Goal: Transaction & Acquisition: Purchase product/service

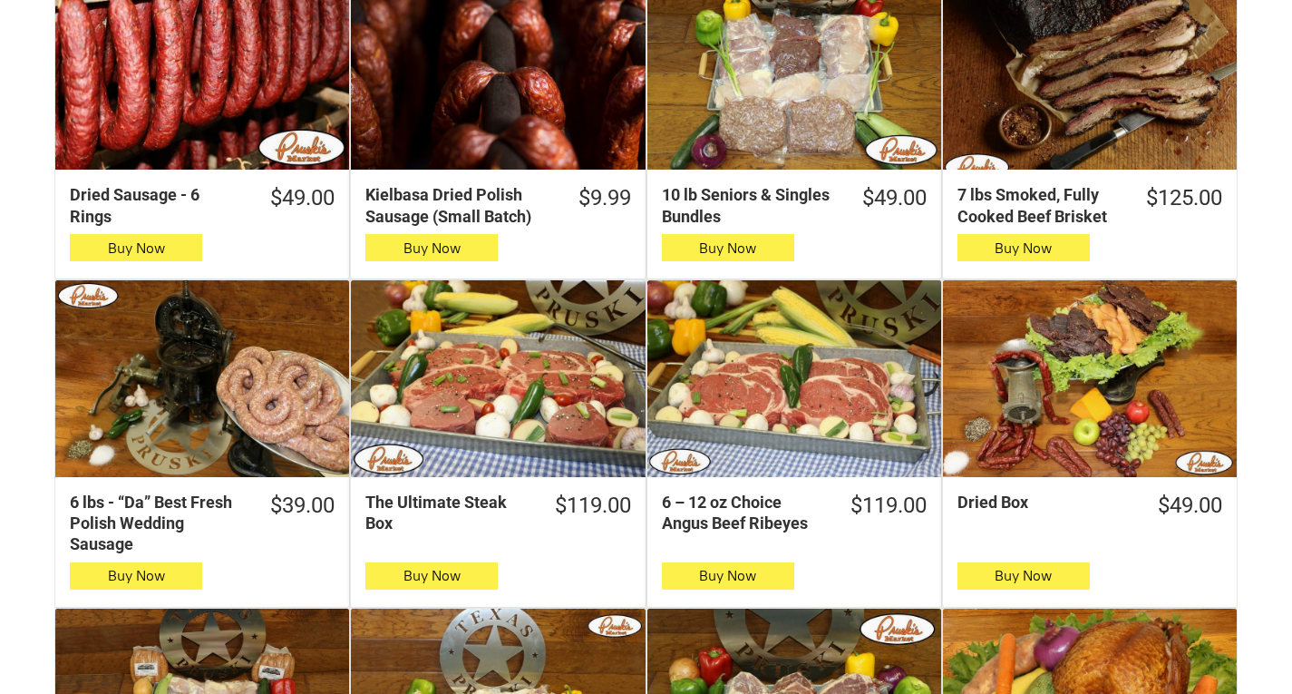
scroll to position [544, 0]
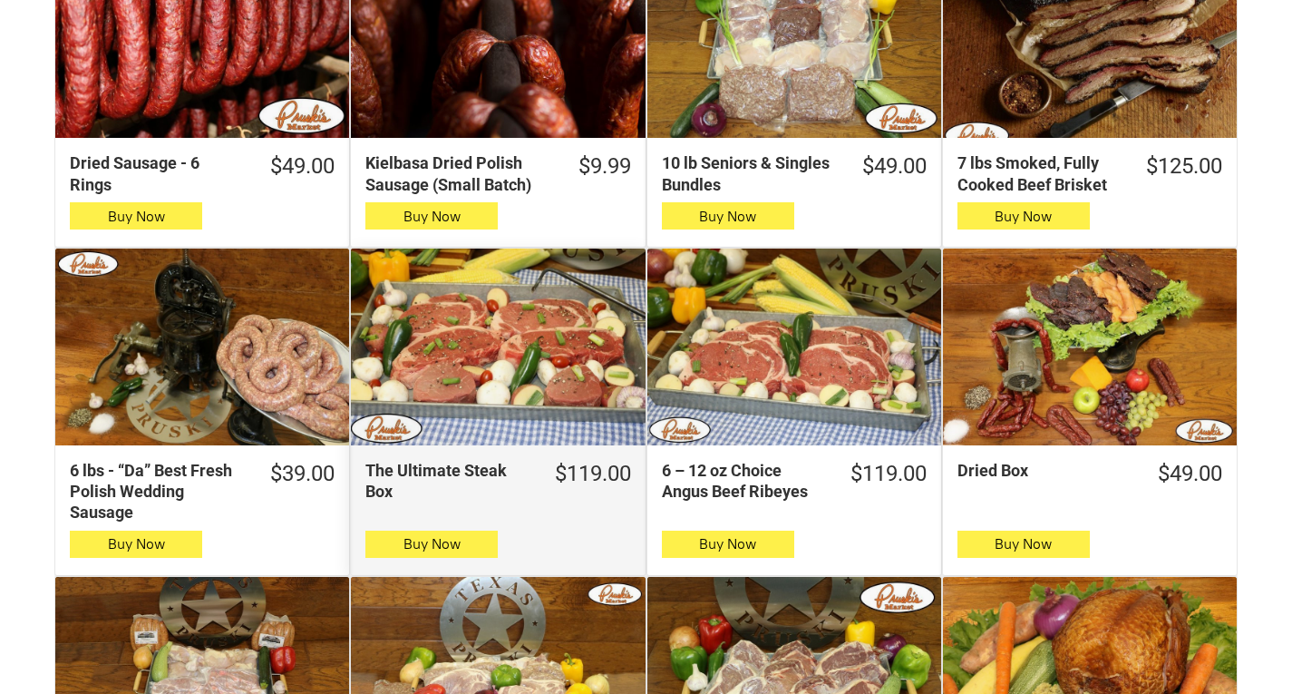
click at [571, 365] on div "The Ultimate Steak Box" at bounding box center [498, 346] width 294 height 196
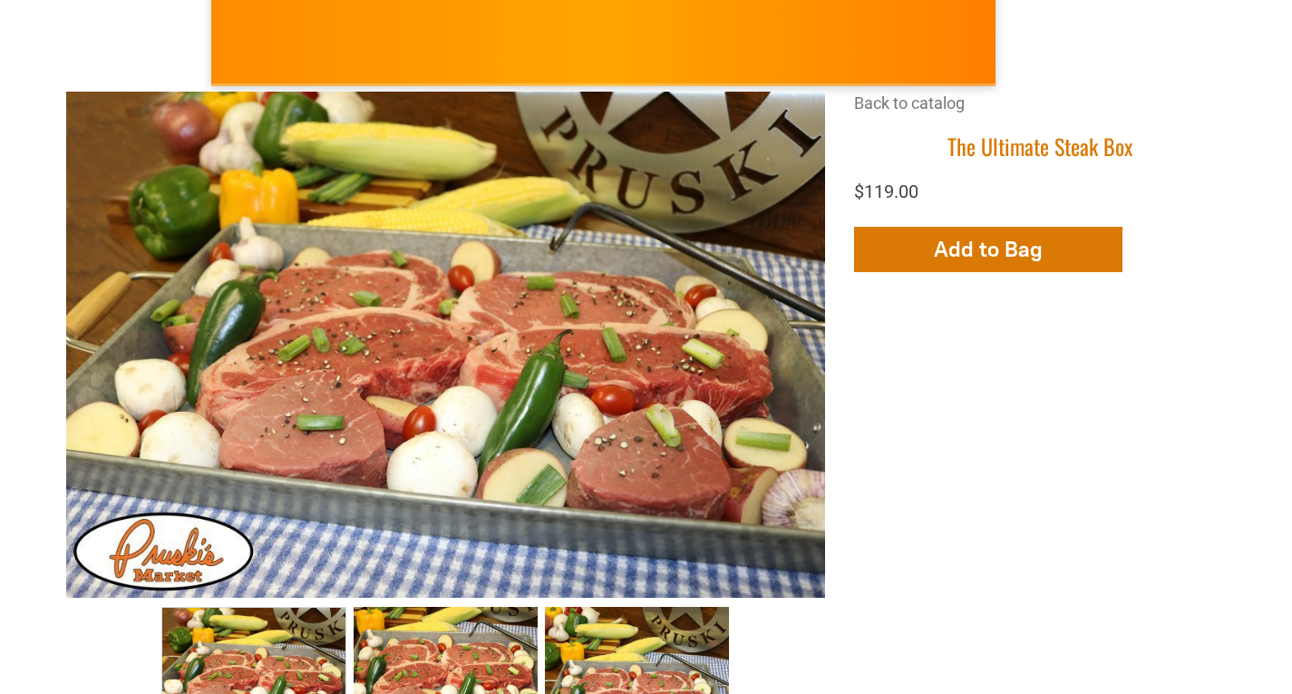
scroll to position [272, 0]
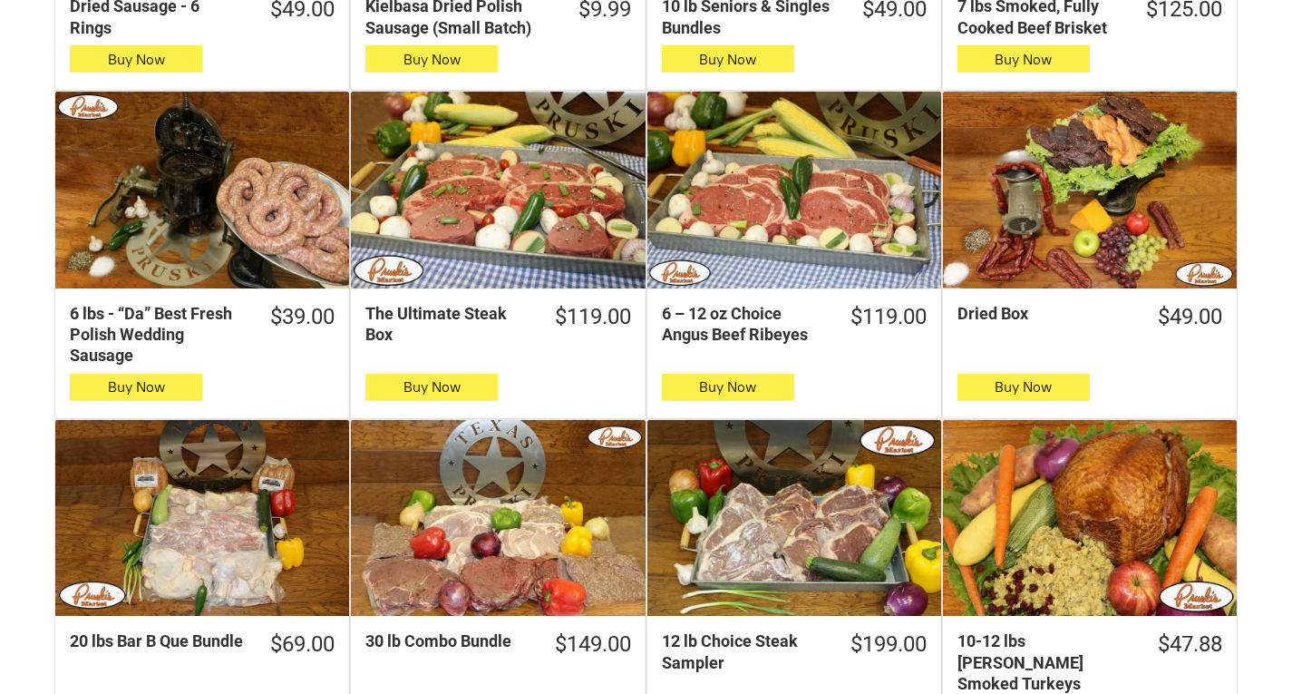
scroll to position [907, 0]
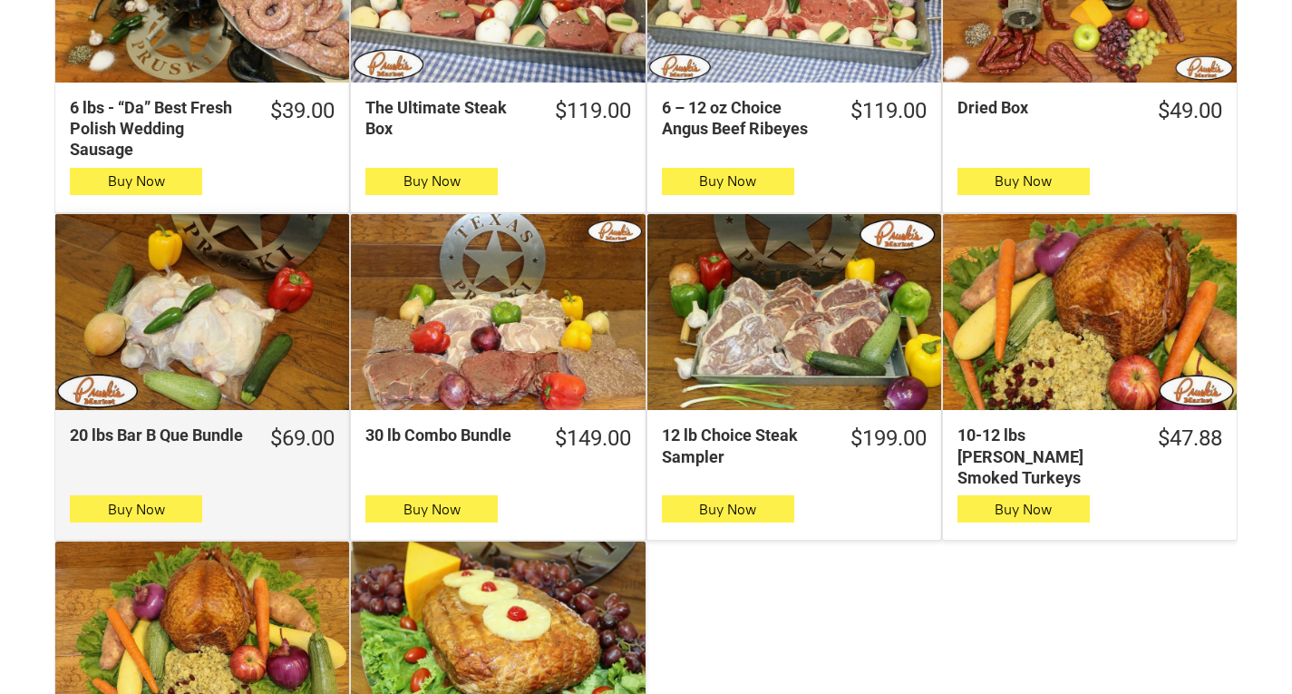
click at [201, 343] on div "20 lbs Bar B Que Bundle" at bounding box center [202, 312] width 294 height 196
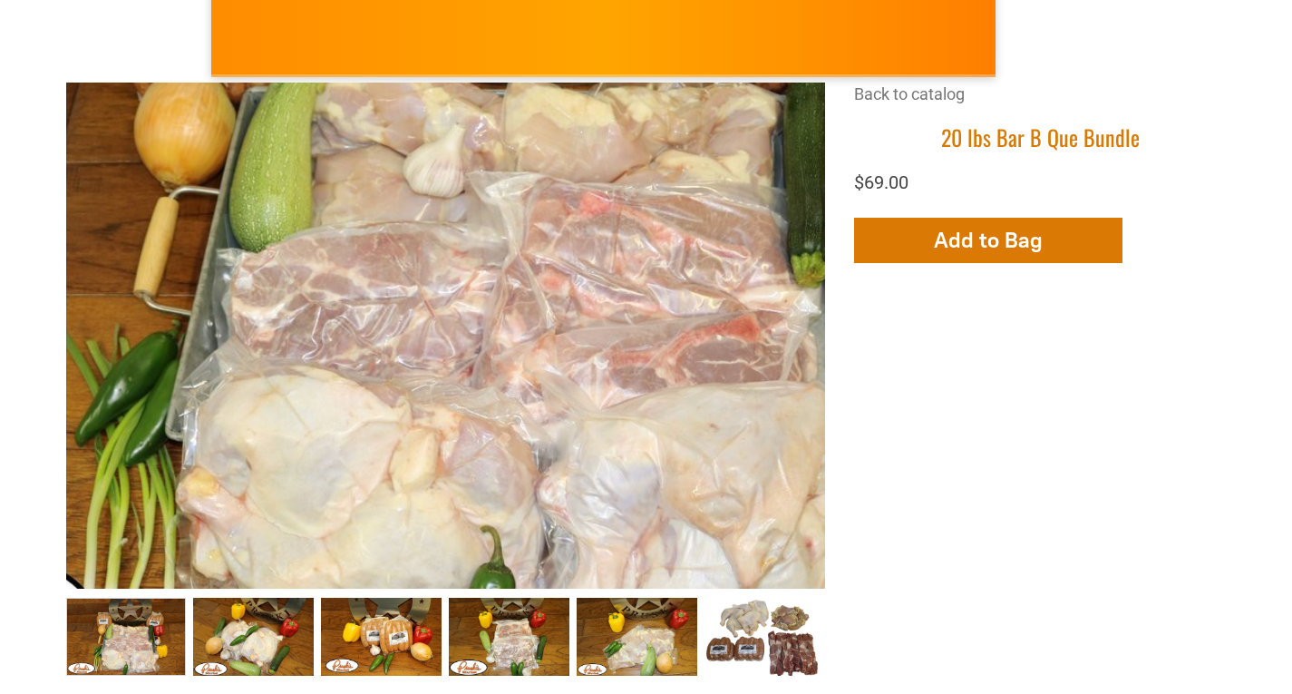
scroll to position [272, 0]
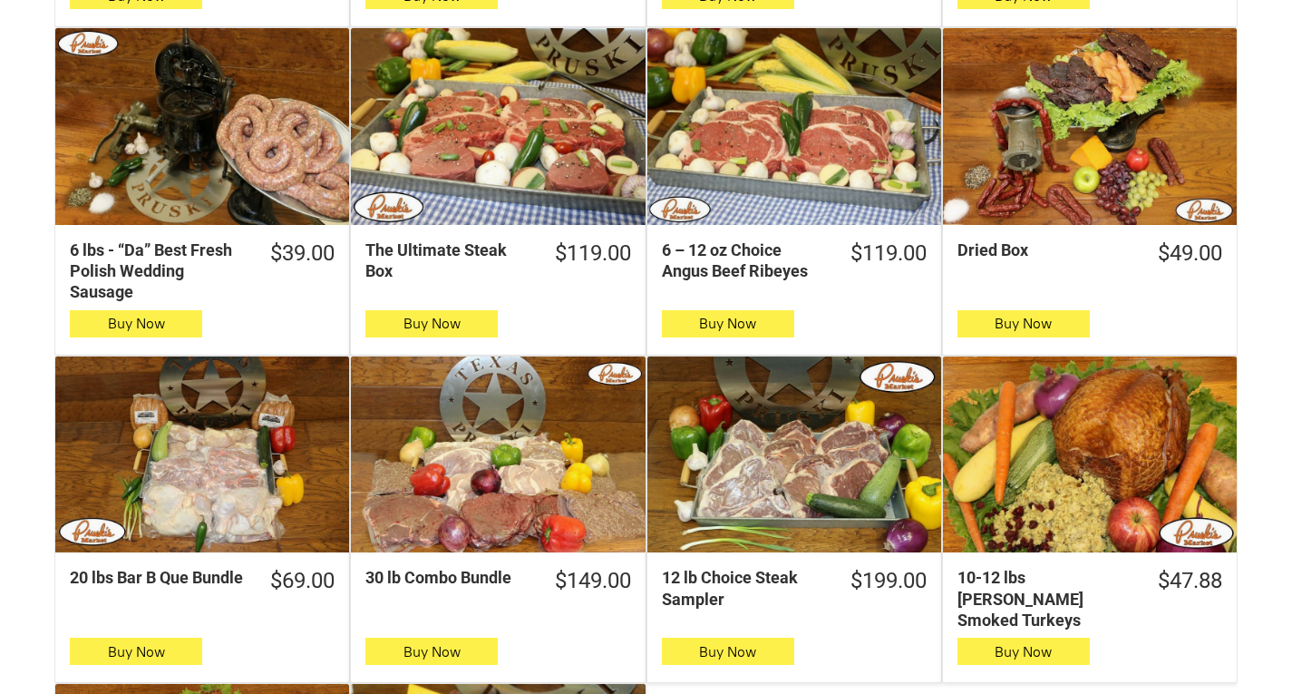
scroll to position [997, 0]
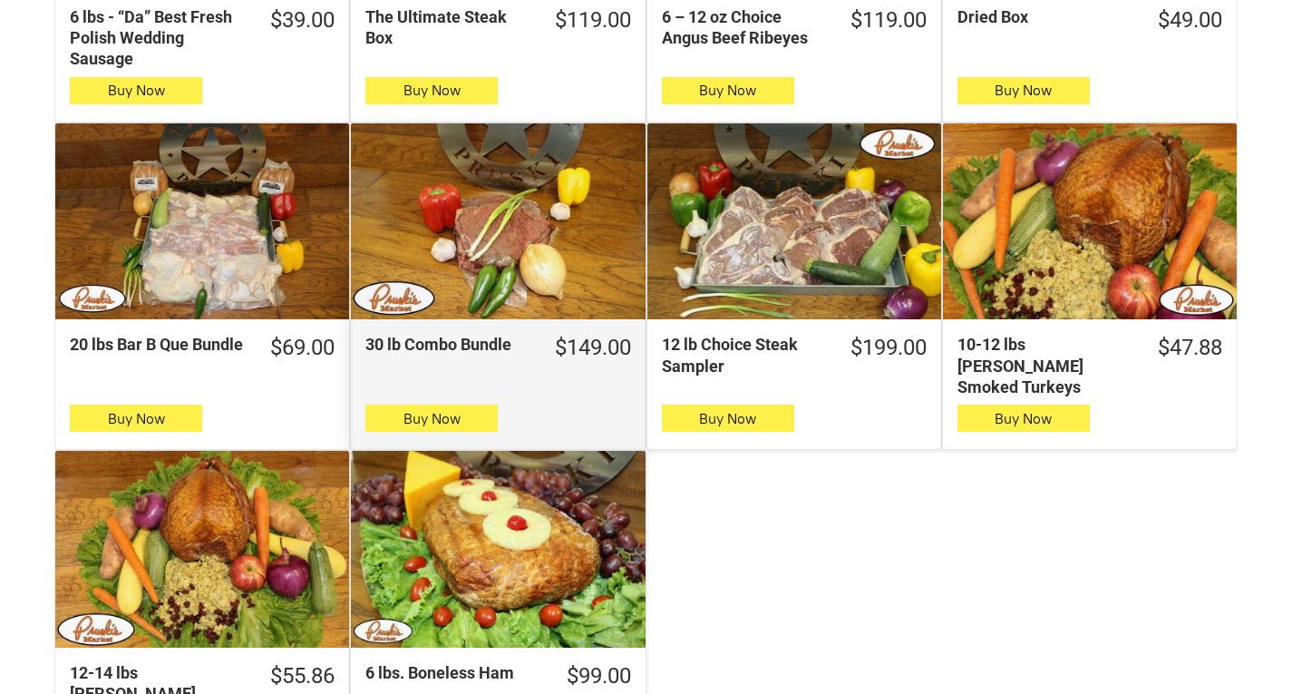
click at [517, 260] on div "30 lb Combo Bundle" at bounding box center [498, 221] width 294 height 196
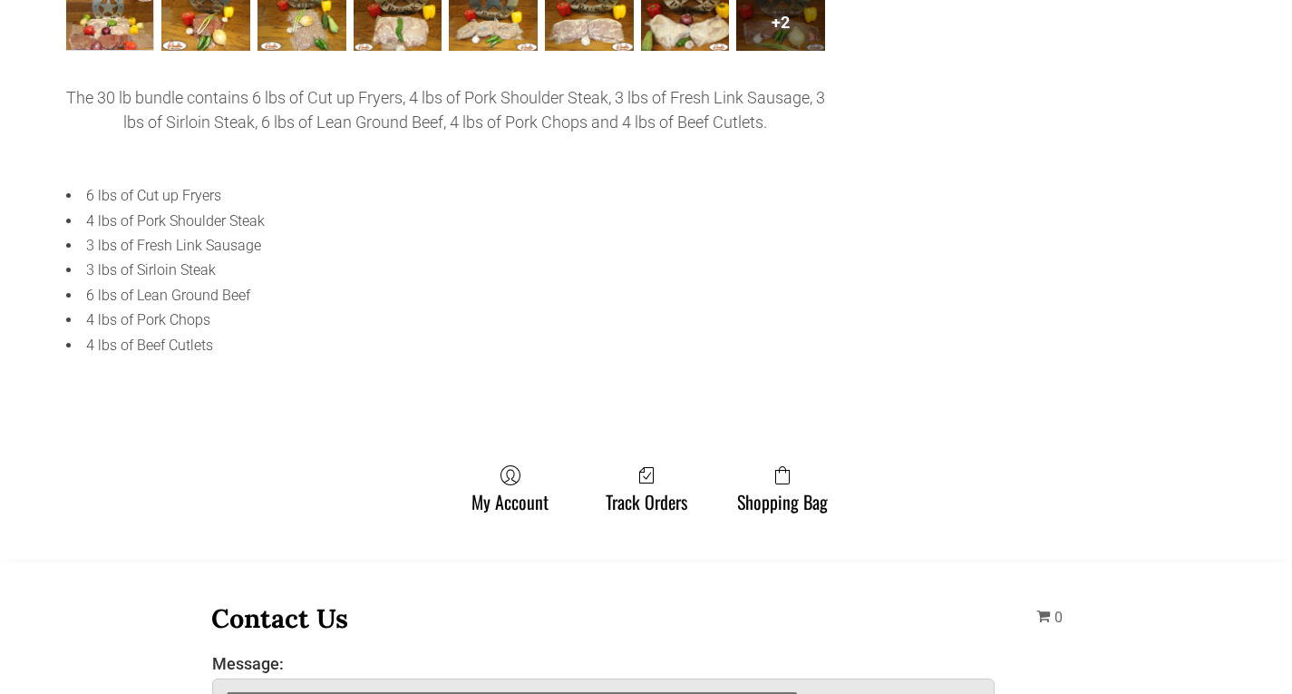
scroll to position [544, 0]
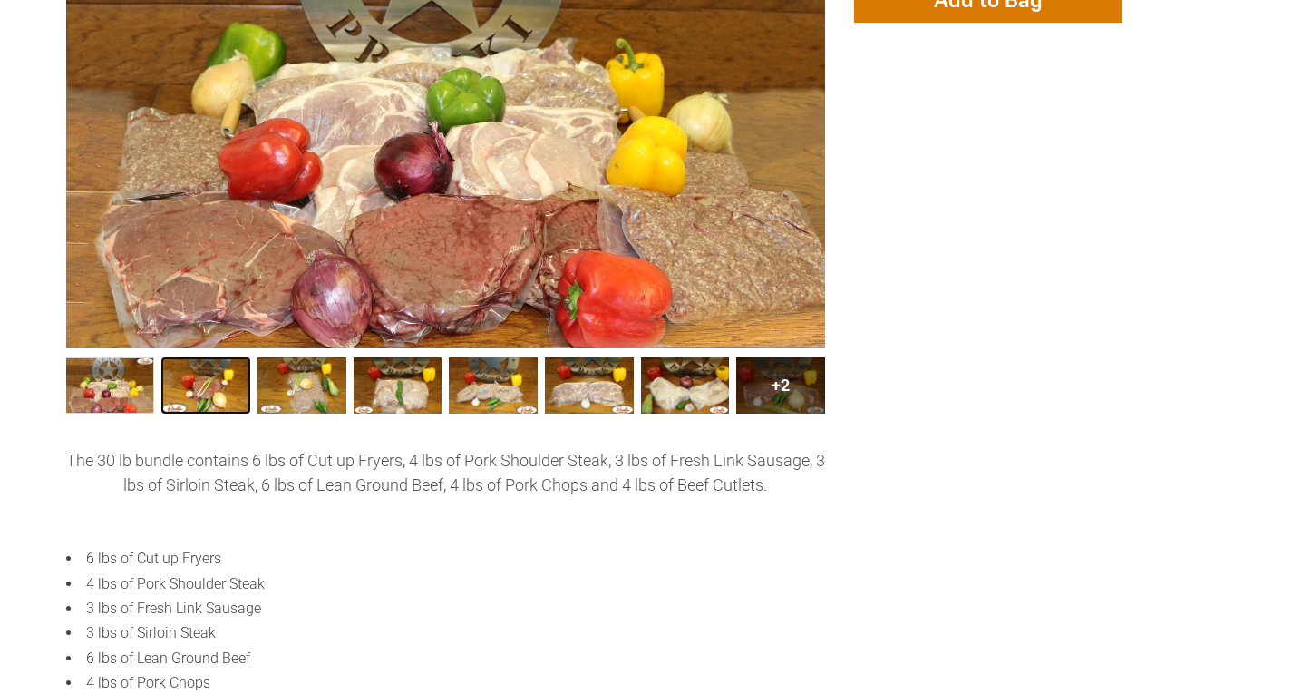
click at [204, 384] on link "30 lb Combo Bundle002 1" at bounding box center [205, 385] width 89 height 56
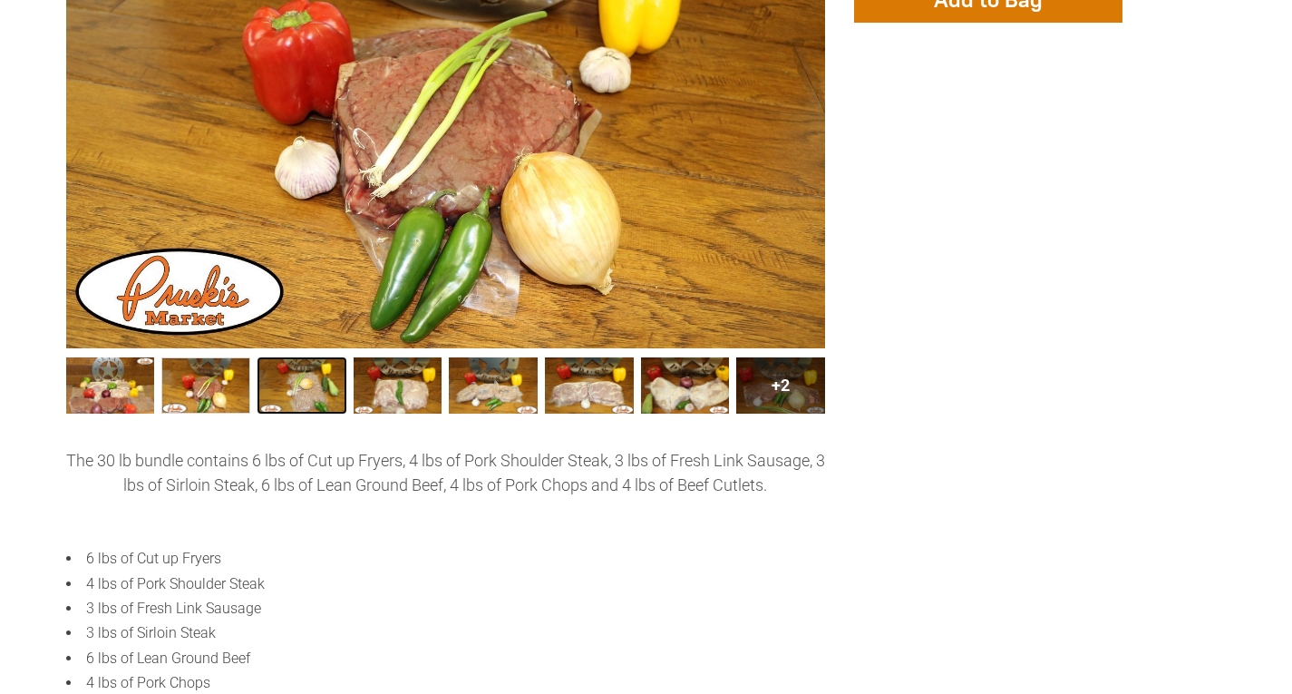
click at [283, 382] on link "30 lb Combo Bundle003 2" at bounding box center [302, 385] width 89 height 56
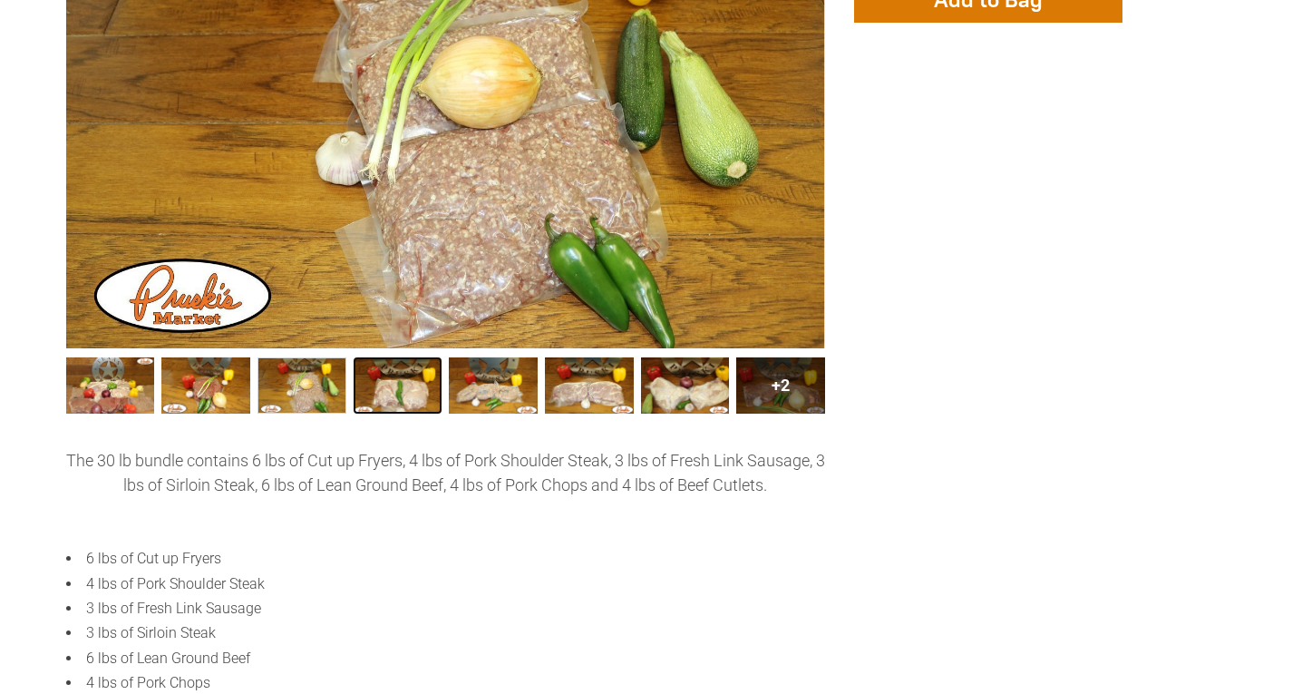
click at [387, 382] on link "30 lb Combo Bundle004 3" at bounding box center [398, 385] width 89 height 56
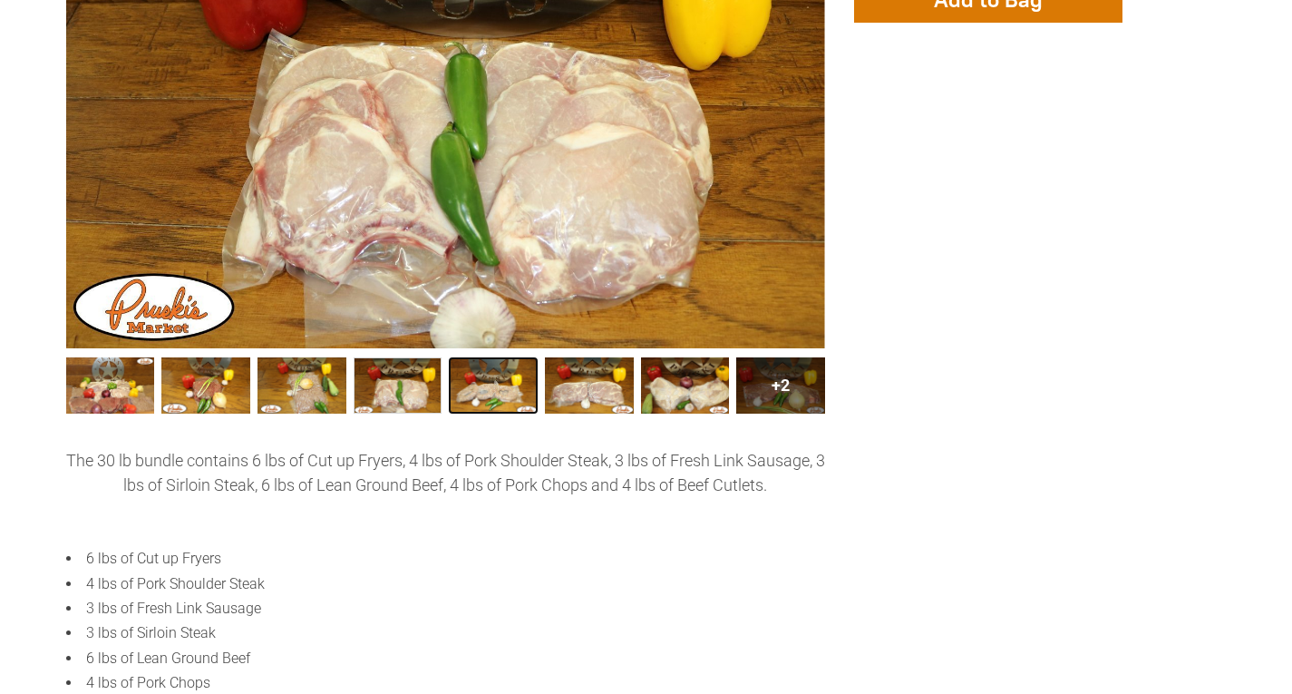
click at [493, 383] on link "30 lb Combo Bundle005 4" at bounding box center [493, 385] width 89 height 56
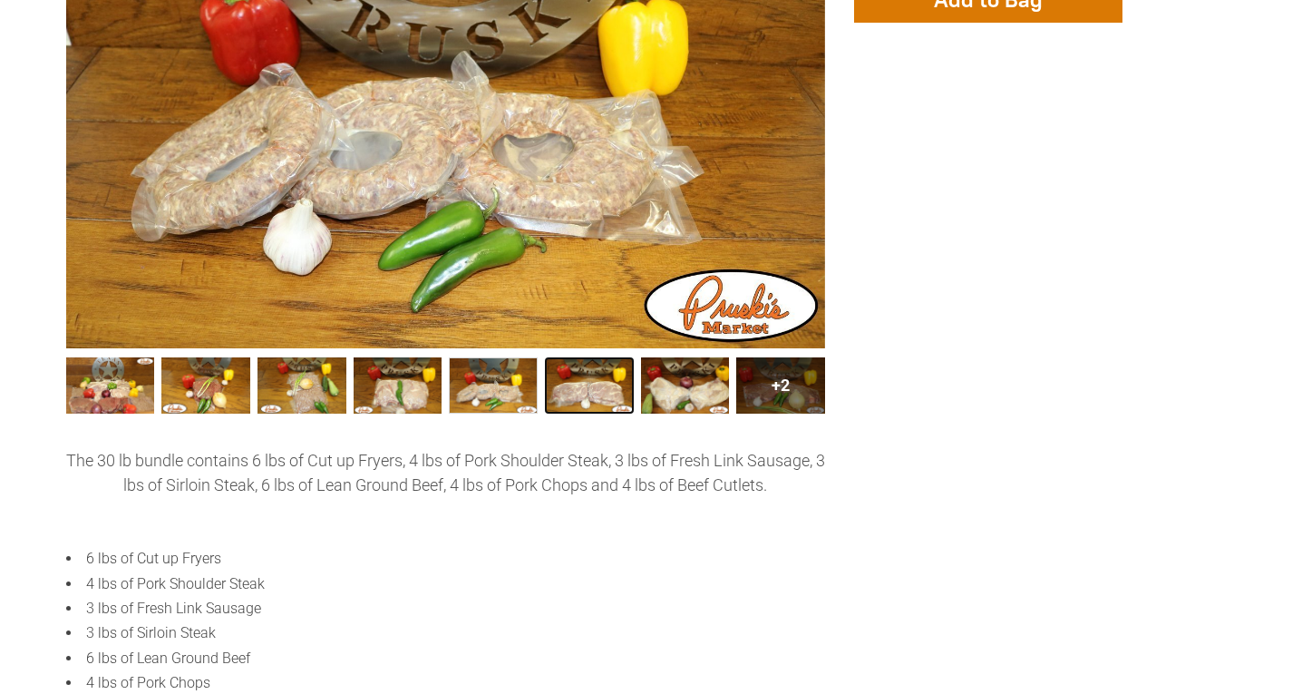
click at [582, 397] on link "30 lb Combo Bundle006 5" at bounding box center [589, 385] width 89 height 56
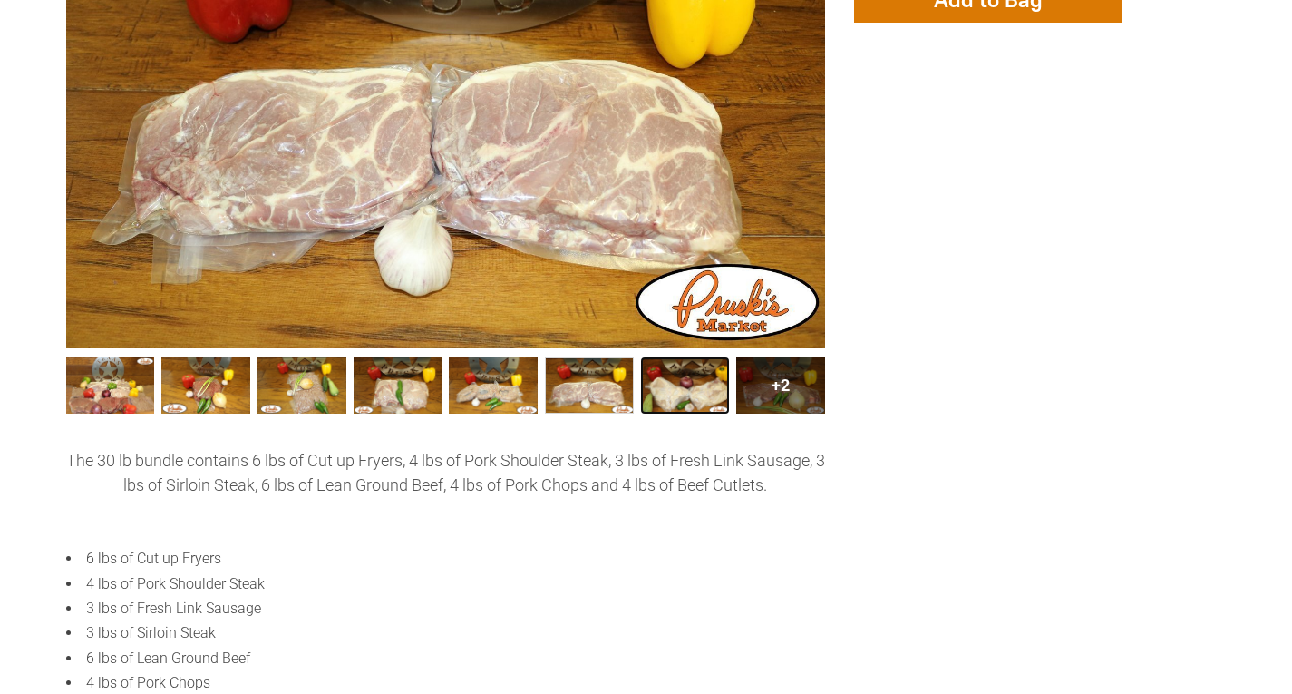
click at [677, 386] on link "30 lb Combo Bundle007 6" at bounding box center [685, 385] width 89 height 56
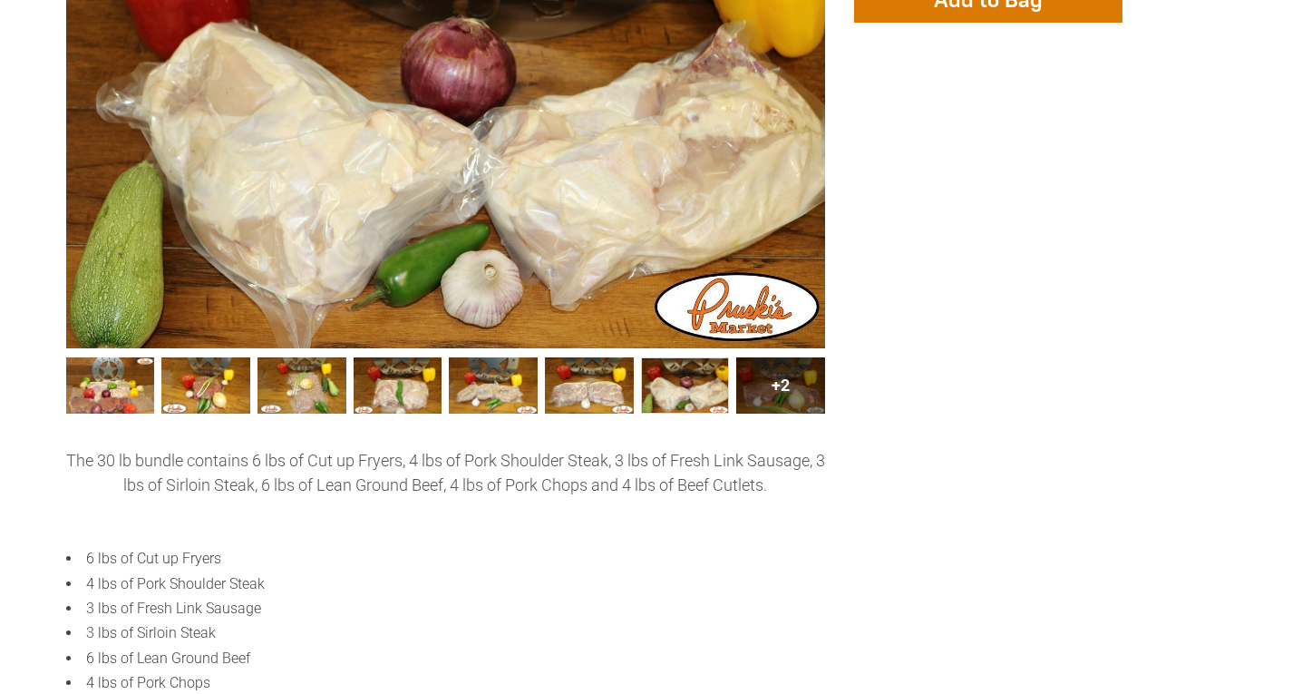
click at [758, 386] on div "+2" at bounding box center [780, 385] width 89 height 56
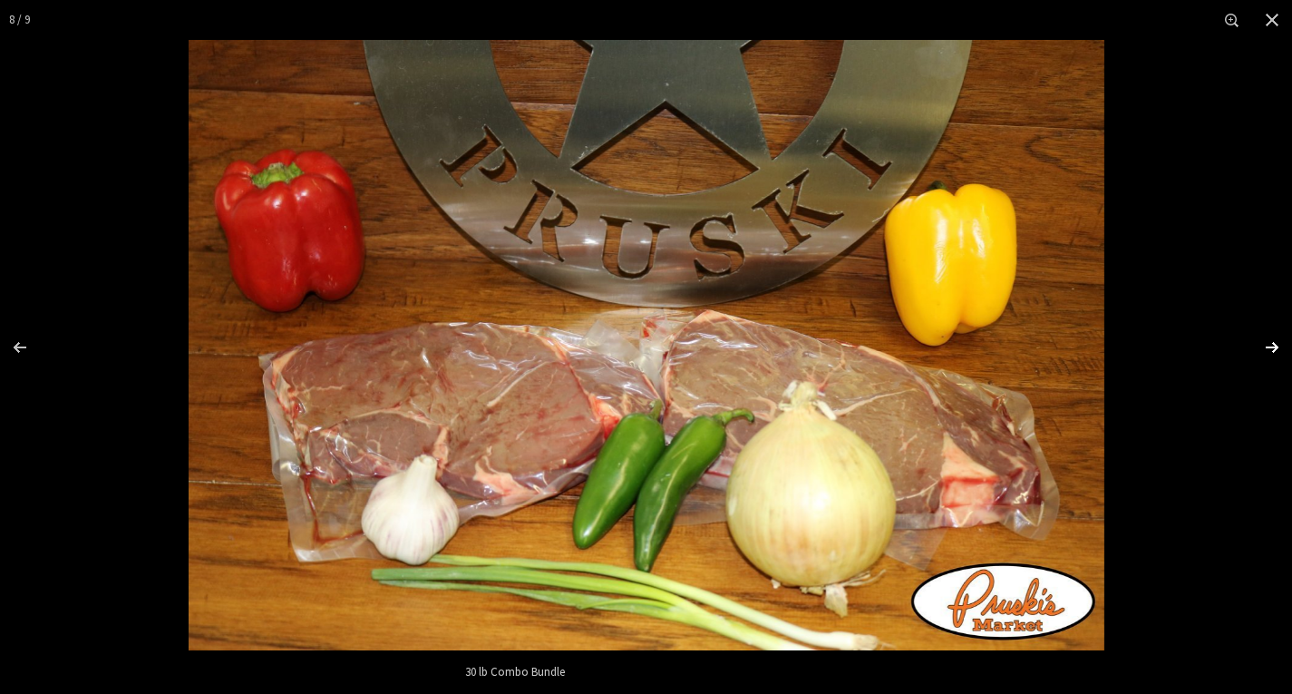
click at [1267, 346] on div "Images Gallery" at bounding box center [1260, 347] width 63 height 91
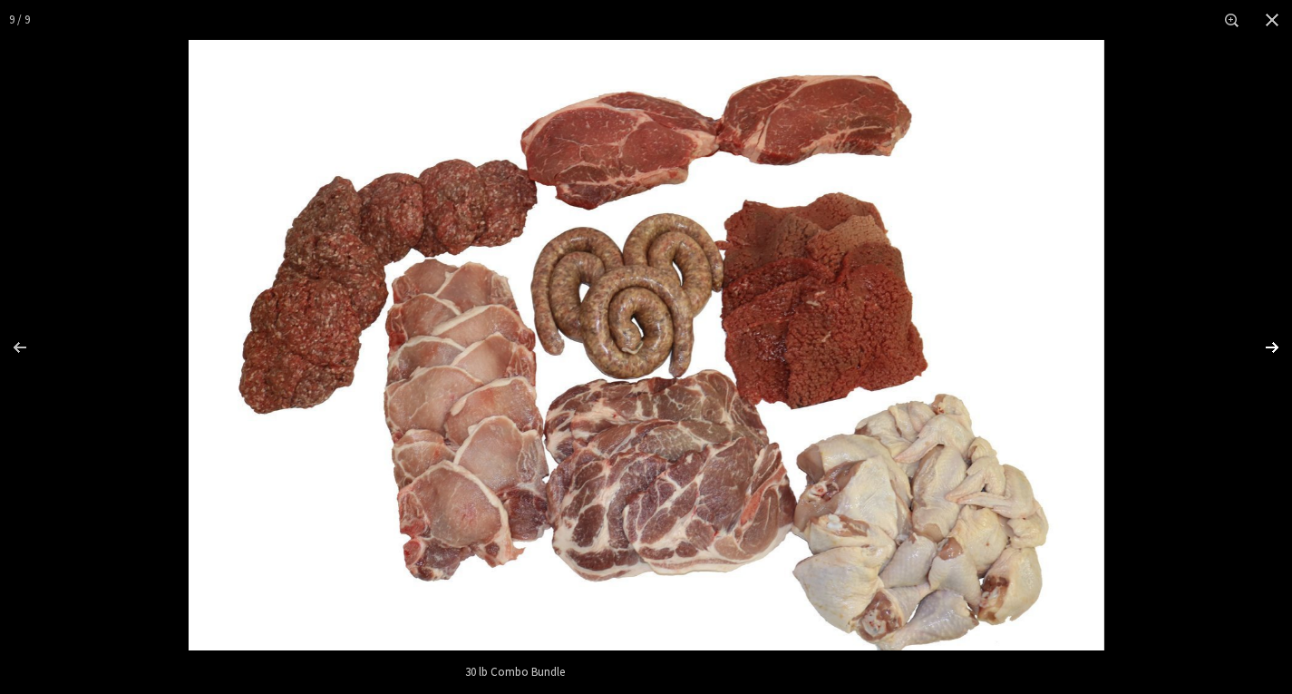
click at [1274, 347] on div "Images Gallery" at bounding box center [1260, 347] width 63 height 91
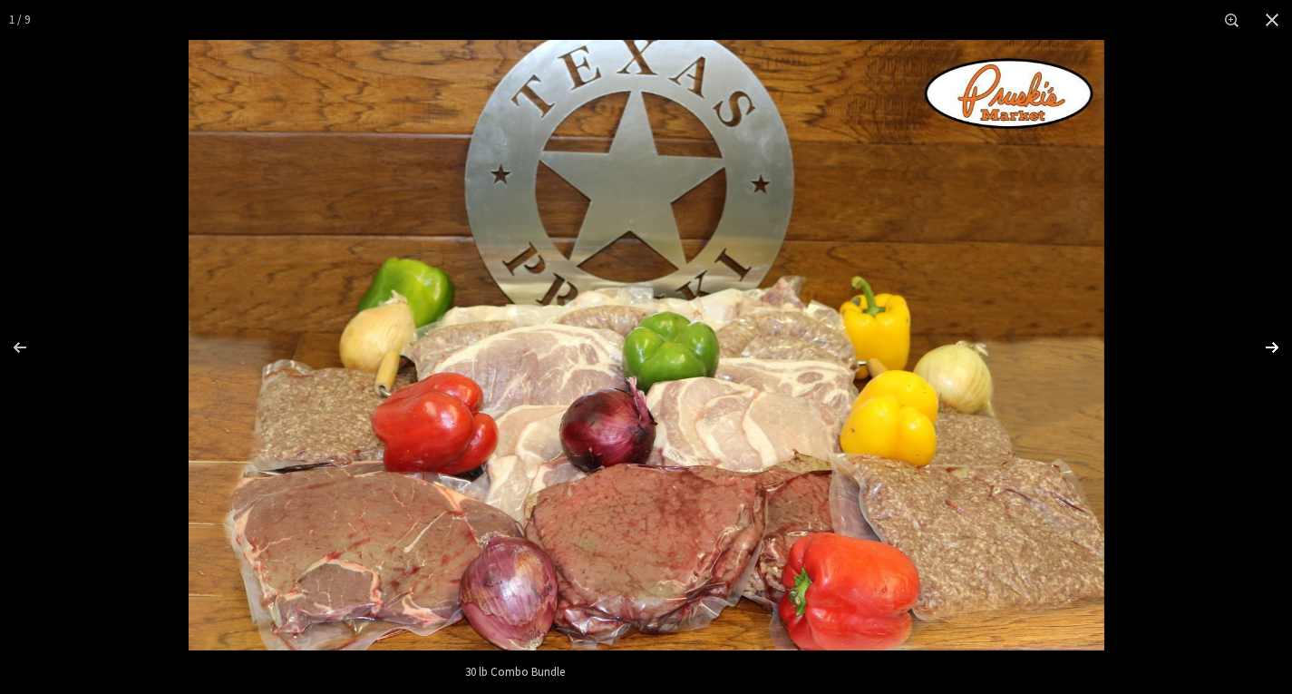
click at [1274, 347] on div "Images Gallery" at bounding box center [1260, 347] width 63 height 91
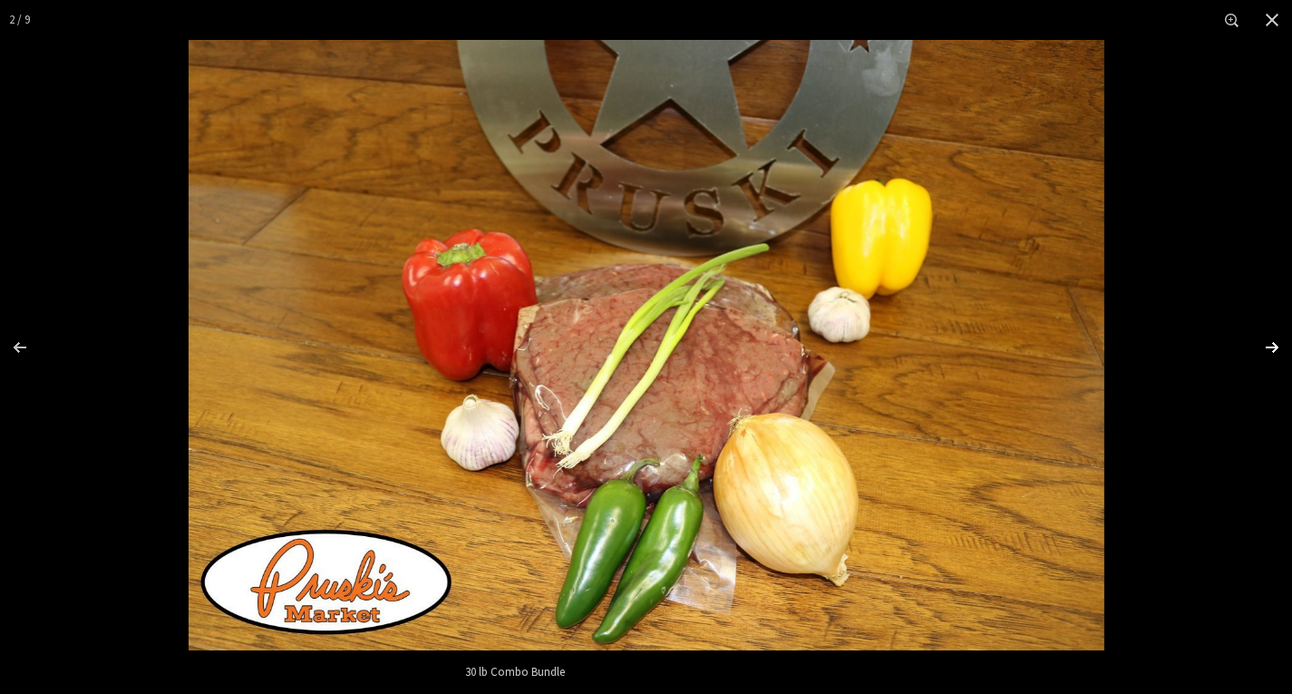
click at [1274, 347] on div "Images Gallery" at bounding box center [1260, 347] width 63 height 91
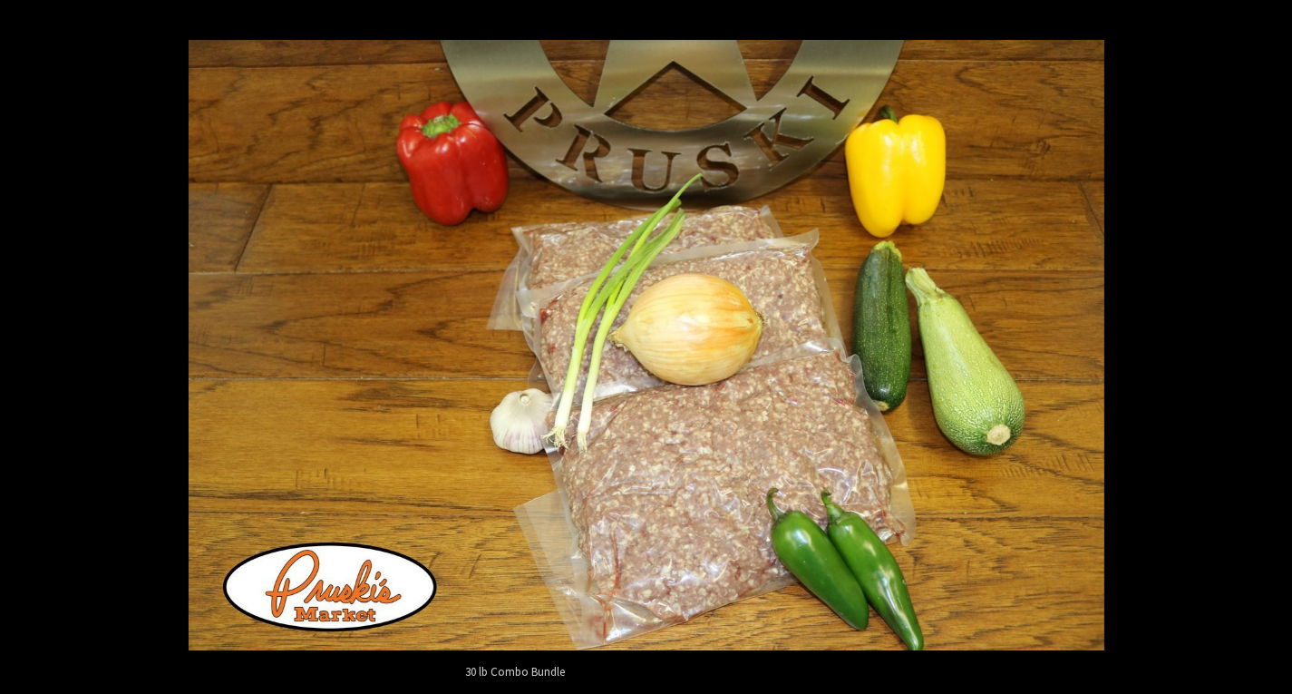
click at [1274, 347] on div "Images Gallery" at bounding box center [1260, 347] width 63 height 91
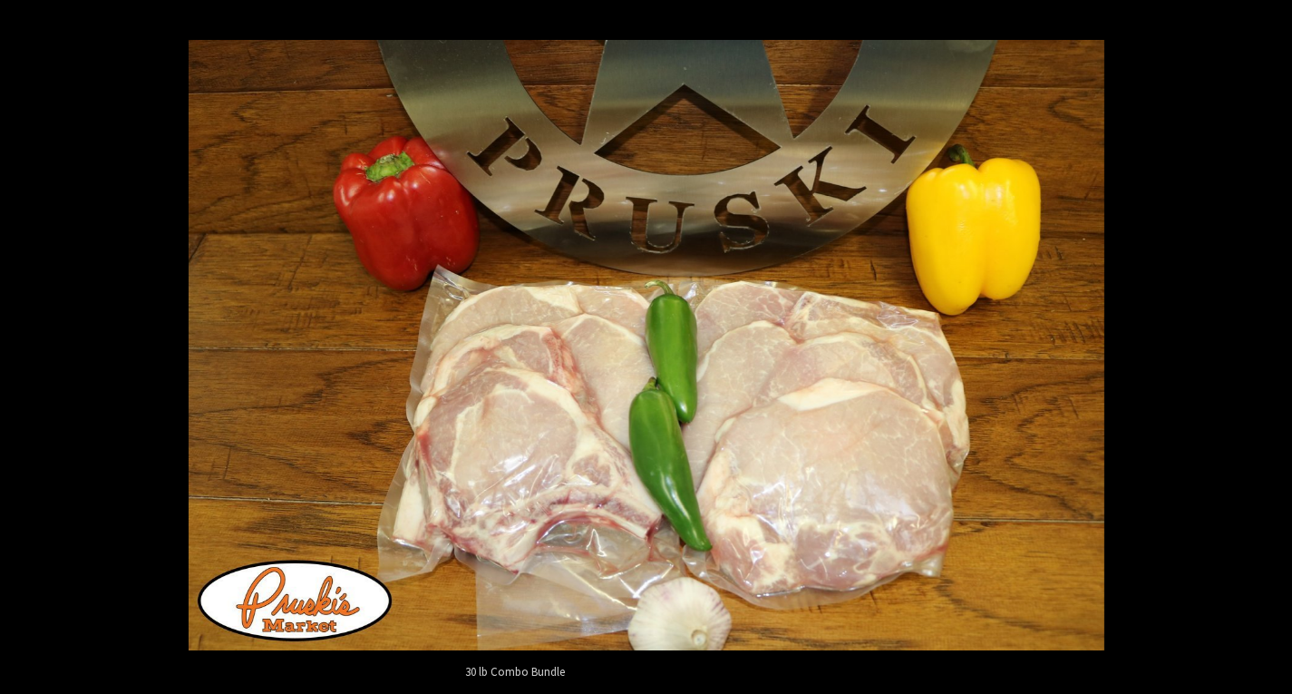
click at [1274, 347] on div "Images Gallery" at bounding box center [1260, 347] width 63 height 91
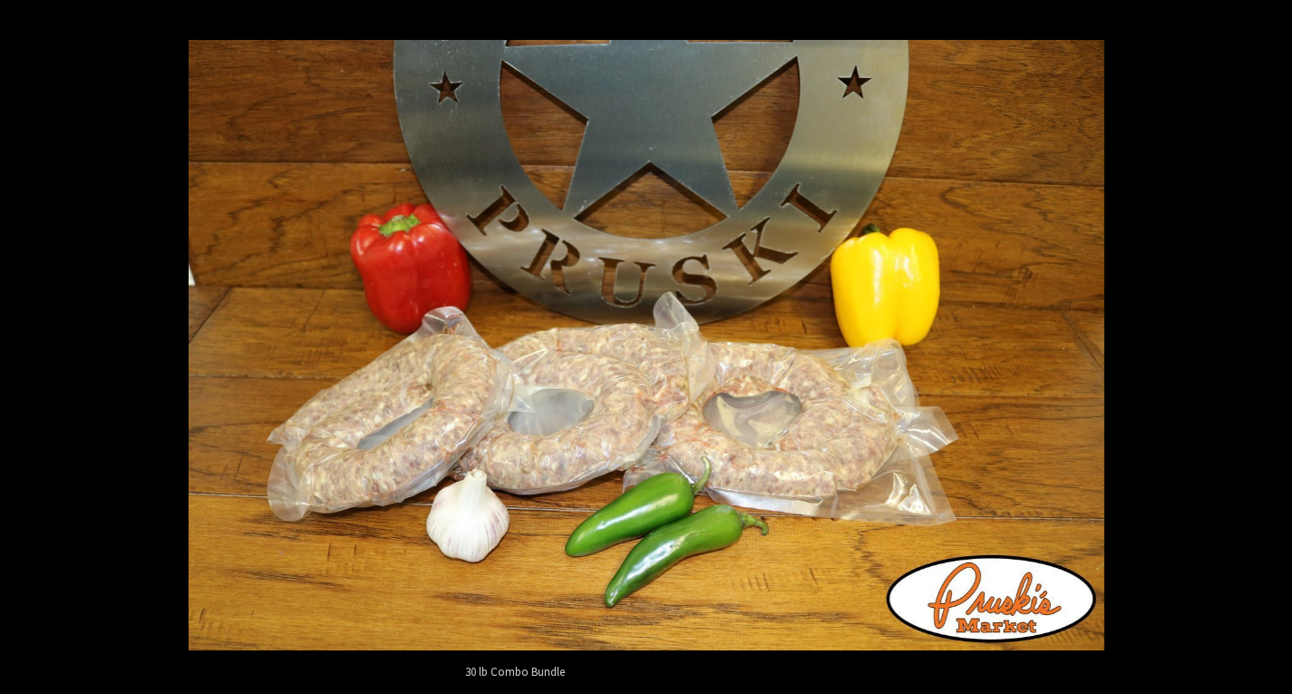
click at [1274, 347] on div "Images Gallery" at bounding box center [1260, 347] width 63 height 91
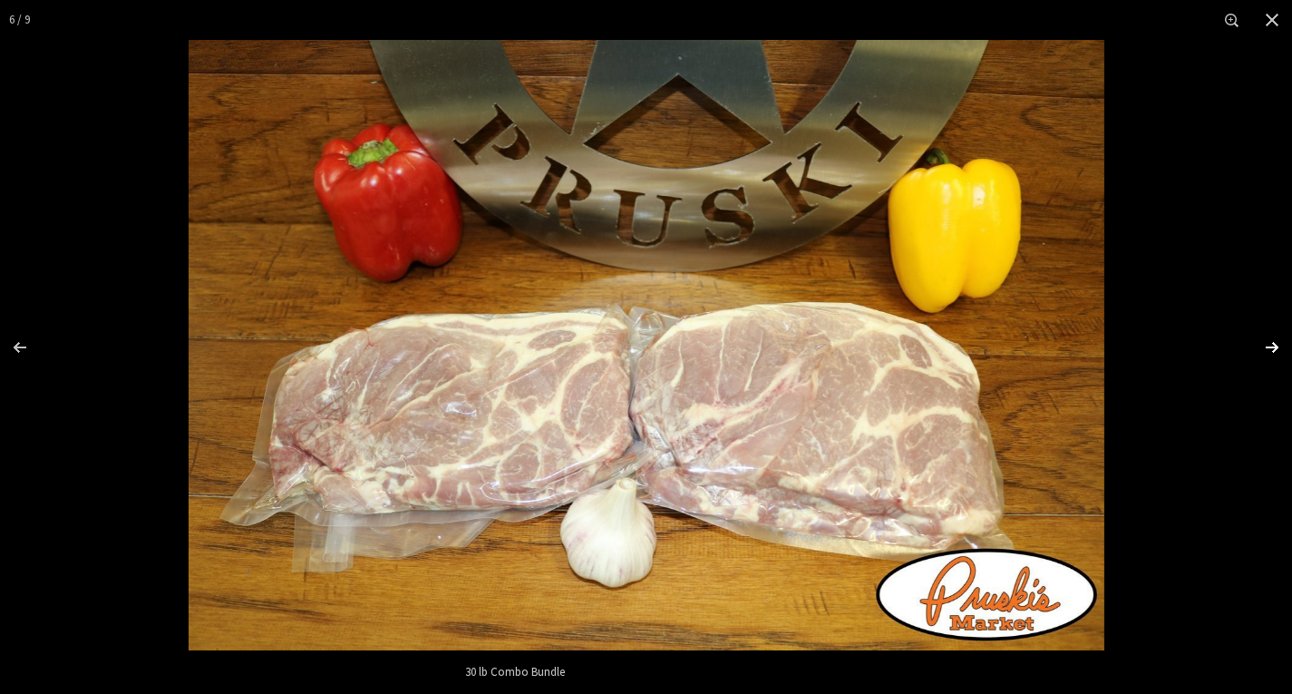
click at [1274, 345] on div "Images Gallery" at bounding box center [1260, 347] width 63 height 91
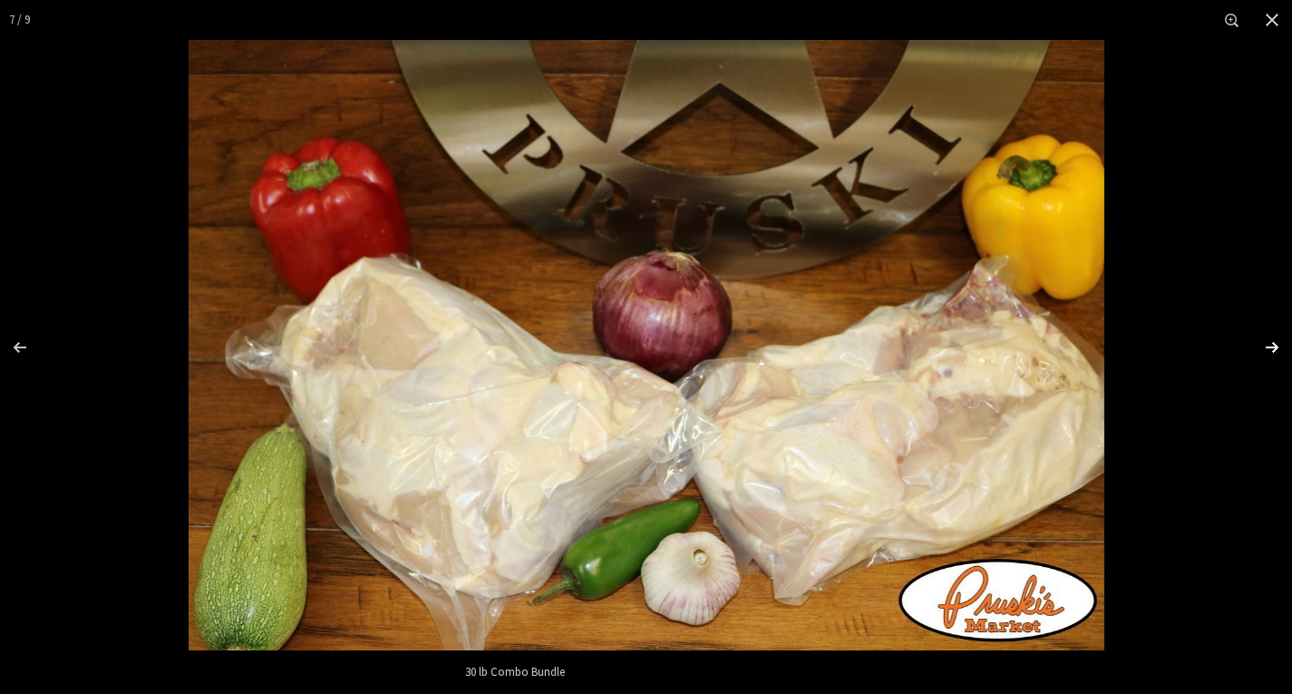
click at [1274, 345] on div "Images Gallery" at bounding box center [1260, 347] width 63 height 91
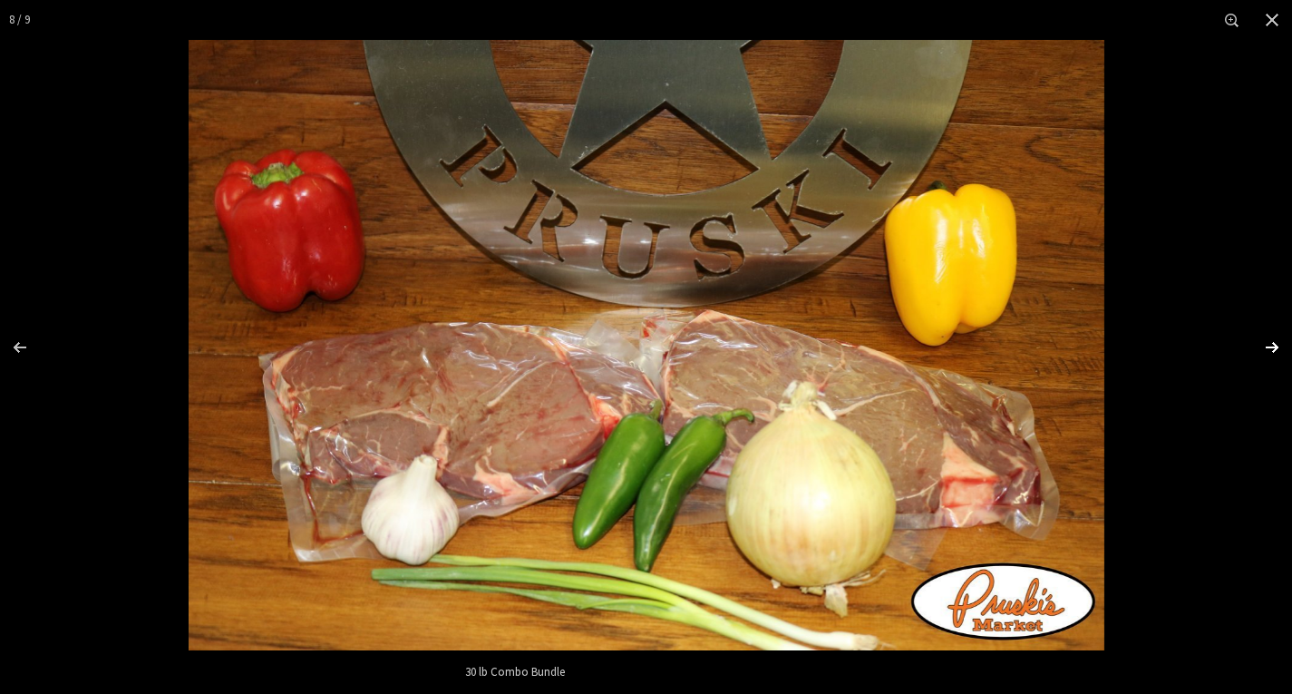
click at [1274, 345] on div "Images Gallery" at bounding box center [1260, 347] width 63 height 91
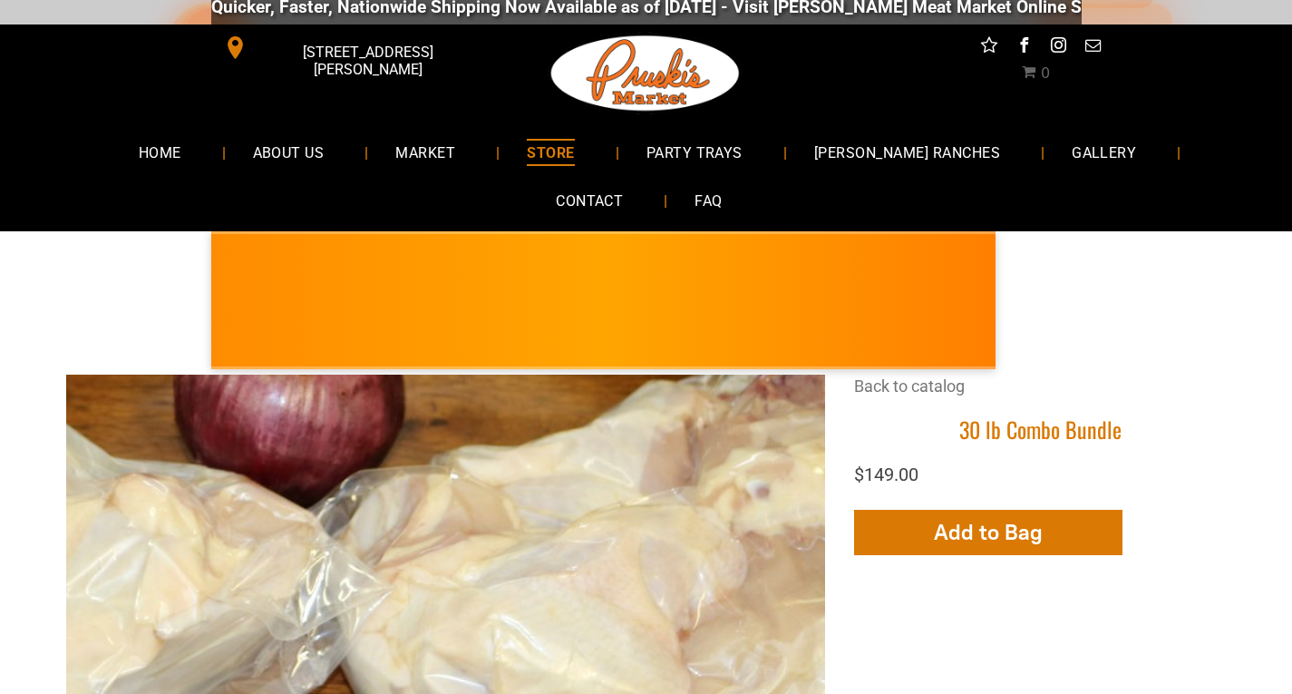
scroll to position [0, 0]
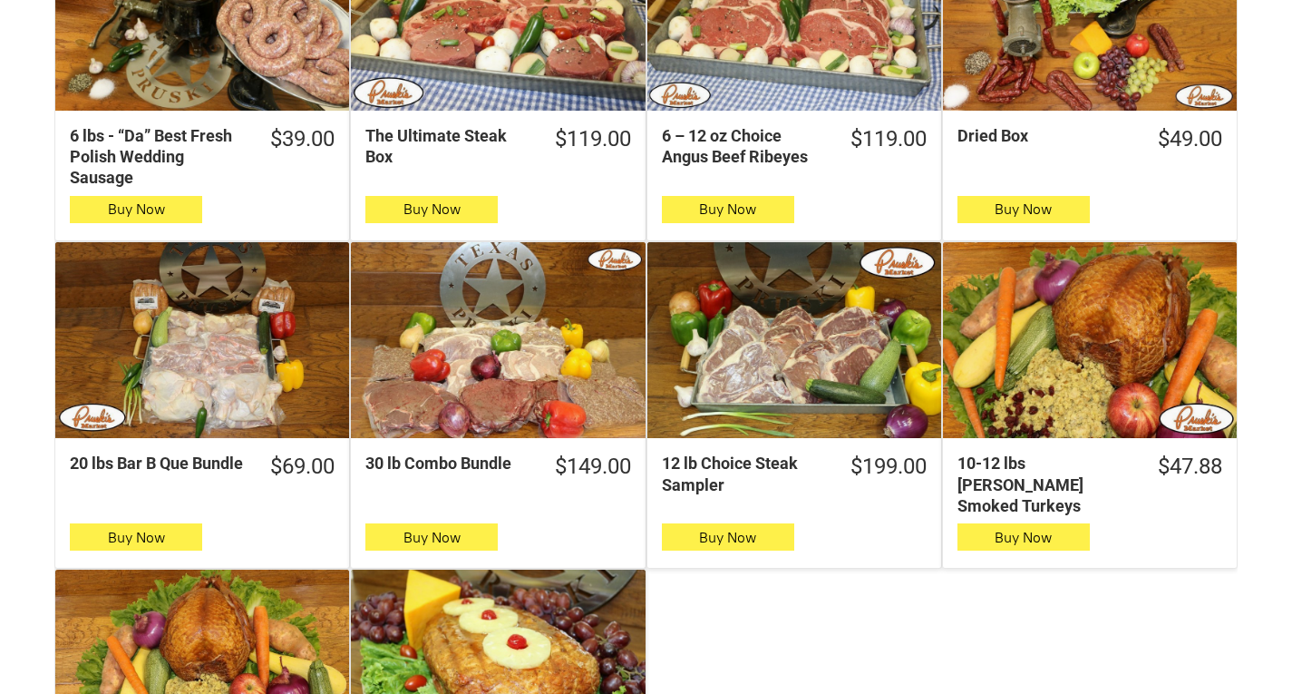
scroll to position [816, 0]
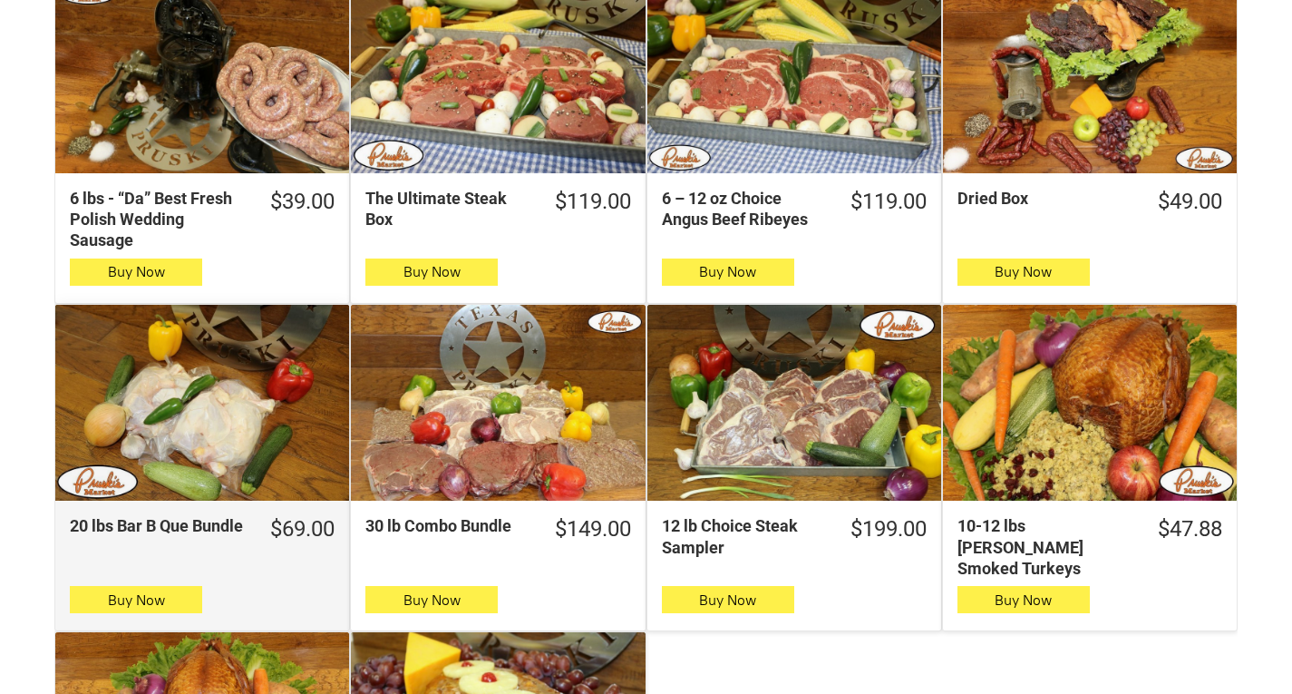
click at [216, 436] on div "20 lbs Bar B Que Bundle" at bounding box center [202, 403] width 294 height 196
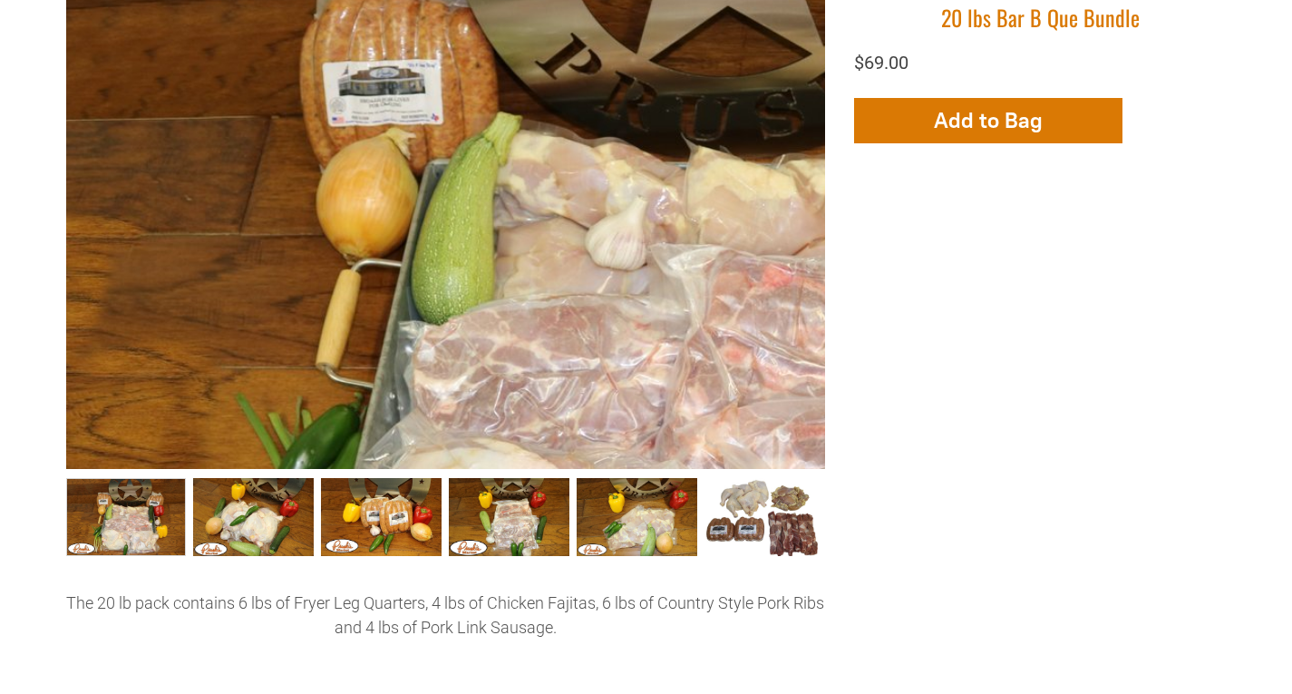
scroll to position [544, 0]
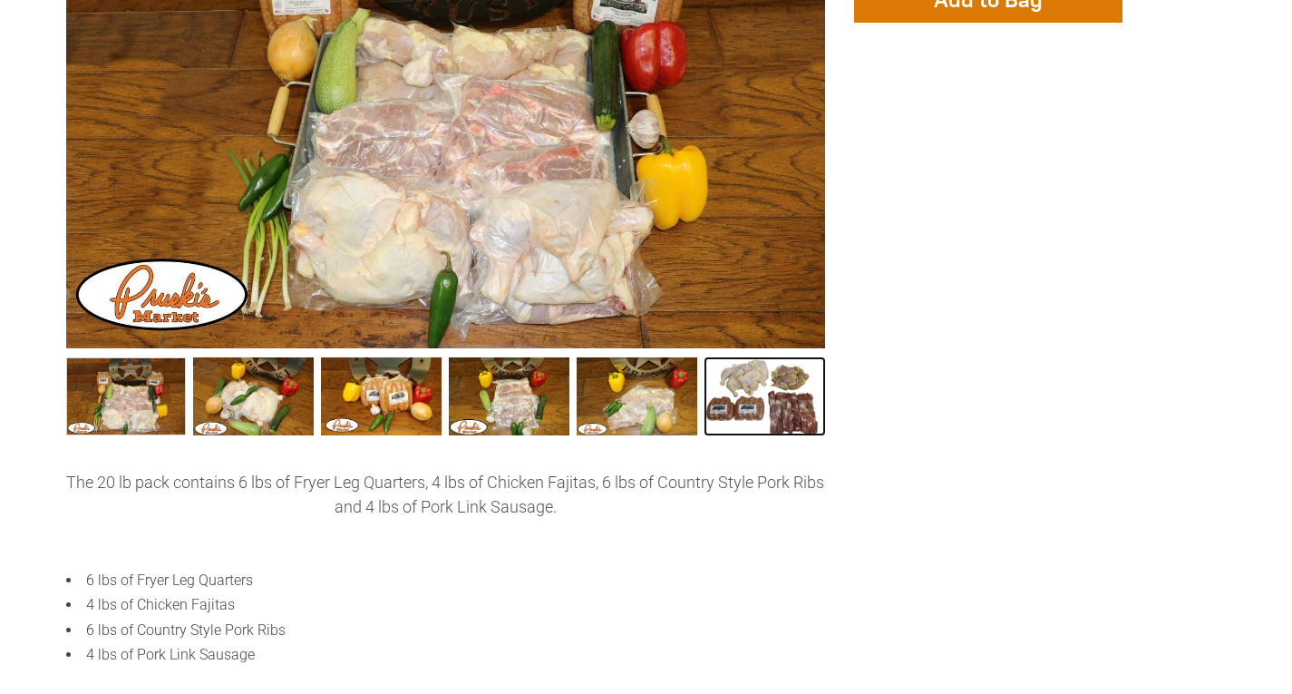
click at [765, 406] on link "20 lbs Bar B Que Bundle006 5" at bounding box center [765, 396] width 121 height 78
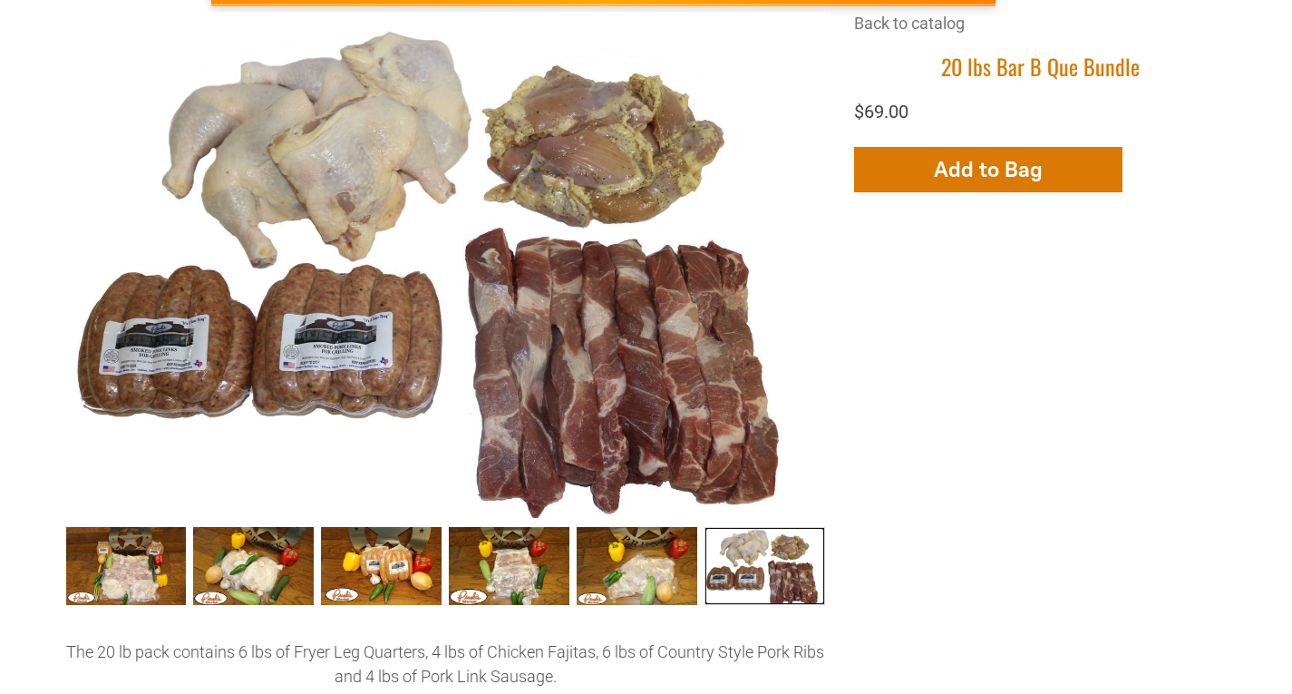
scroll to position [363, 0]
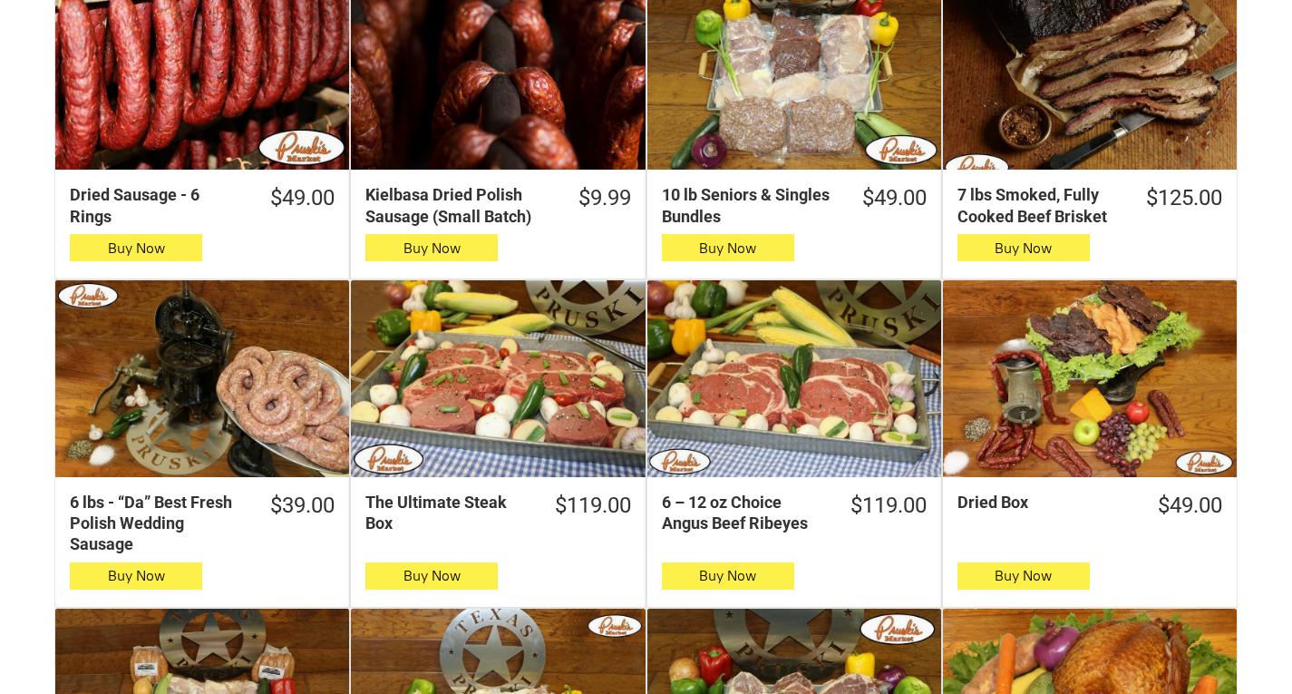
scroll to position [544, 0]
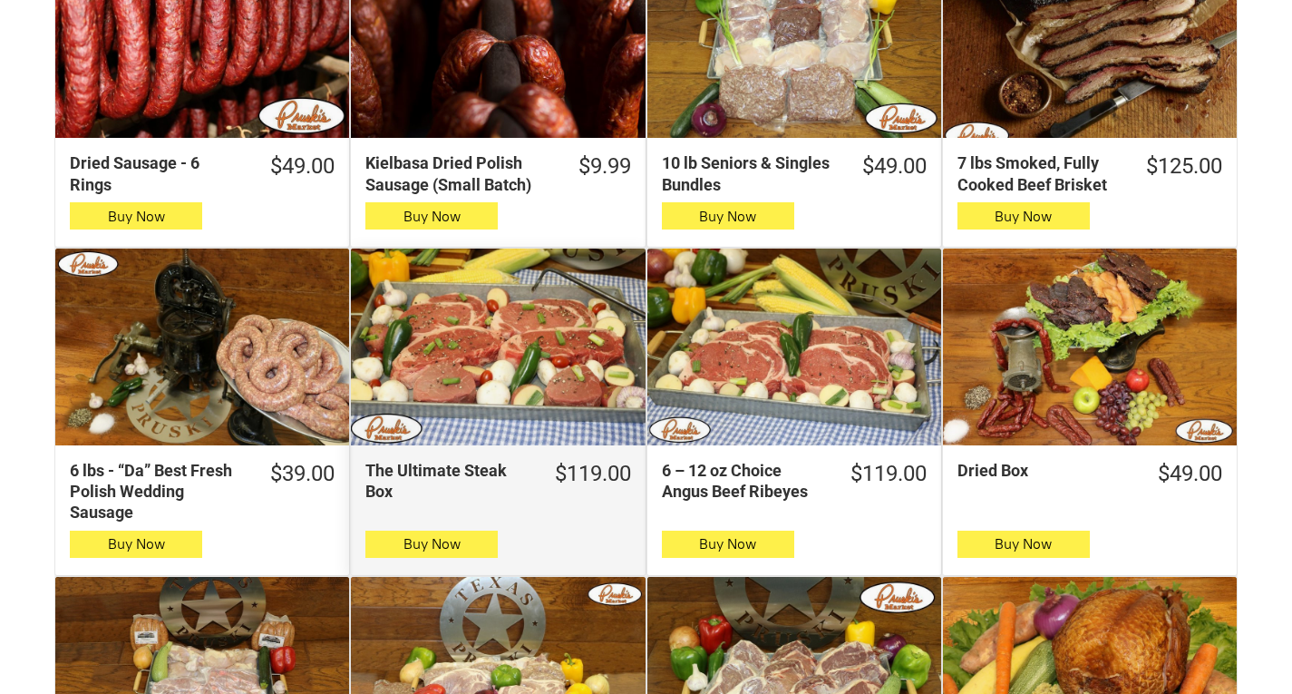
click at [458, 340] on div "The Ultimate Steak Box" at bounding box center [498, 346] width 294 height 196
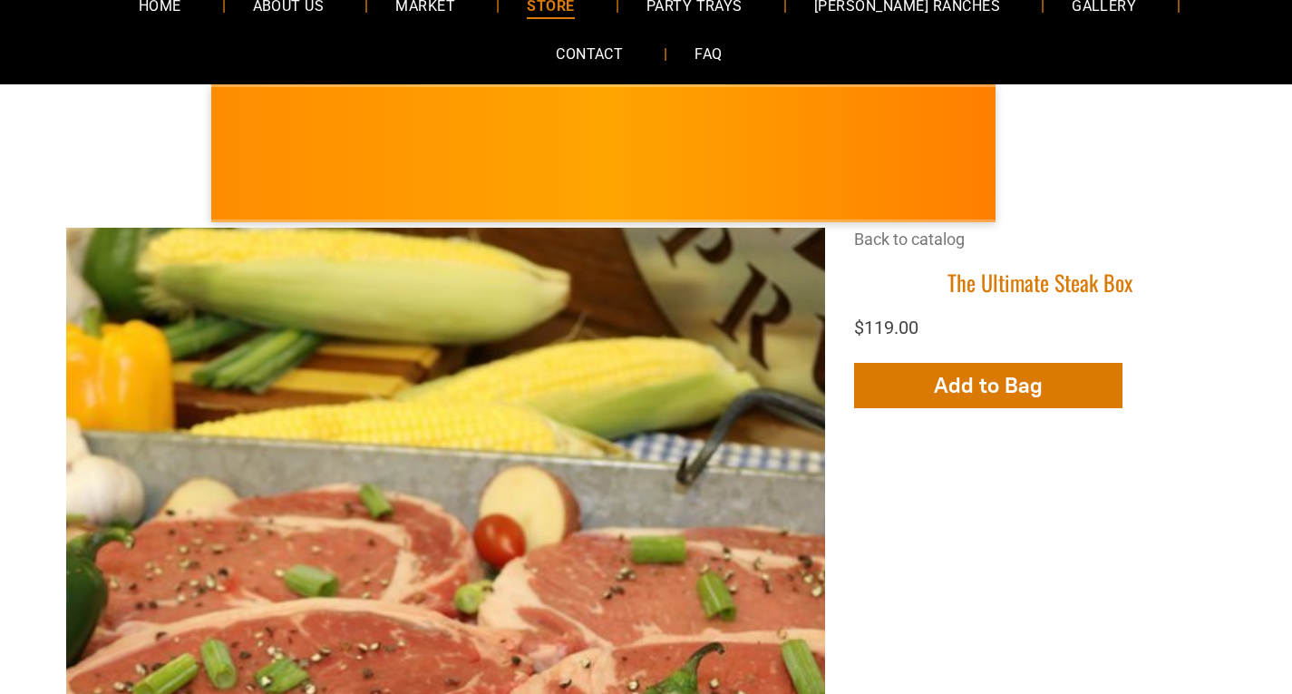
scroll to position [453, 0]
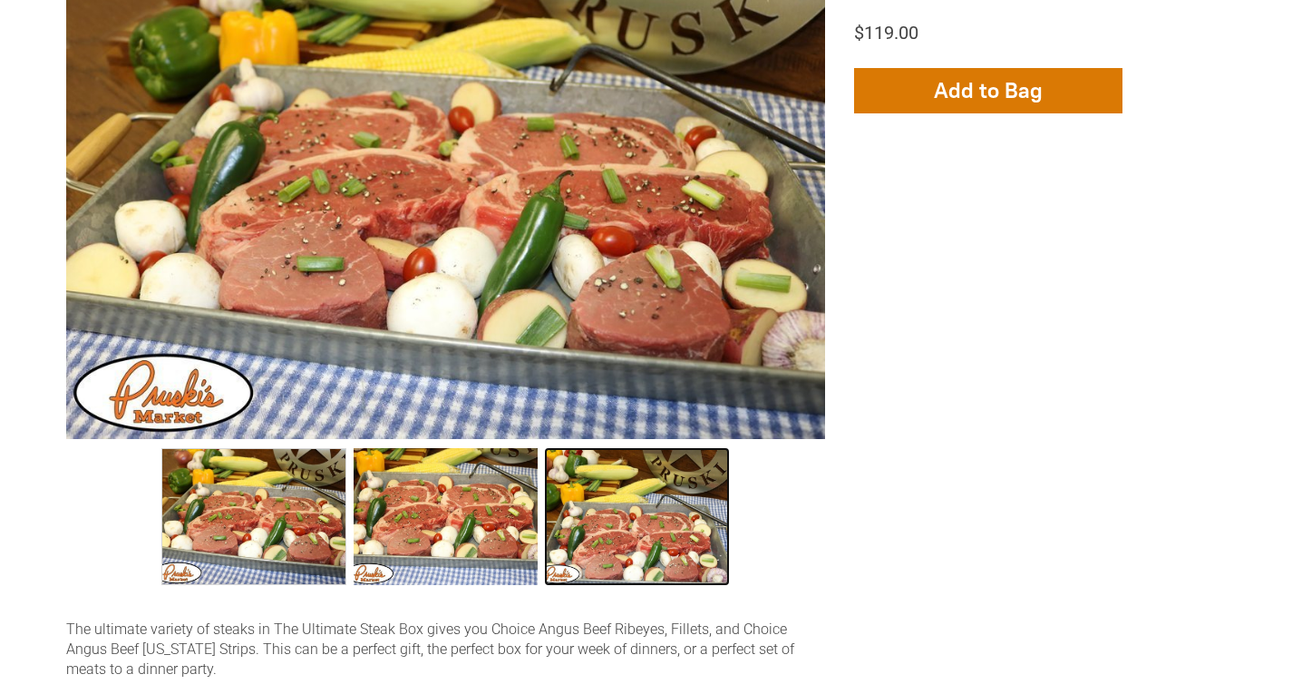
click at [604, 535] on link "The Ultimate Steak Box 003 2" at bounding box center [637, 516] width 184 height 136
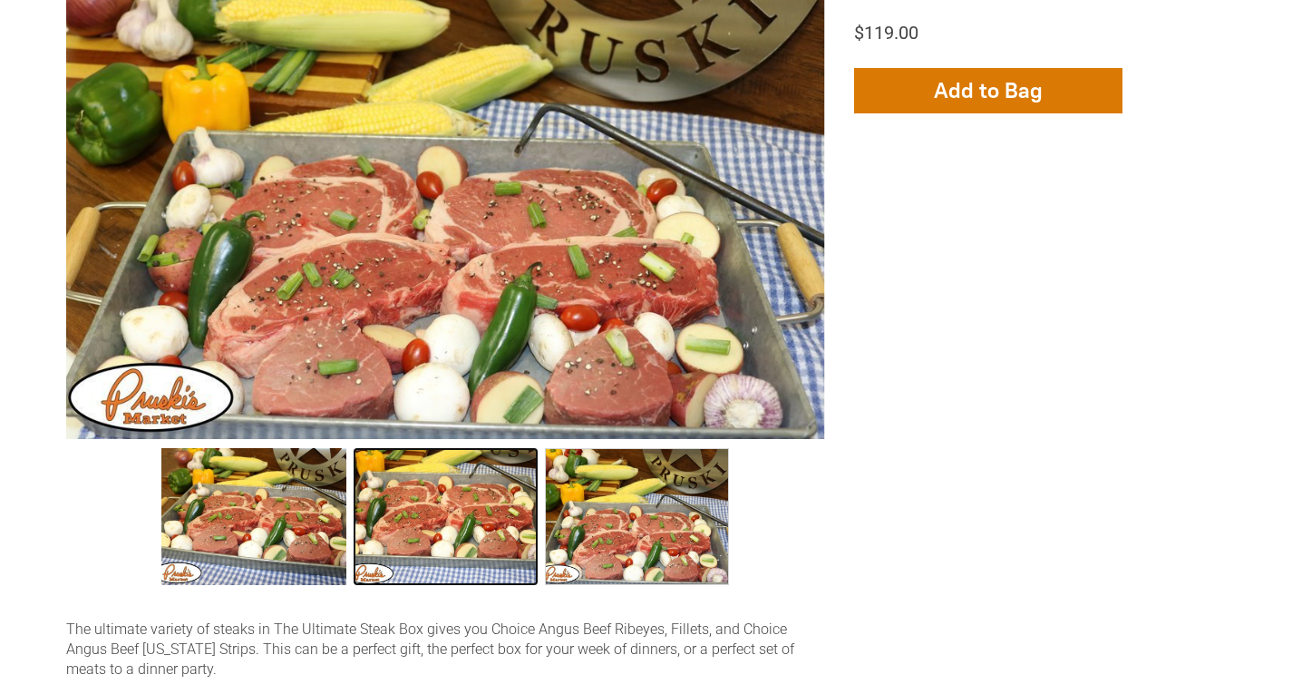
click at [444, 501] on link "The Ultimate Steak Box 002 1" at bounding box center [446, 516] width 184 height 136
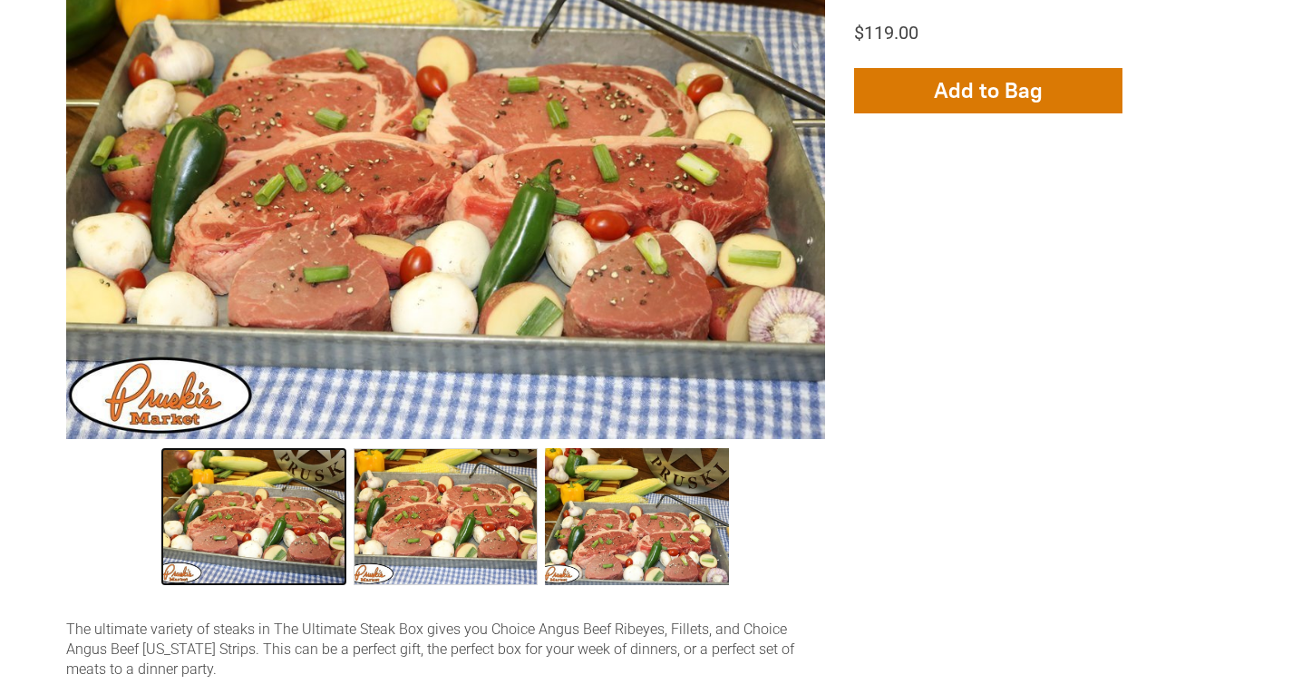
click at [299, 489] on link "The Ultimate Steak Box 0" at bounding box center [253, 516] width 184 height 136
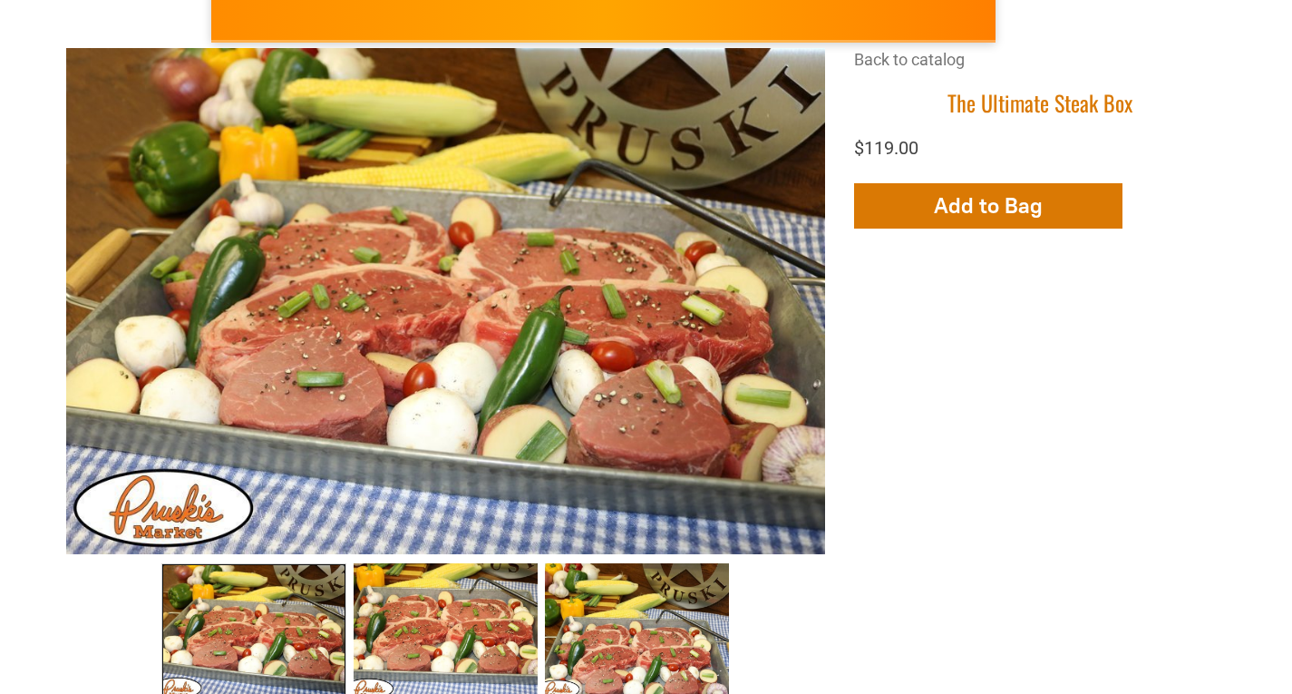
scroll to position [181, 0]
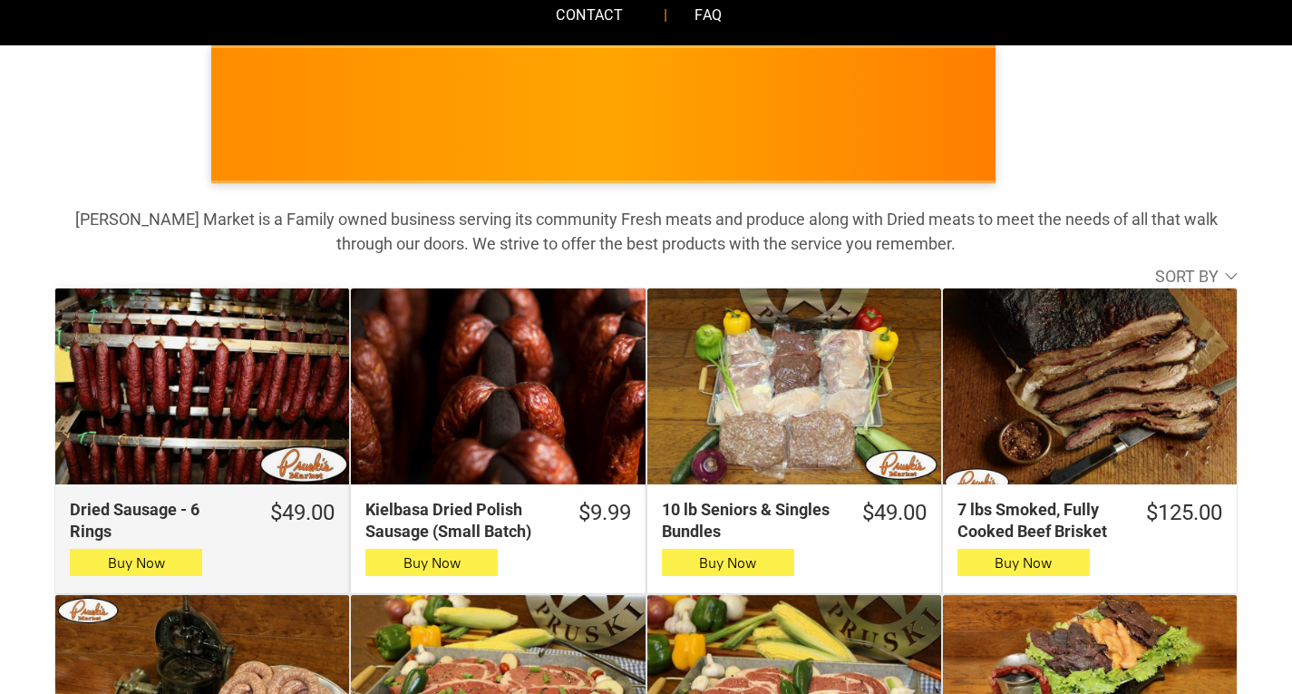
scroll to position [363, 0]
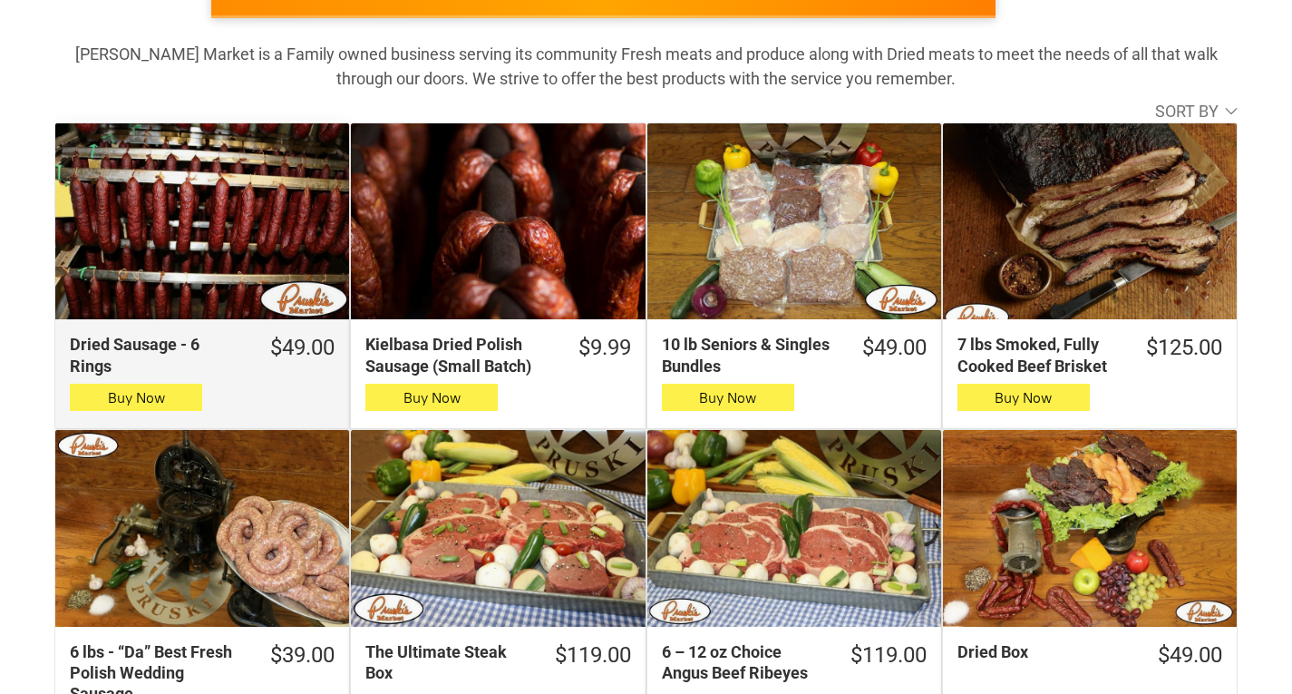
click at [175, 238] on div "Dried Sausage - 6 Rings" at bounding box center [202, 221] width 294 height 196
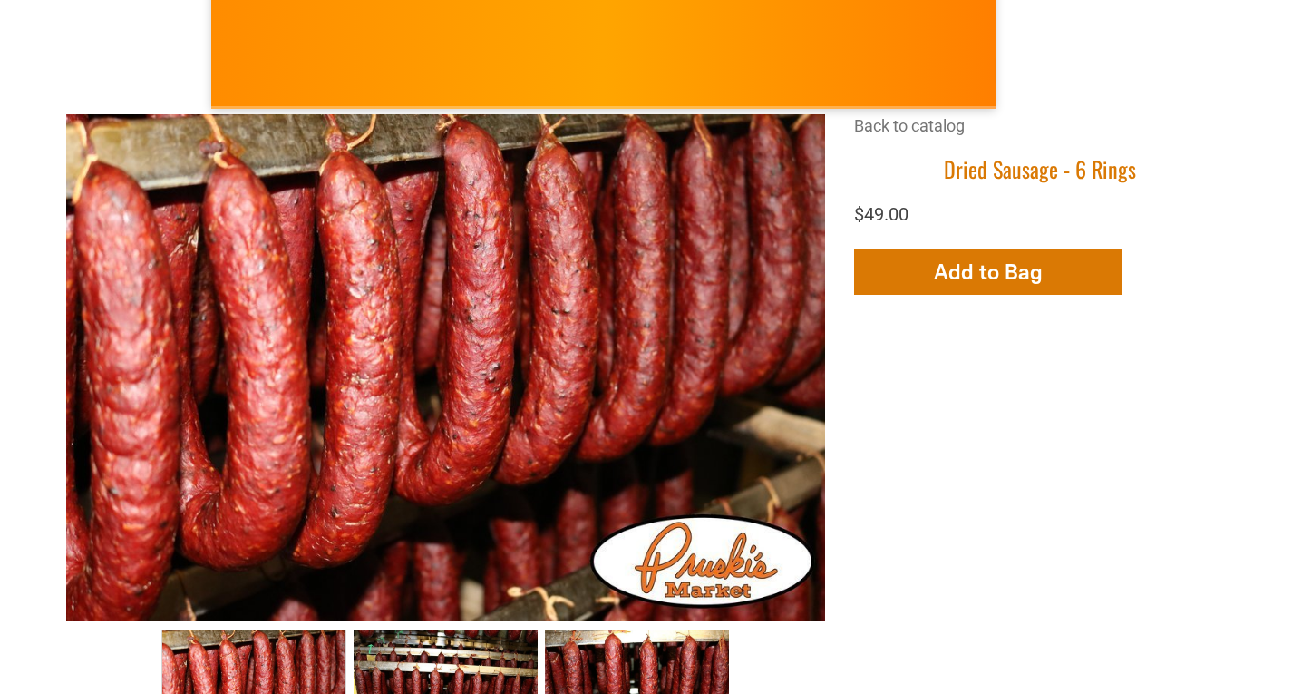
scroll to position [181, 0]
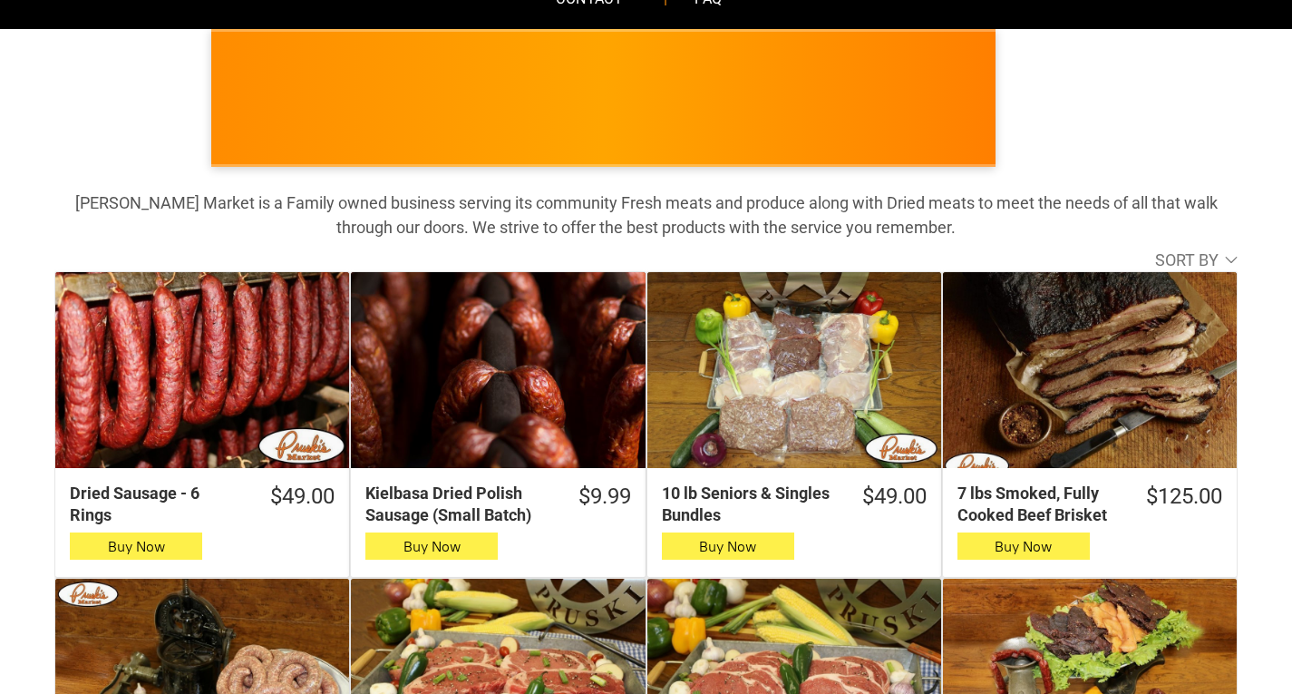
scroll to position [272, 0]
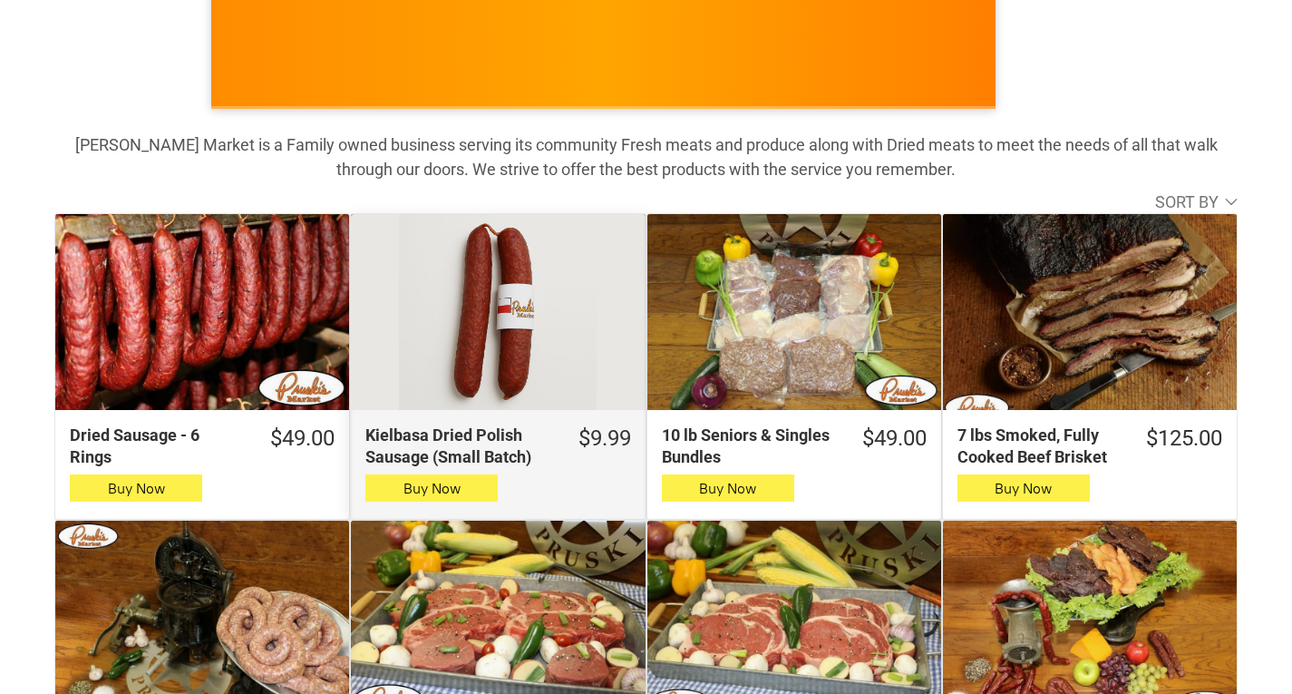
click at [475, 365] on div "Kielbasa Dried Polish Sausage (Small Batch)" at bounding box center [498, 312] width 294 height 196
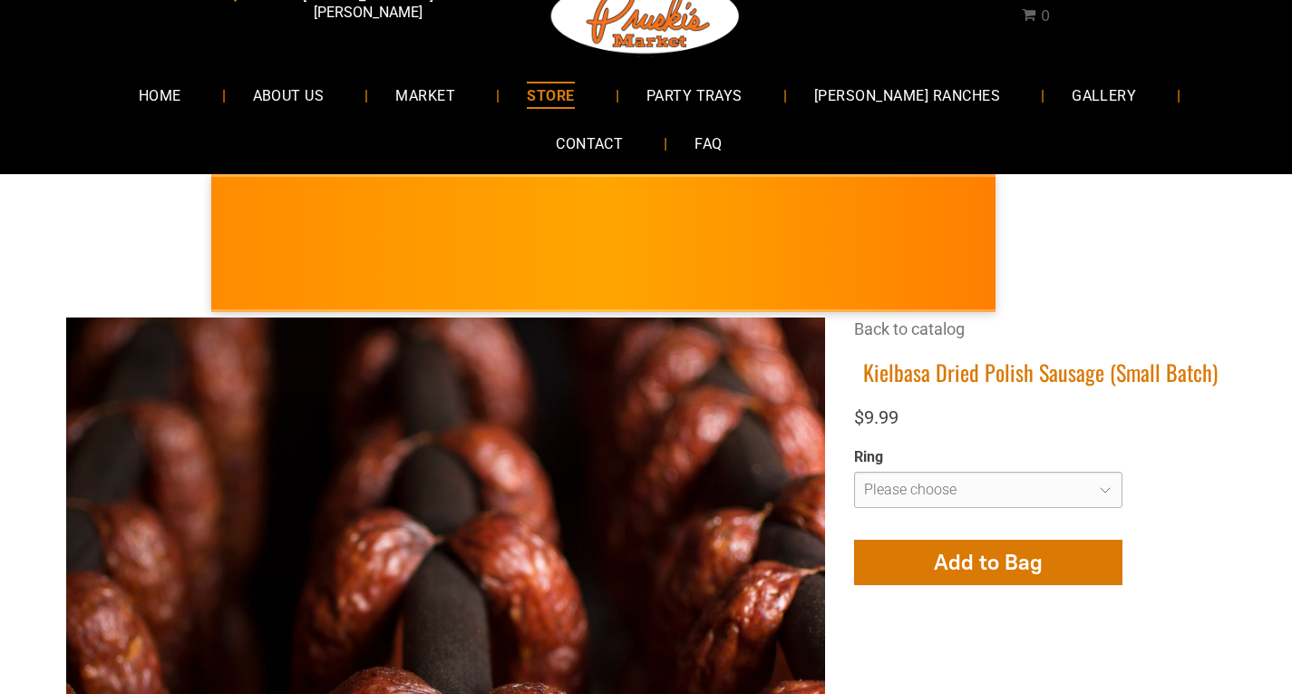
scroll to position [181, 0]
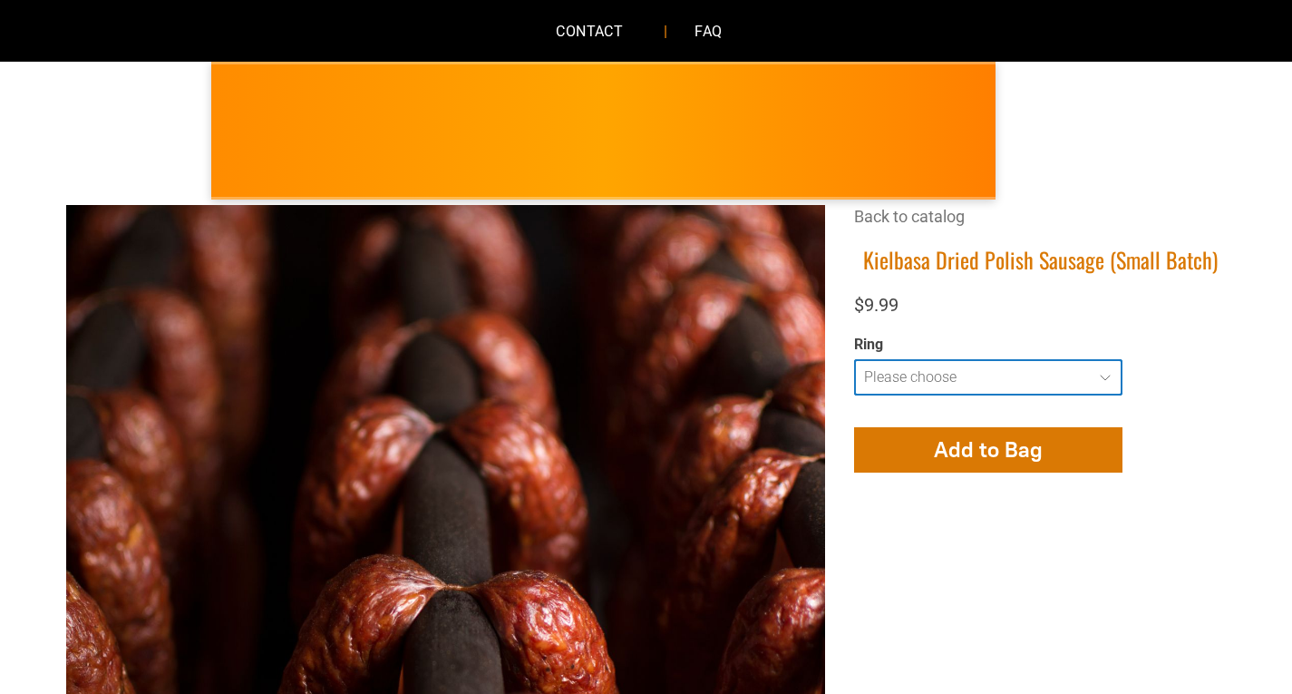
click at [1104, 375] on select "**********" at bounding box center [988, 377] width 268 height 36
select select "**********"
click at [854, 359] on select "**********" at bounding box center [988, 377] width 268 height 36
type input "**********"
click at [1108, 375] on select "**********" at bounding box center [988, 377] width 268 height 36
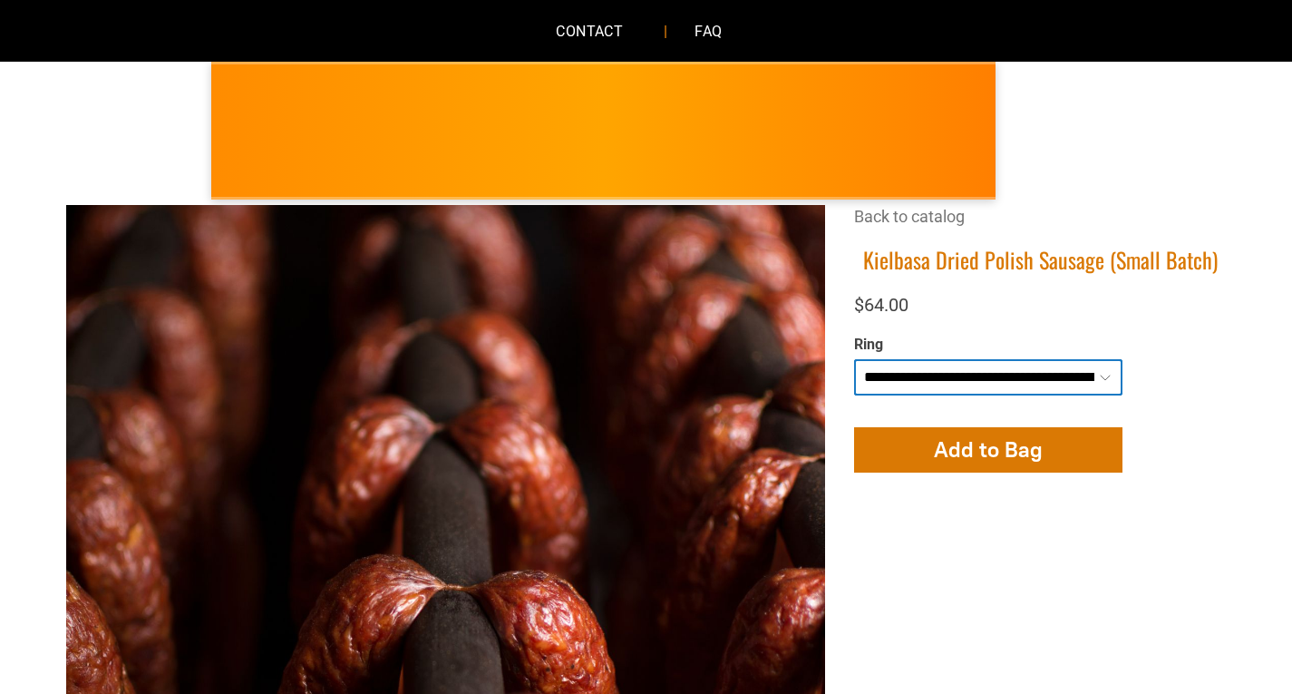
select select "**********"
click at [854, 359] on select "**********" at bounding box center [988, 377] width 268 height 36
type input "**********"
click at [1107, 376] on select "**********" at bounding box center [988, 377] width 268 height 36
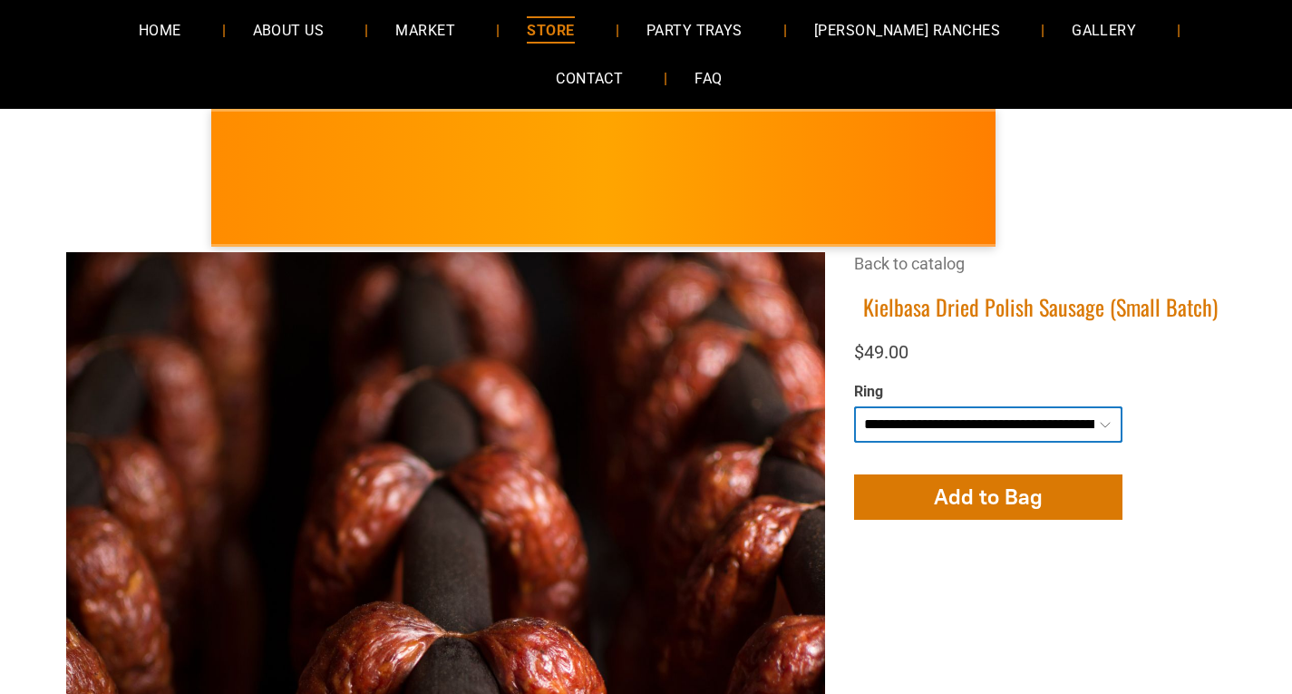
scroll to position [0, 0]
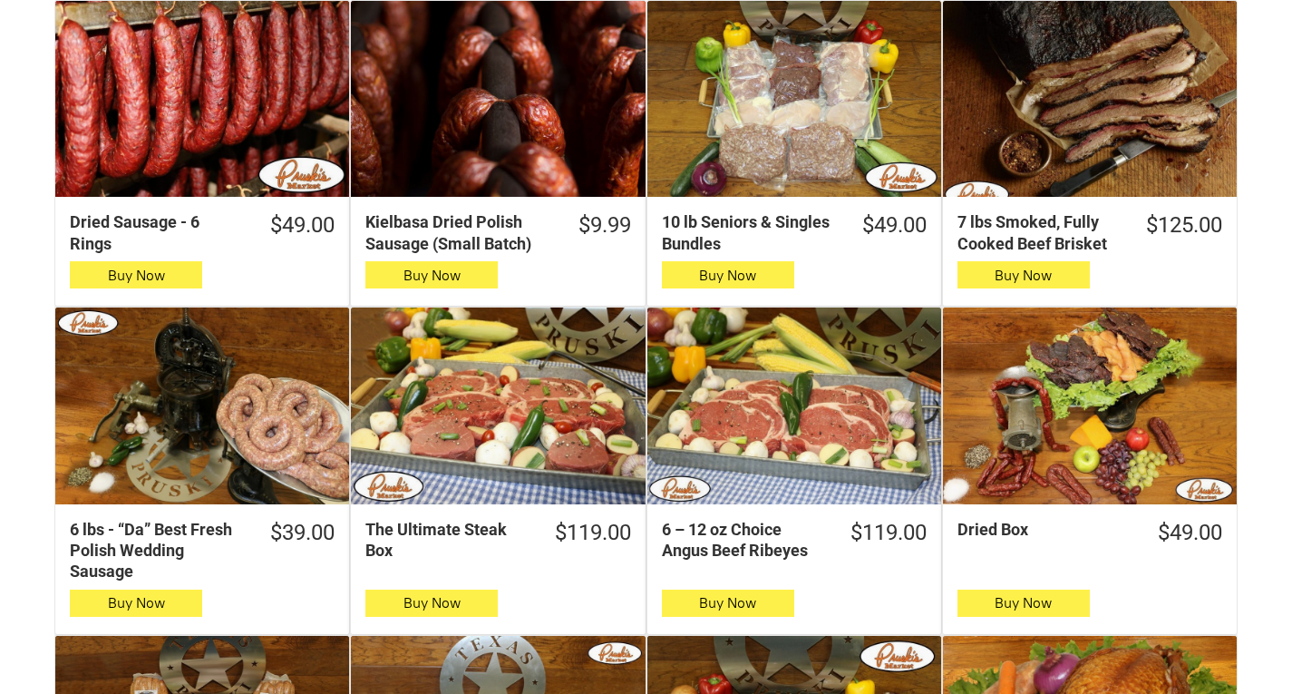
scroll to position [453, 0]
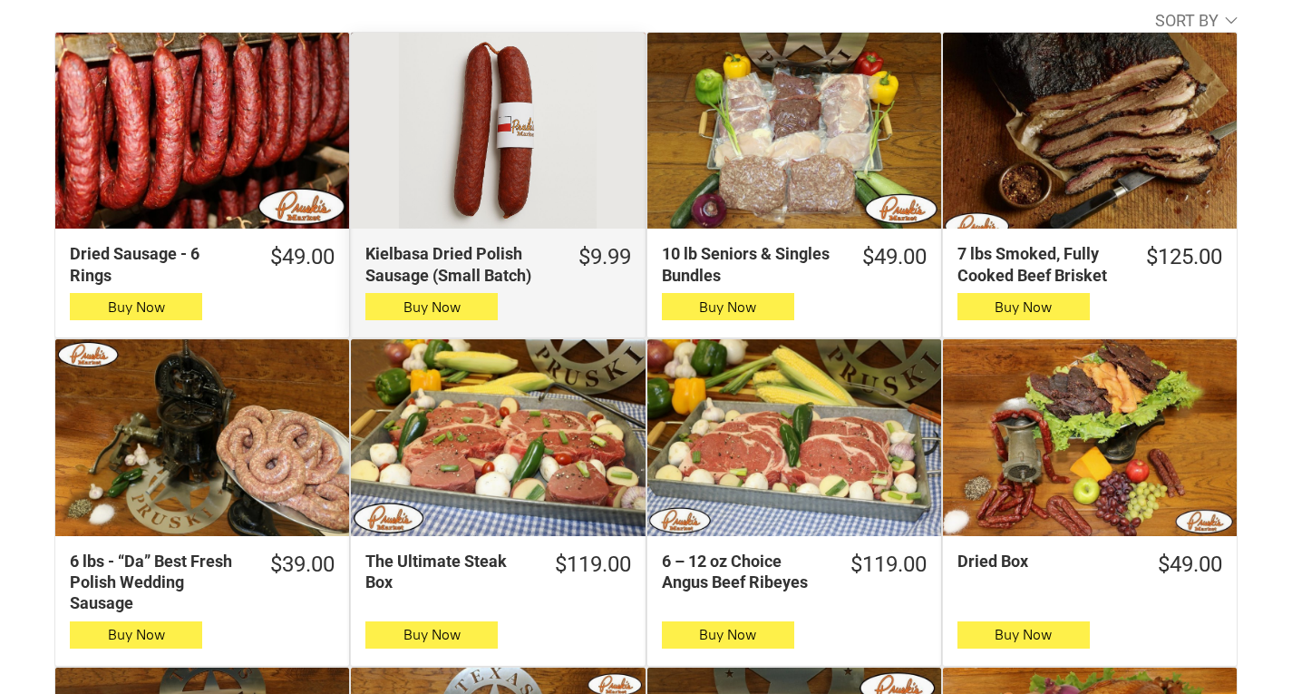
click at [589, 170] on div "Kielbasa Dried Polish Sausage (Small Batch)" at bounding box center [498, 131] width 294 height 196
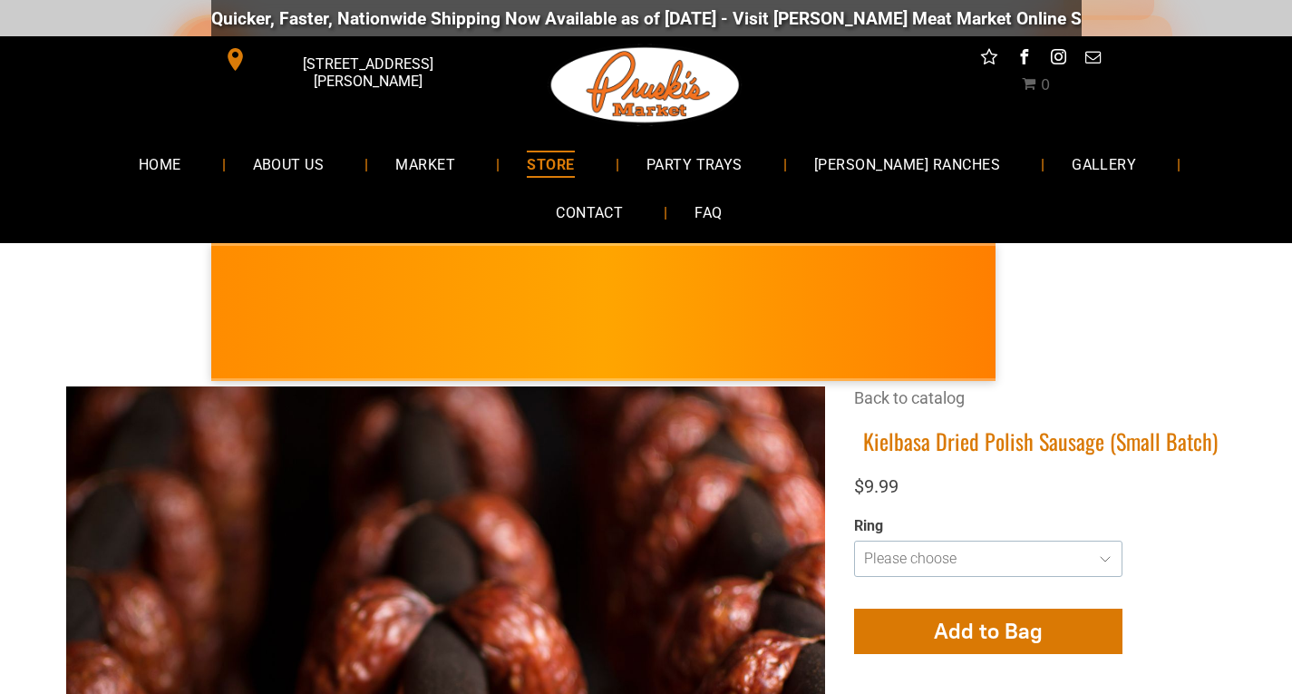
click at [1111, 560] on select "**********" at bounding box center [988, 558] width 268 height 36
select select "**********"
click at [854, 540] on select "**********" at bounding box center [988, 558] width 268 height 36
type input "**********"
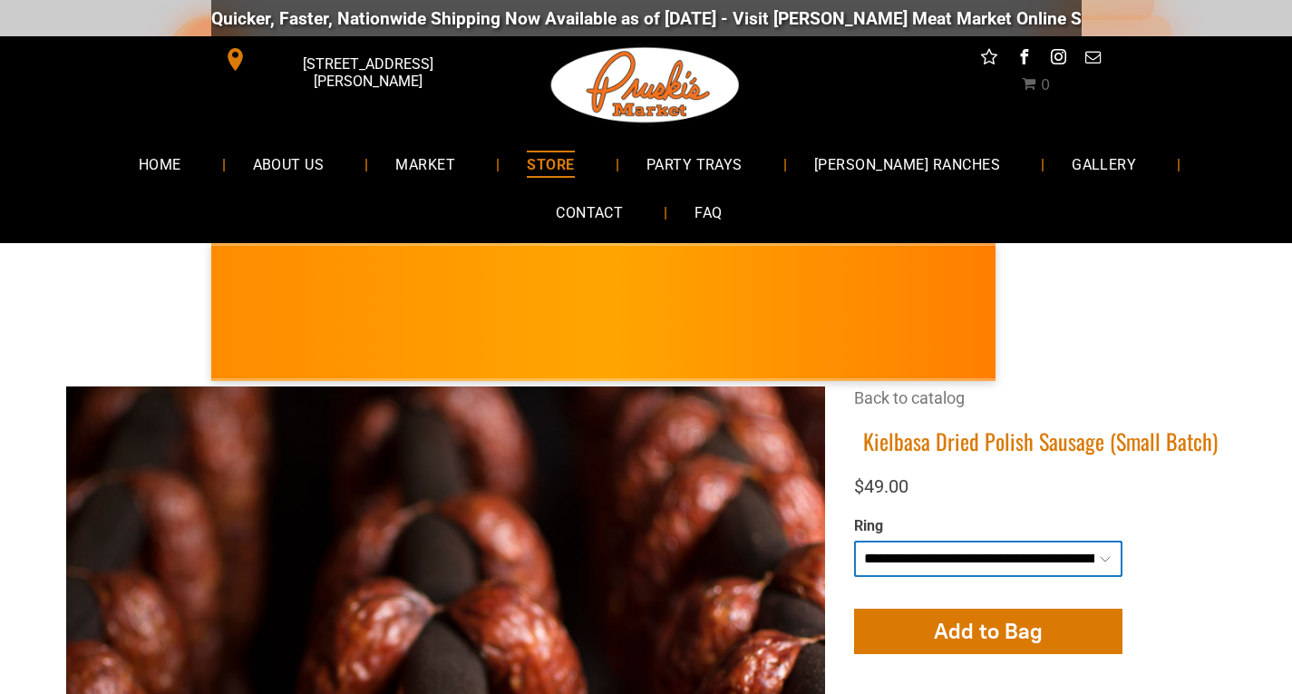
click at [1109, 559] on select "**********" at bounding box center [988, 558] width 268 height 36
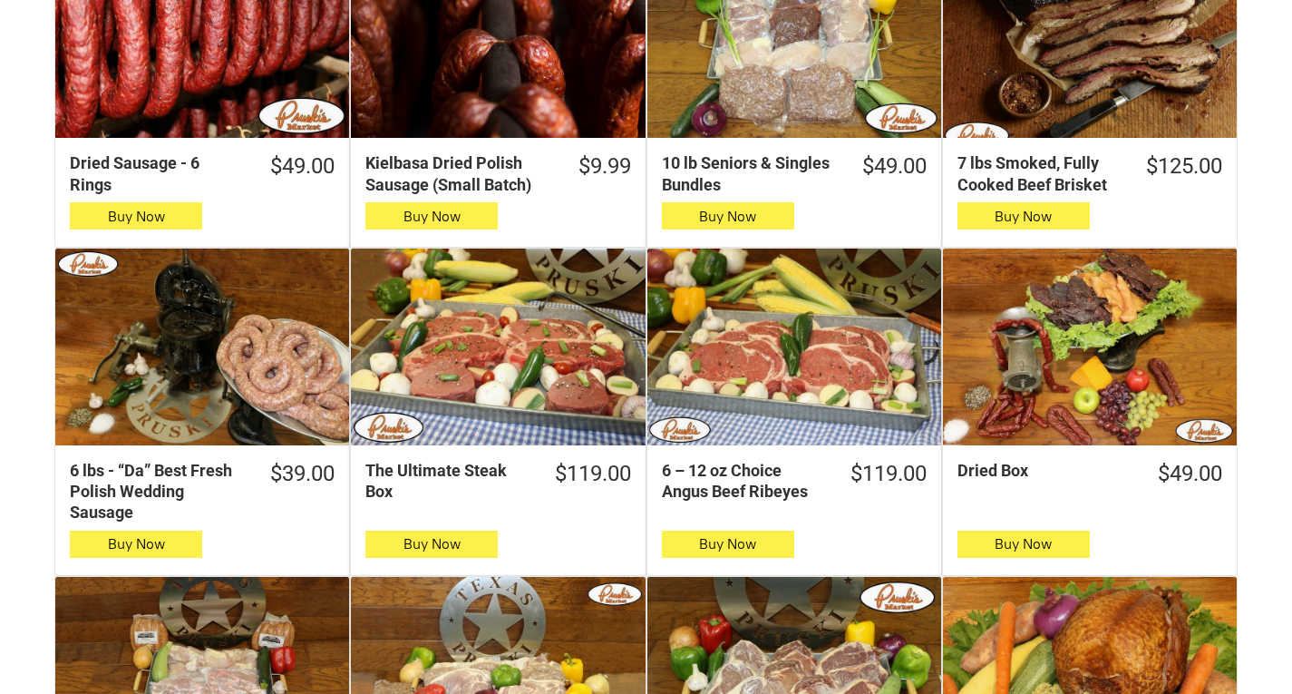
scroll to position [907, 0]
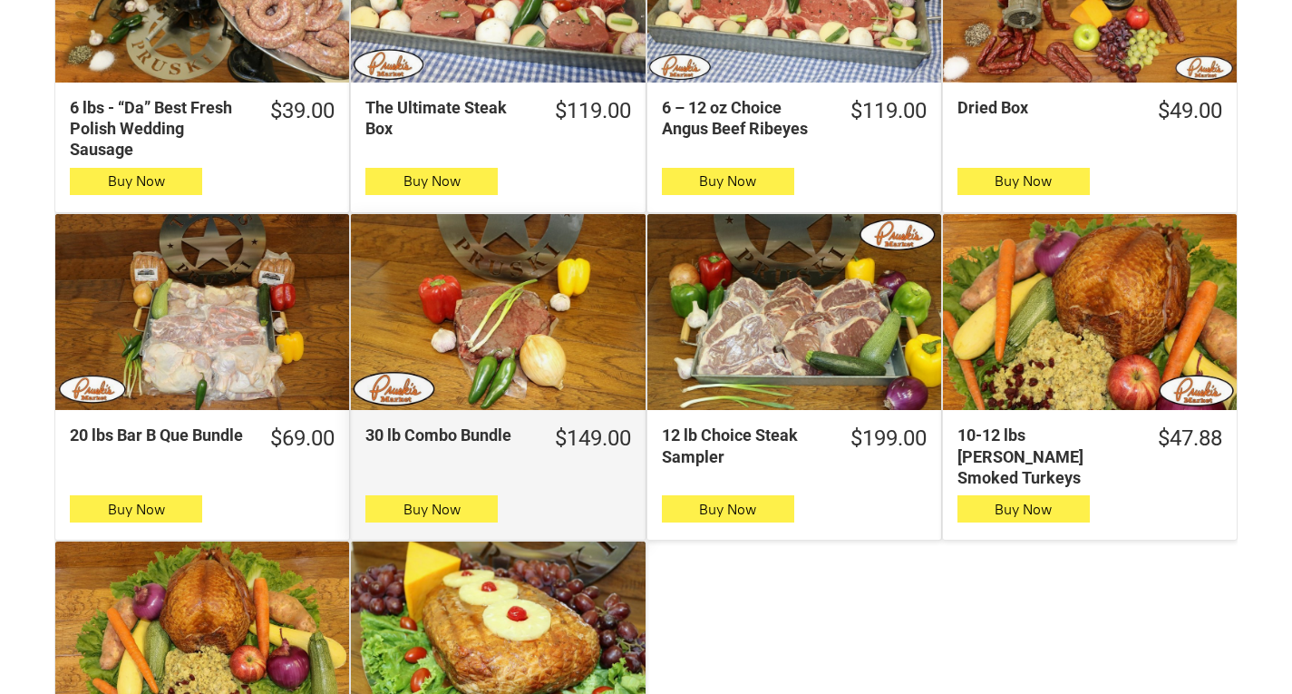
click at [482, 384] on div "30 lb Combo Bundle" at bounding box center [498, 312] width 294 height 196
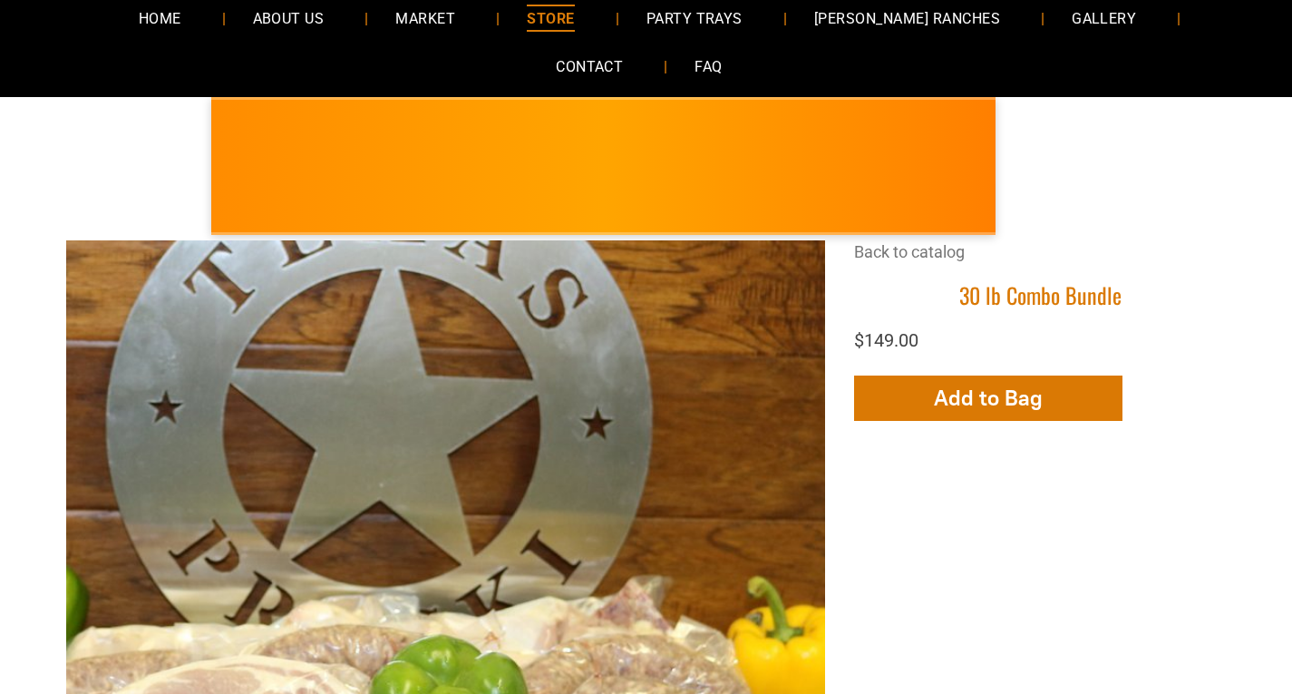
scroll to position [453, 0]
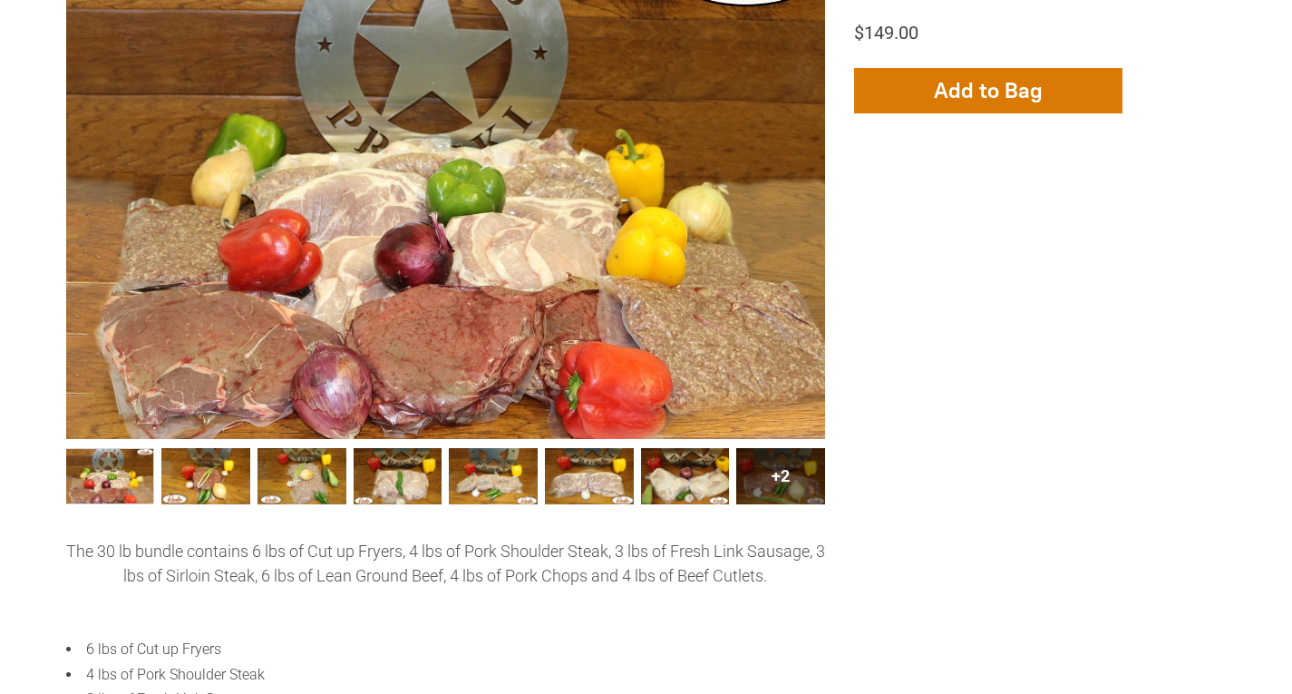
click at [791, 474] on div "+2" at bounding box center [780, 476] width 89 height 56
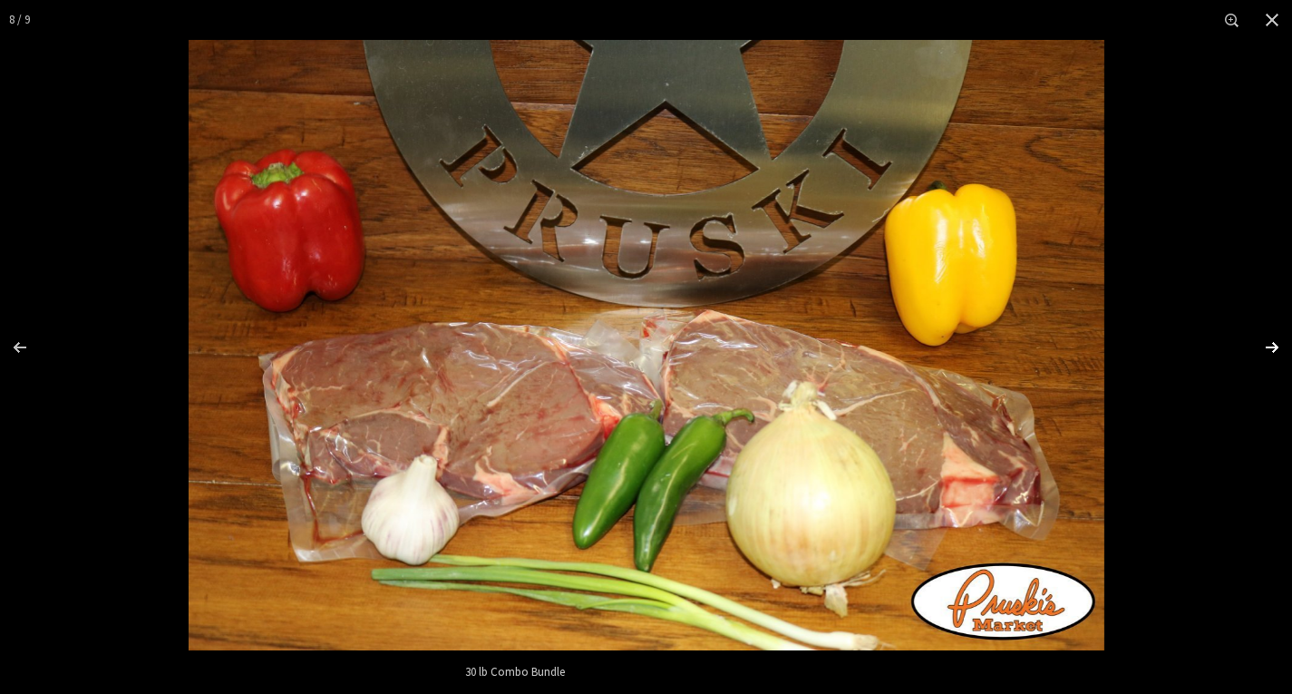
click at [1272, 344] on div "Images Gallery" at bounding box center [1260, 347] width 63 height 91
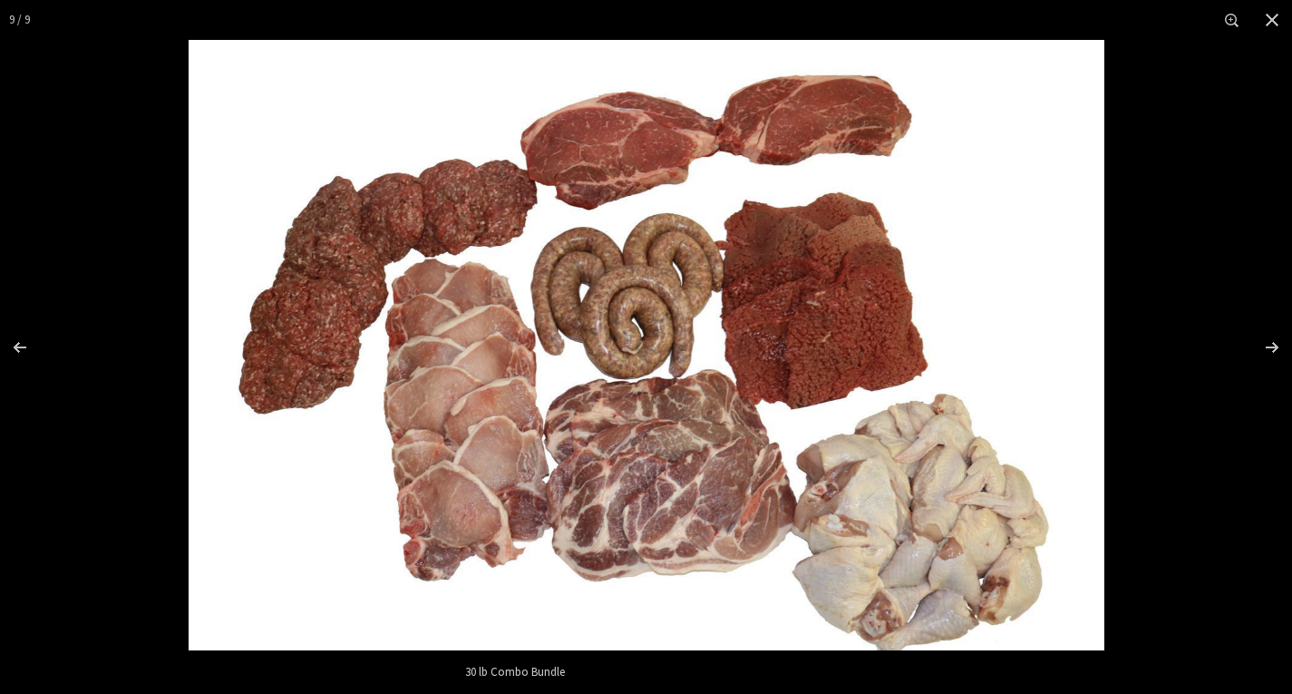
scroll to position [635, 0]
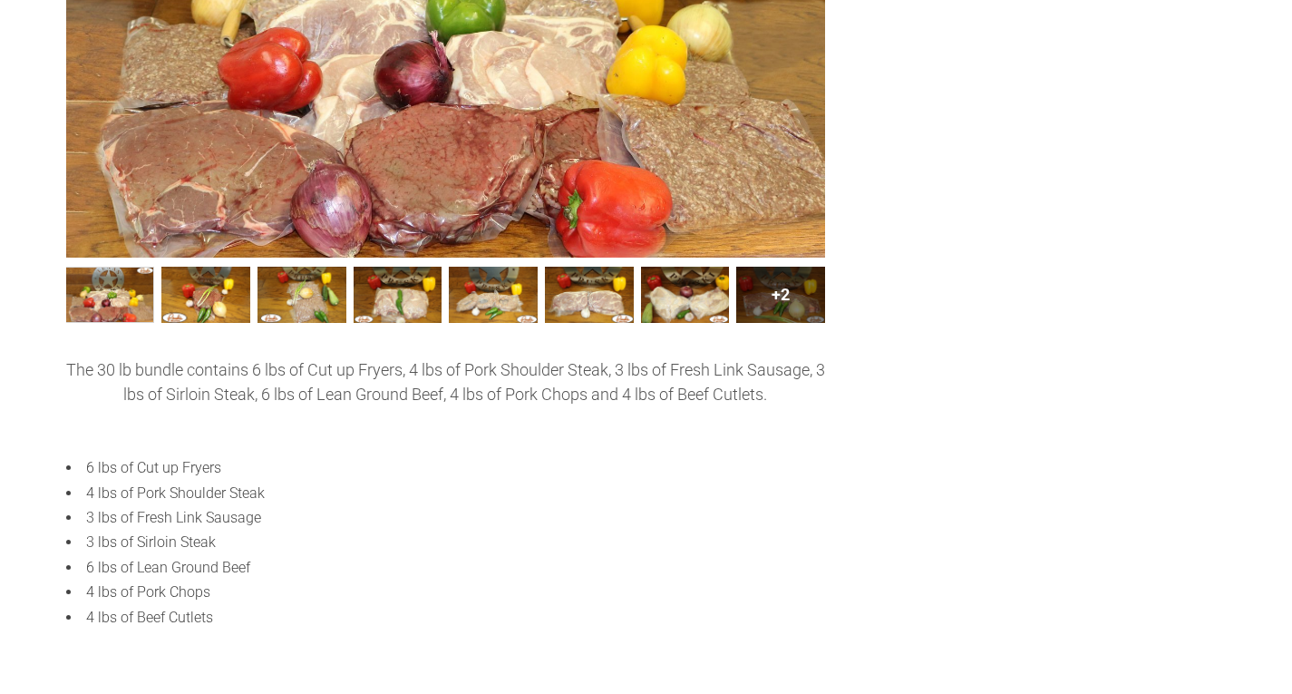
click at [795, 301] on div "+2" at bounding box center [780, 295] width 89 height 56
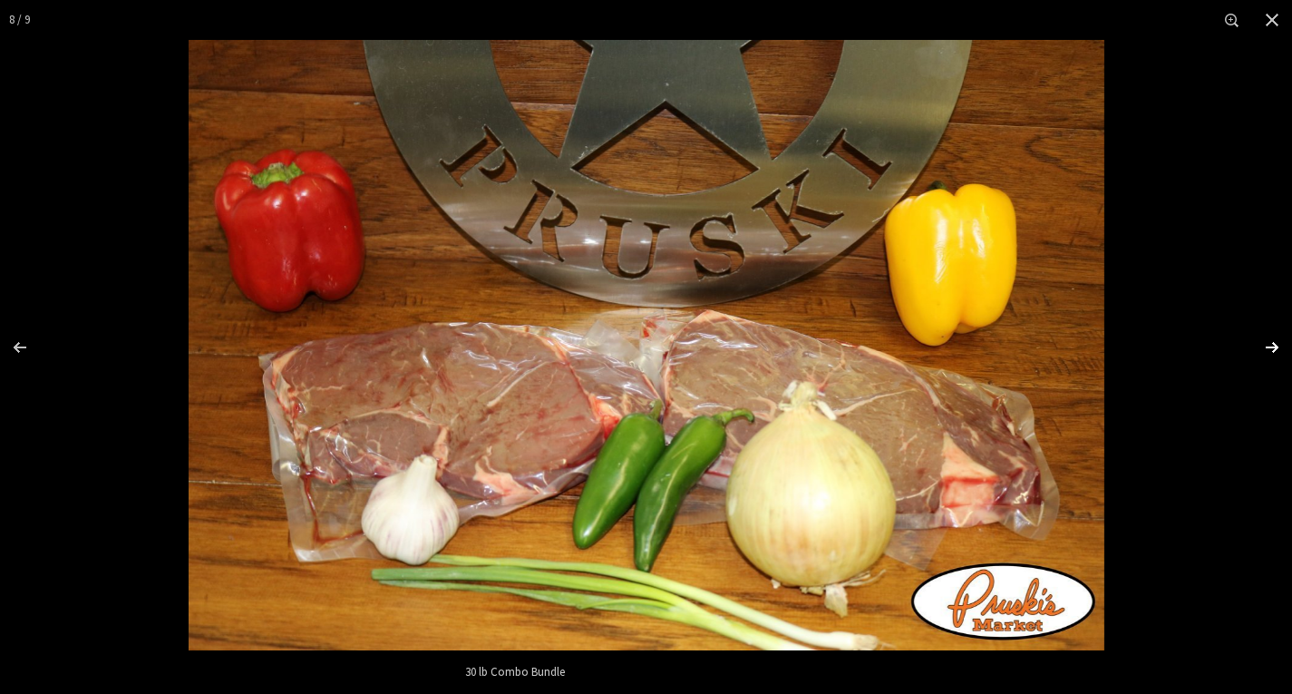
click at [1268, 347] on div "Images Gallery" at bounding box center [1260, 347] width 63 height 91
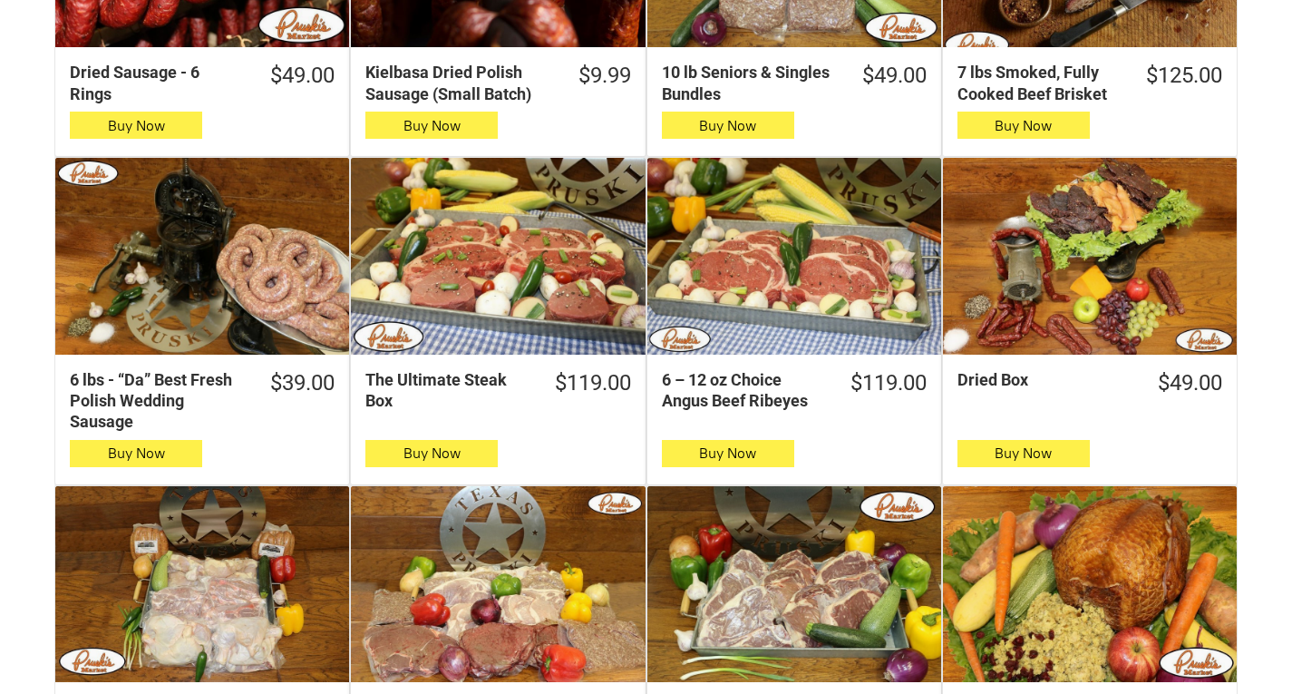
scroll to position [816, 0]
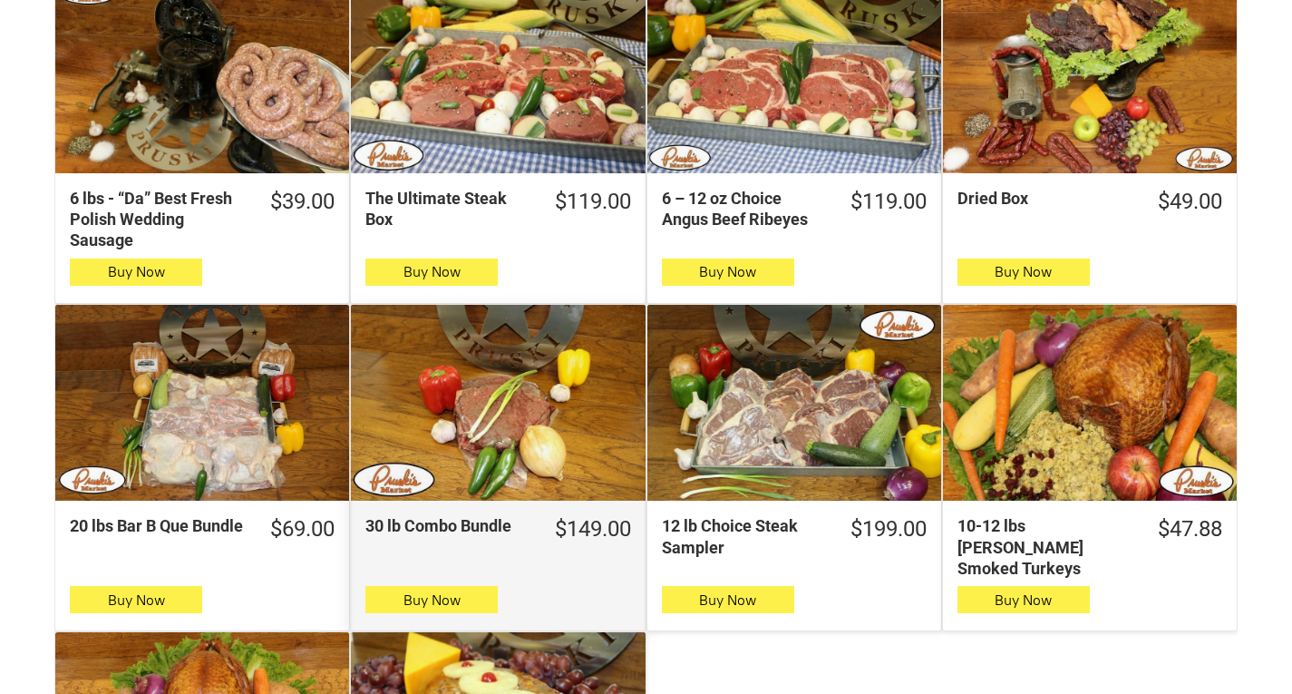
click at [564, 451] on div "30 lb Combo Bundle" at bounding box center [498, 403] width 294 height 196
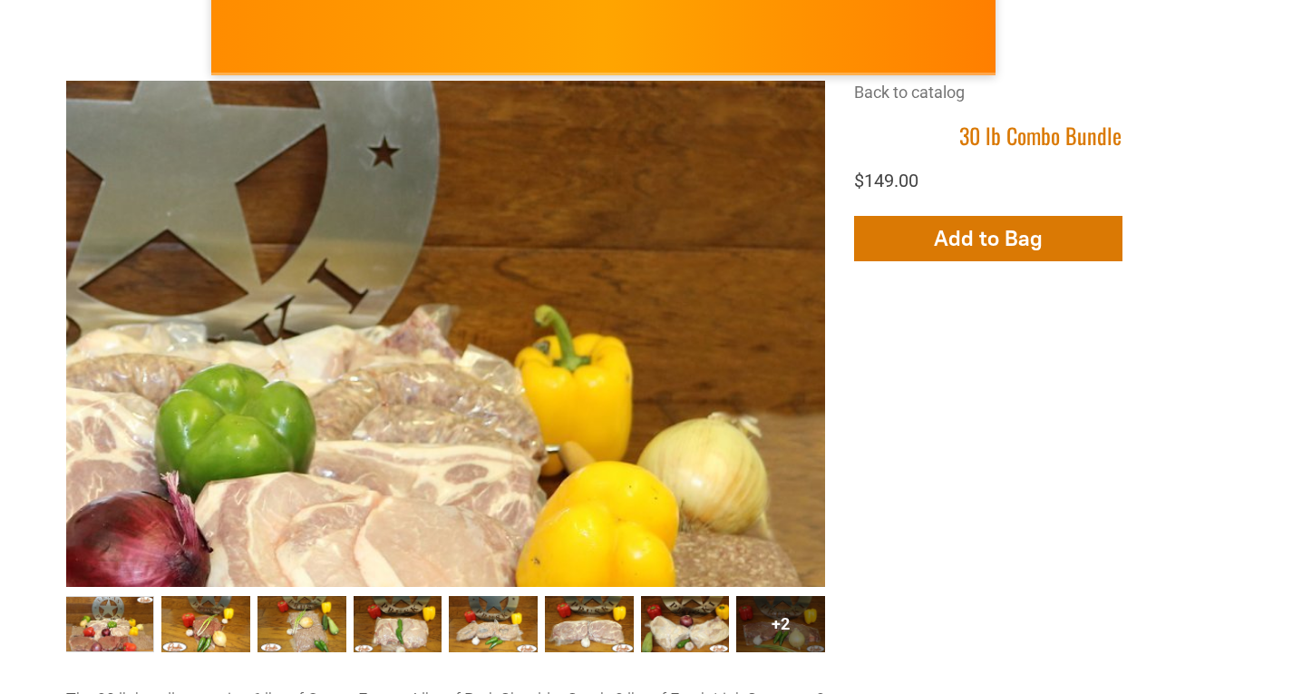
scroll to position [363, 0]
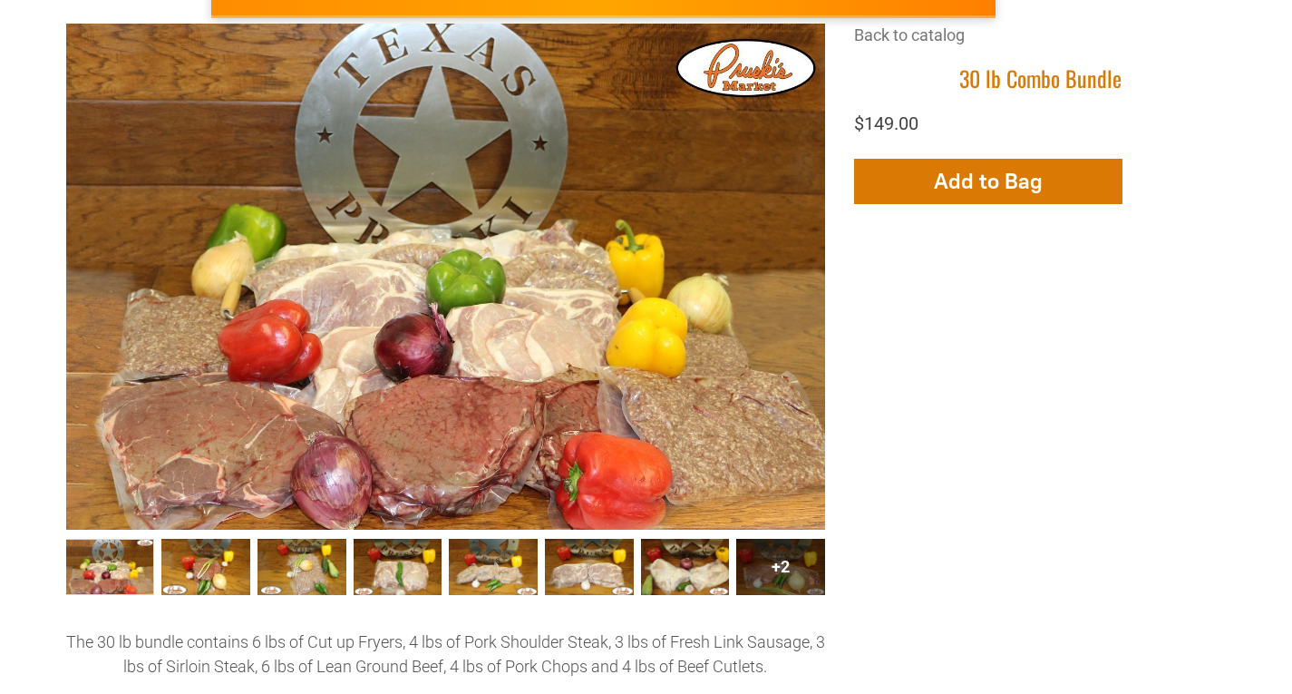
click at [785, 552] on div "+2" at bounding box center [780, 567] width 89 height 56
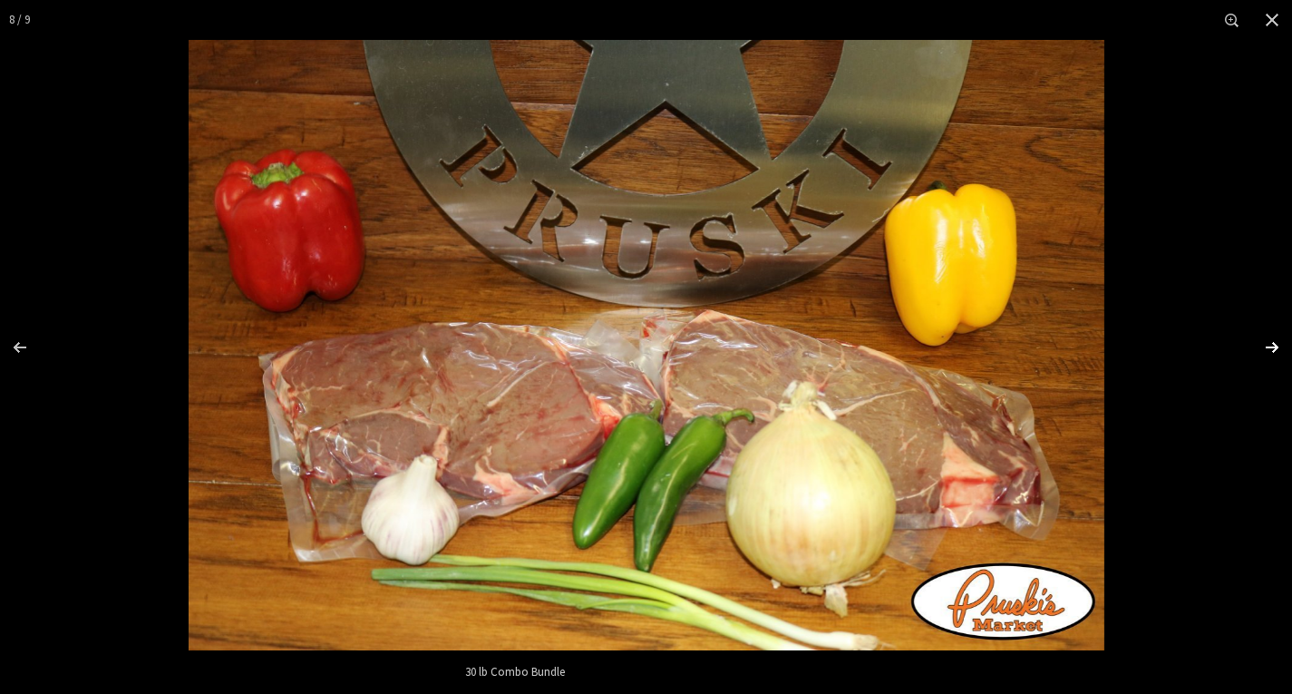
click at [1278, 351] on div "Images Gallery" at bounding box center [1260, 347] width 63 height 91
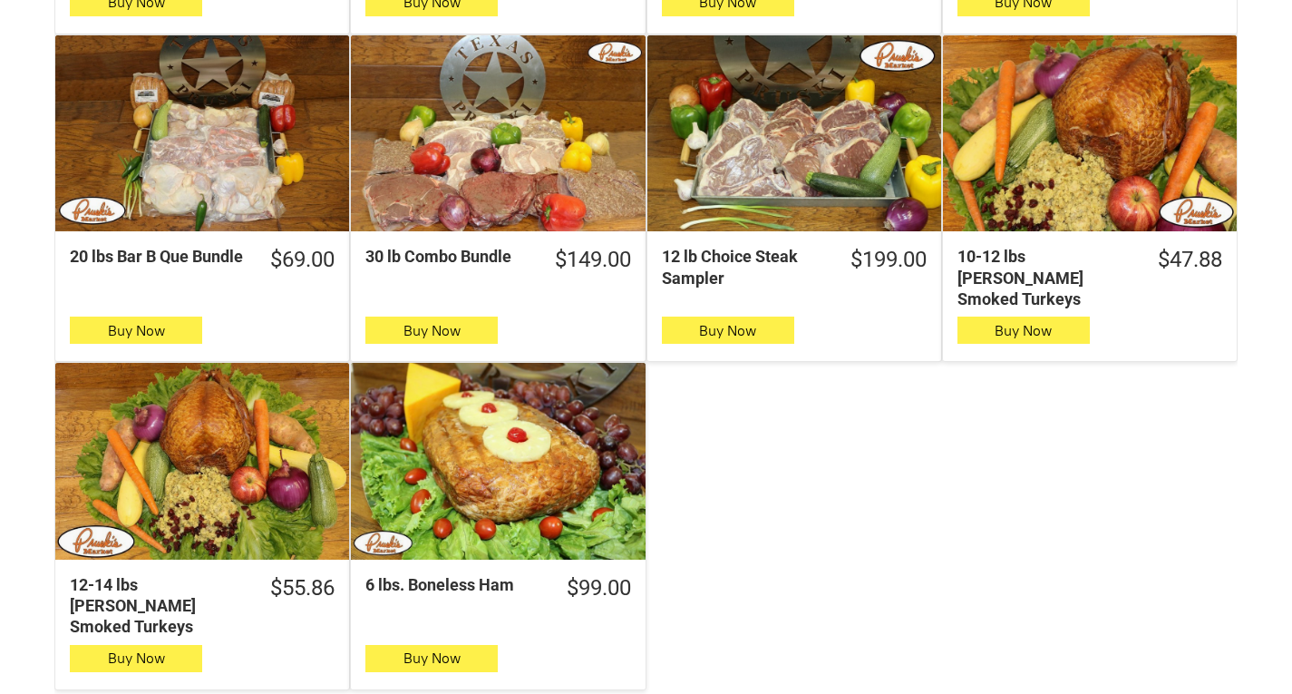
scroll to position [907, 0]
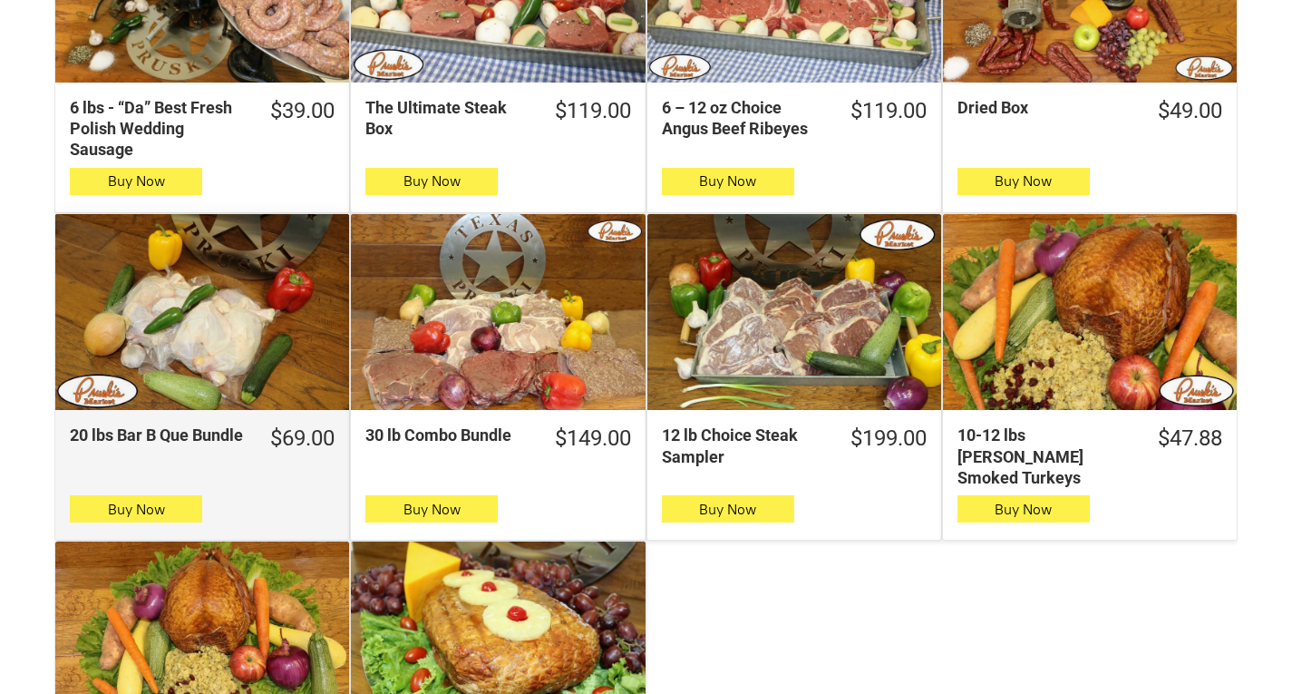
click at [228, 350] on div "20 lbs Bar B Que Bundle" at bounding box center [202, 312] width 294 height 196
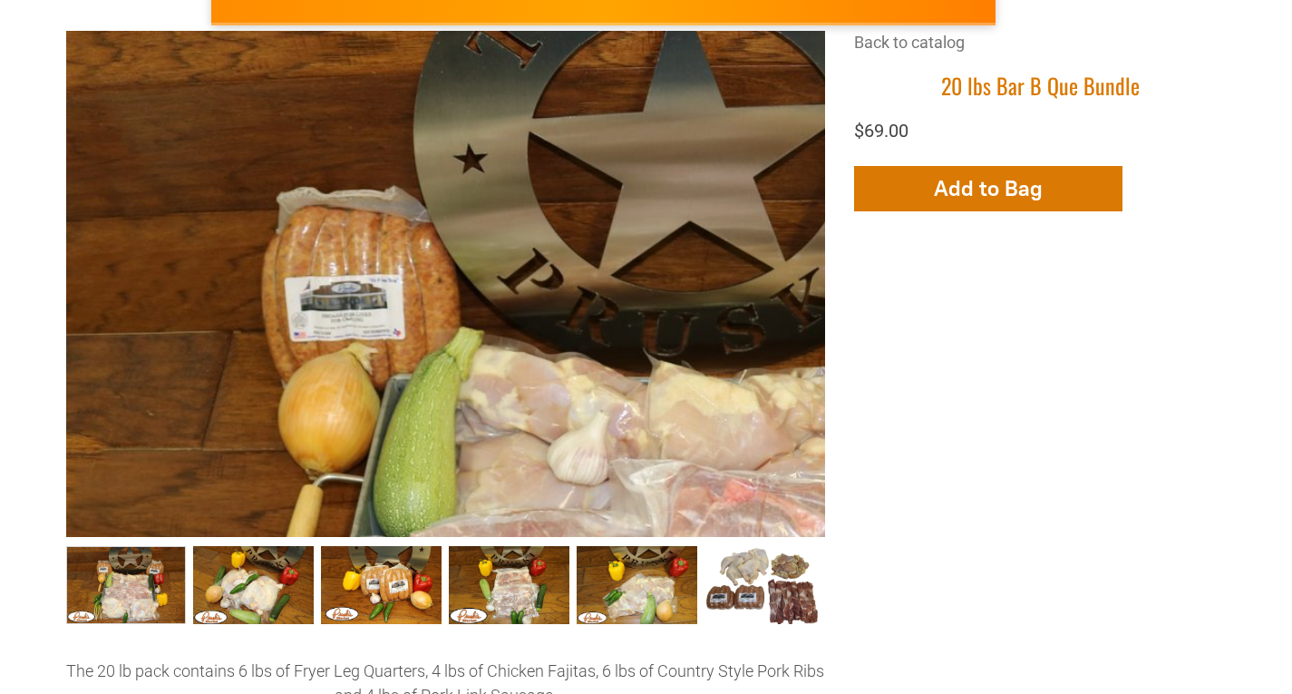
scroll to position [363, 0]
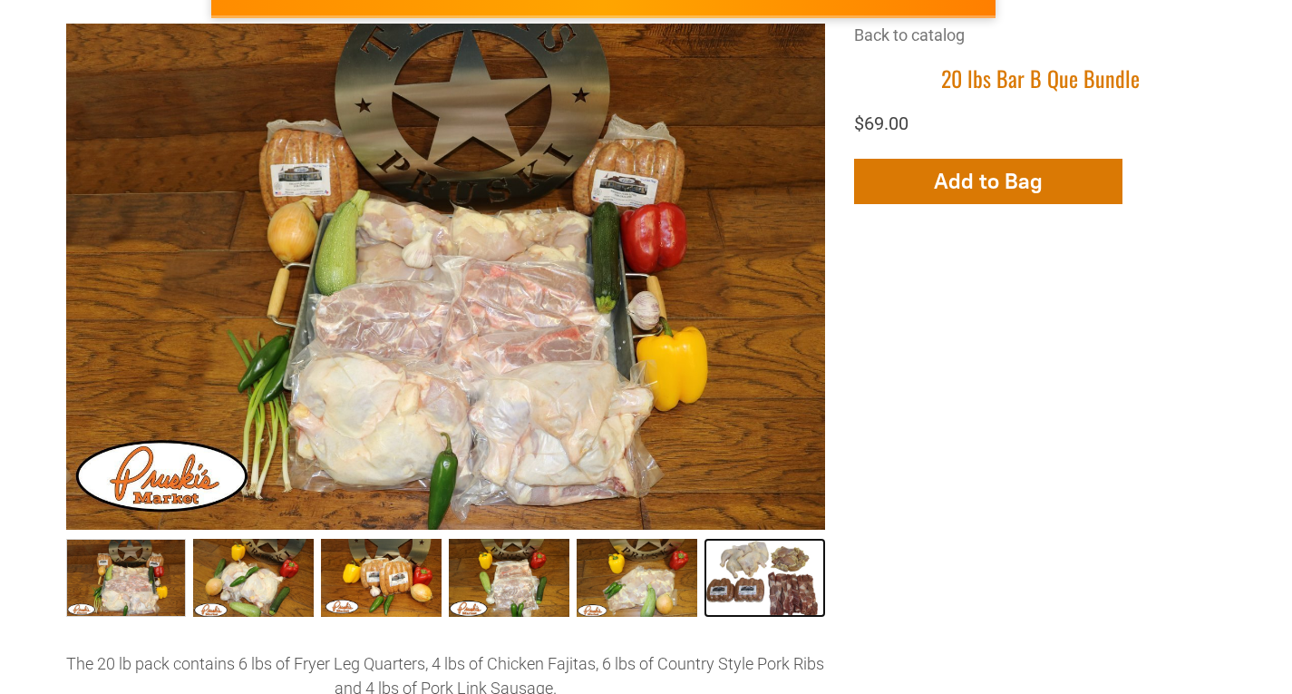
click at [768, 577] on link "20 lbs Bar B Que Bundle006 5" at bounding box center [765, 578] width 121 height 78
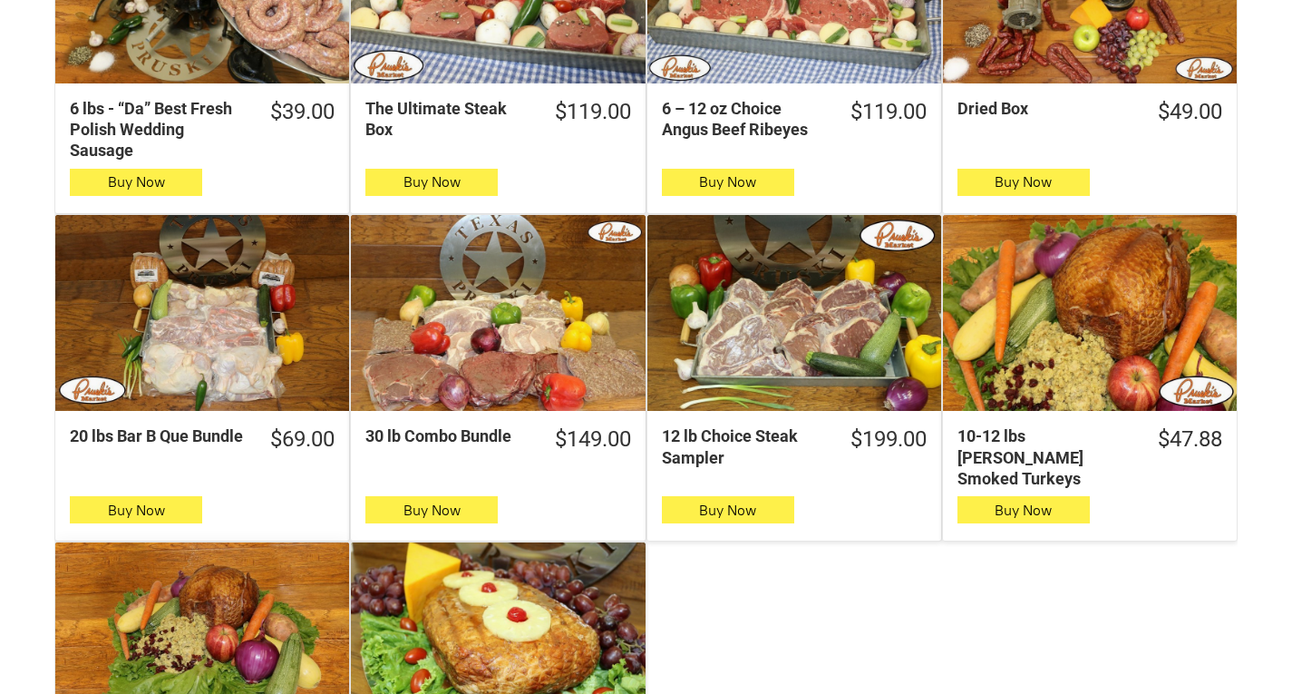
scroll to position [1088, 0]
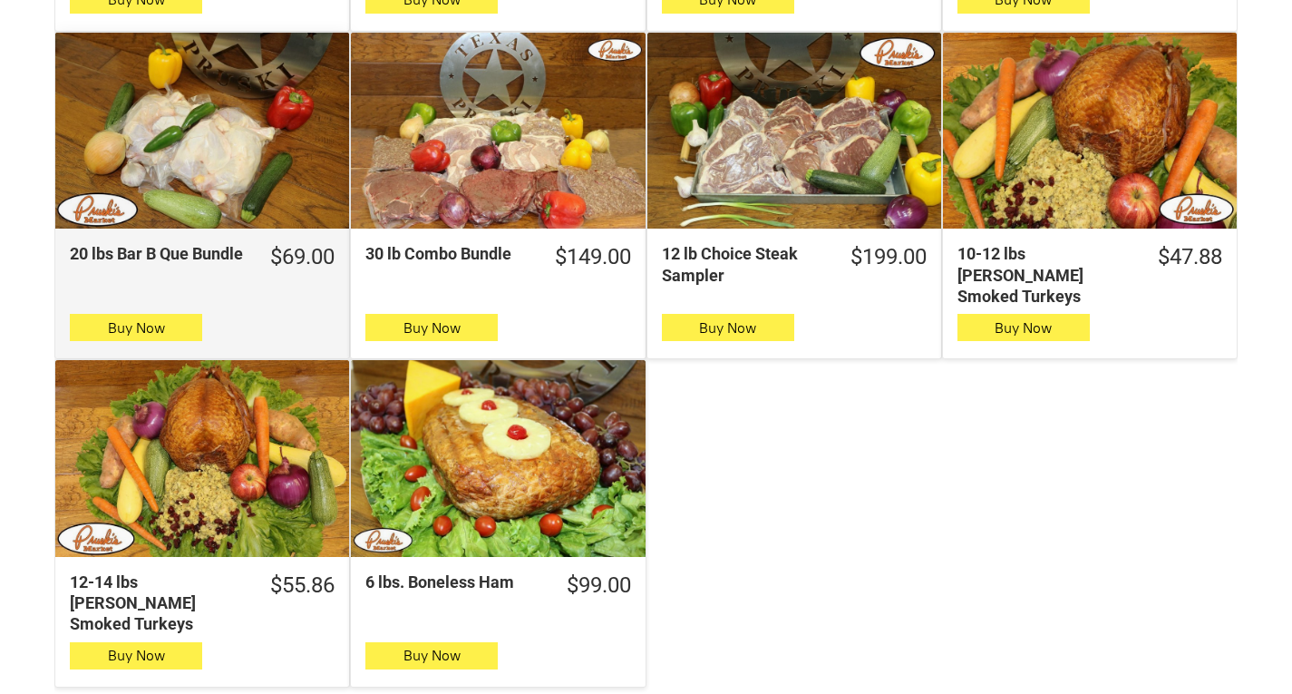
click at [224, 196] on div "20 lbs Bar B Que Bundle" at bounding box center [202, 131] width 294 height 196
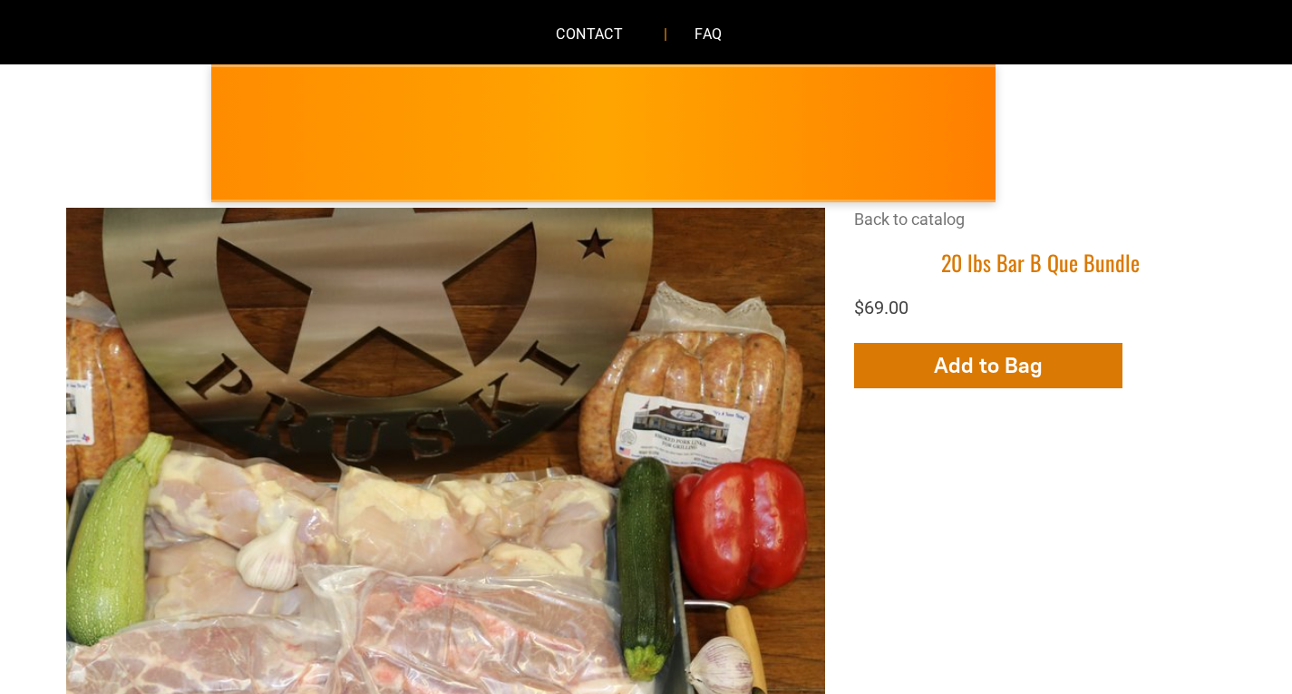
scroll to position [272, 0]
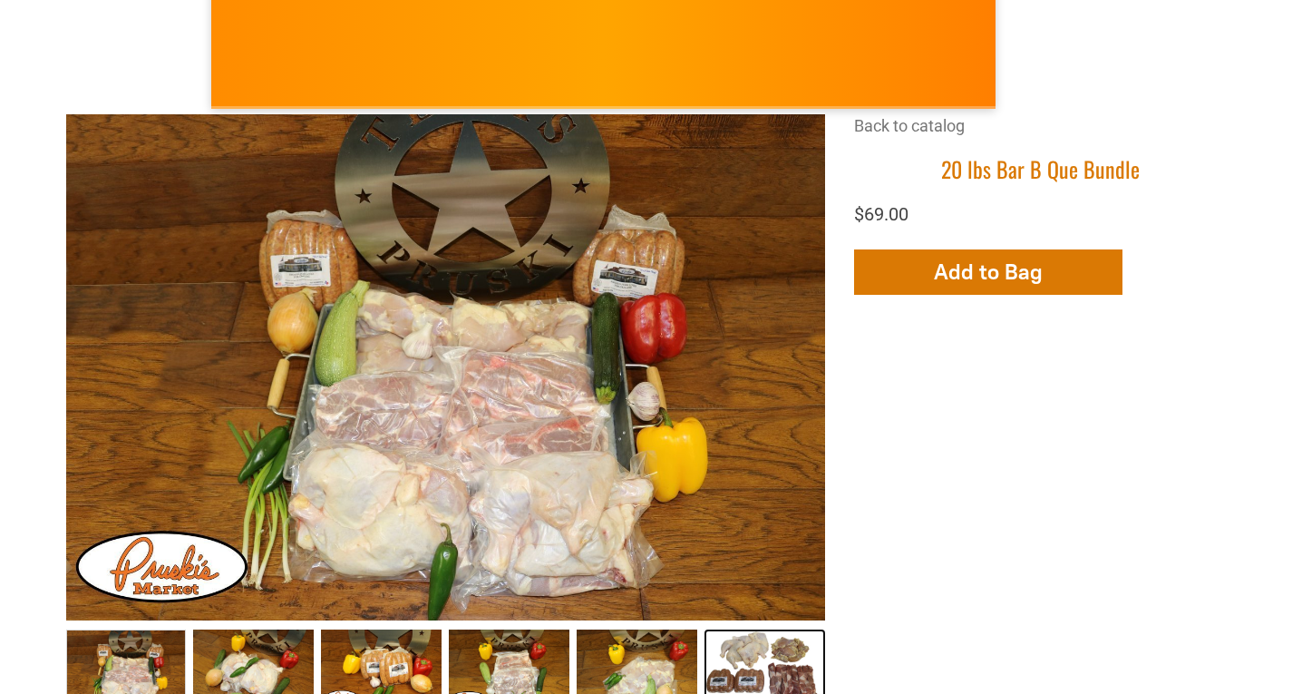
click at [790, 651] on link "20 lbs Bar B Que Bundle006 5" at bounding box center [765, 668] width 121 height 78
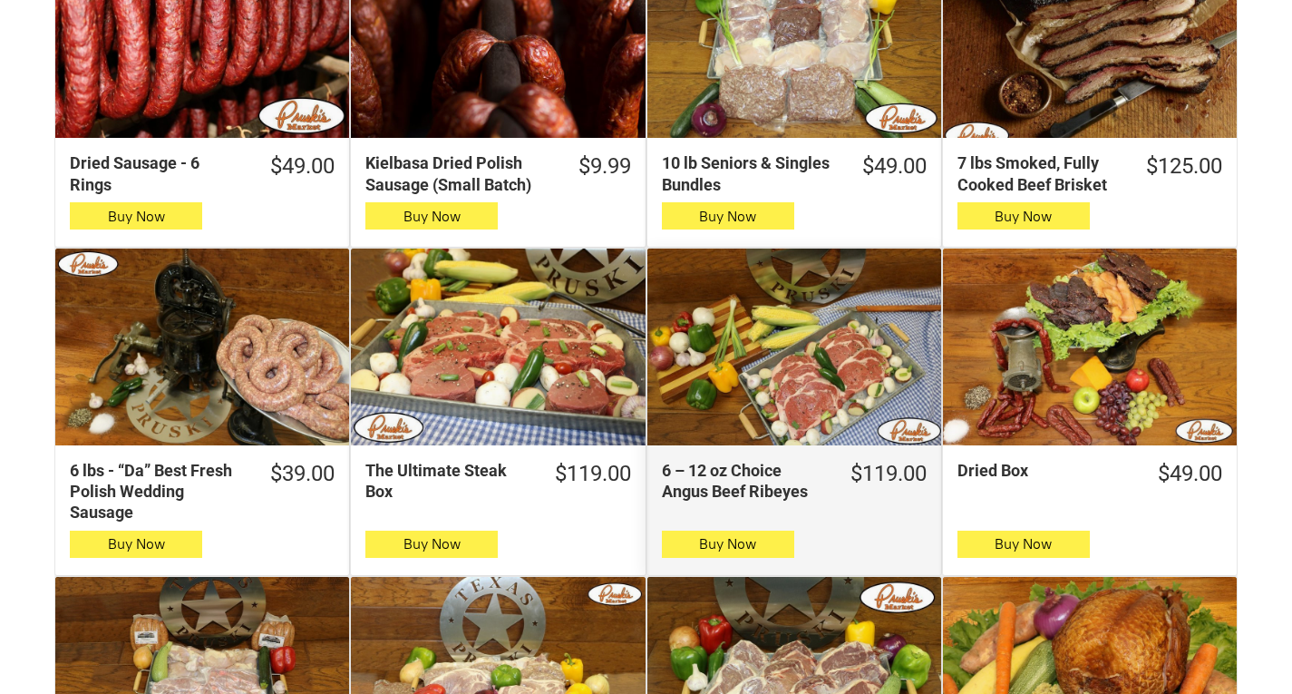
scroll to position [453, 0]
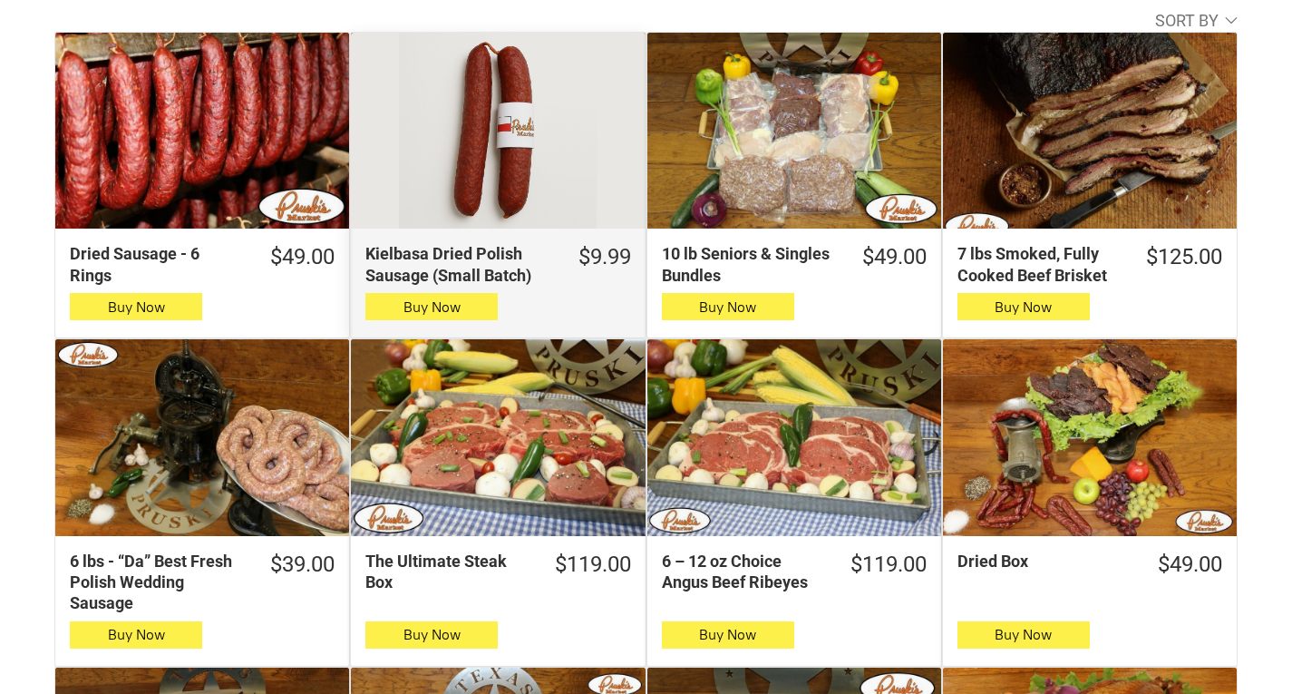
click at [535, 175] on div "Kielbasa Dried Polish Sausage (Small Batch)" at bounding box center [498, 131] width 294 height 196
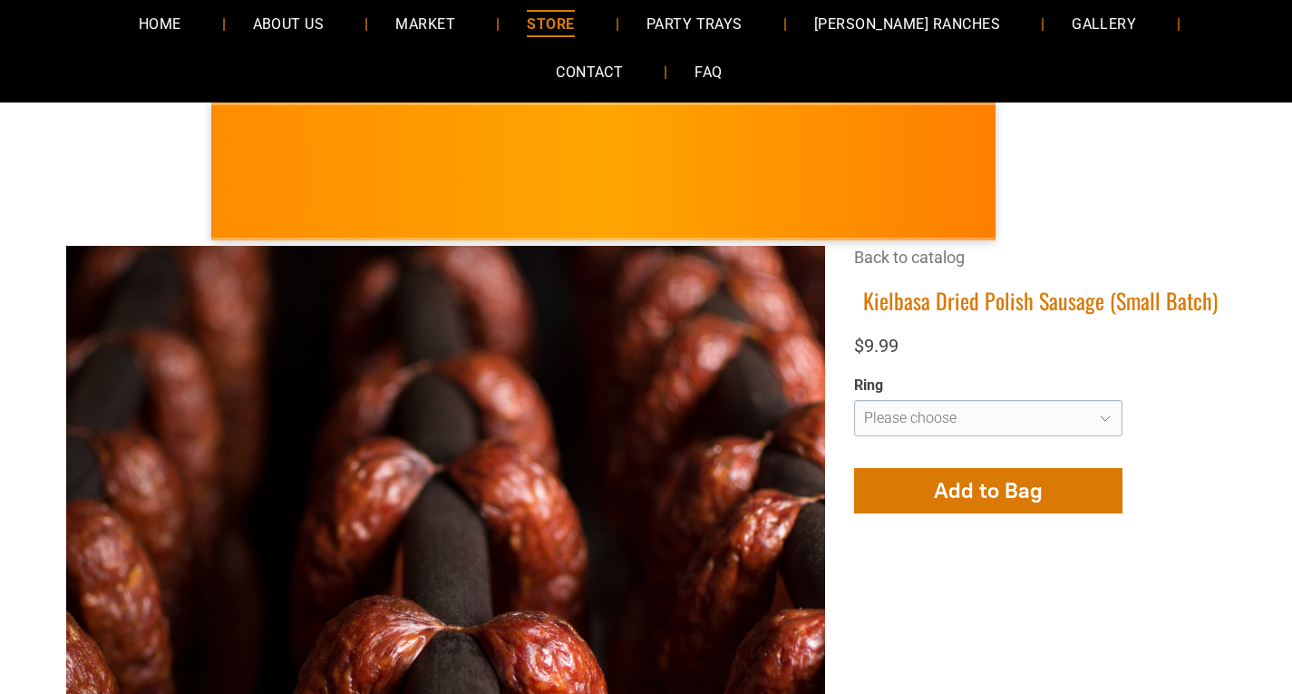
scroll to position [272, 0]
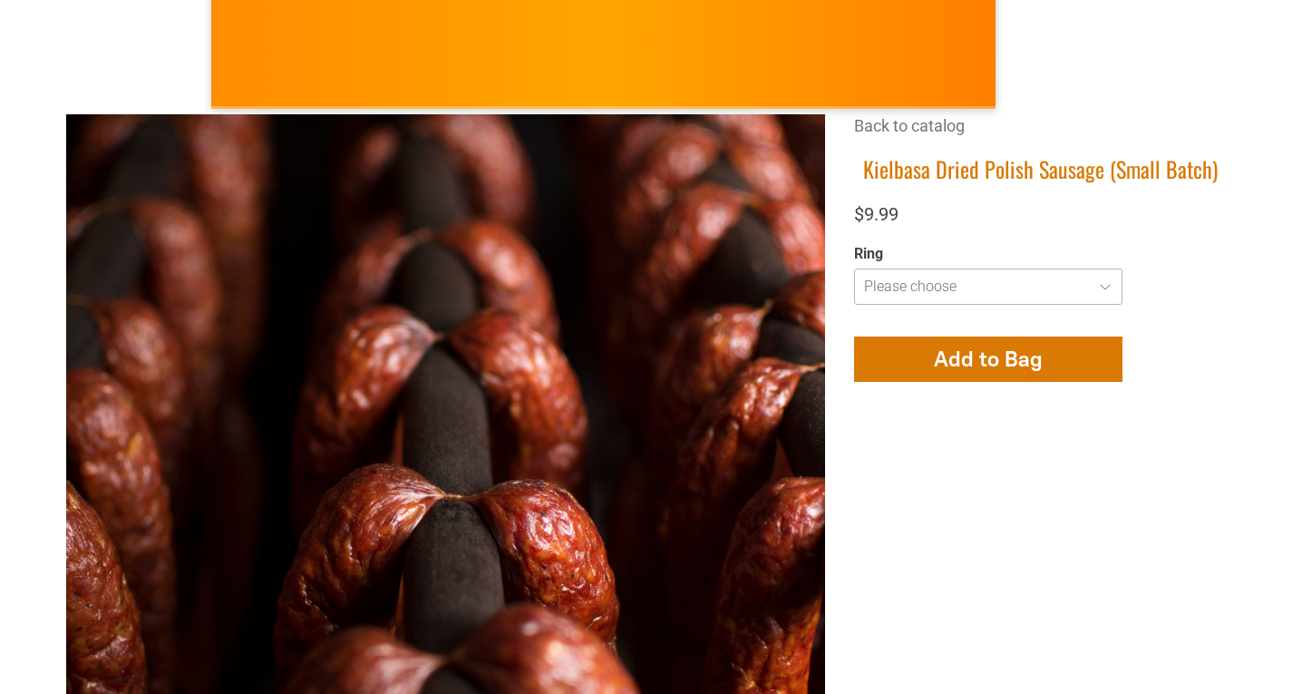
click at [1112, 287] on select "**********" at bounding box center [988, 286] width 268 height 36
select select "**********"
click at [854, 268] on select "**********" at bounding box center [988, 286] width 268 height 36
type input "**********"
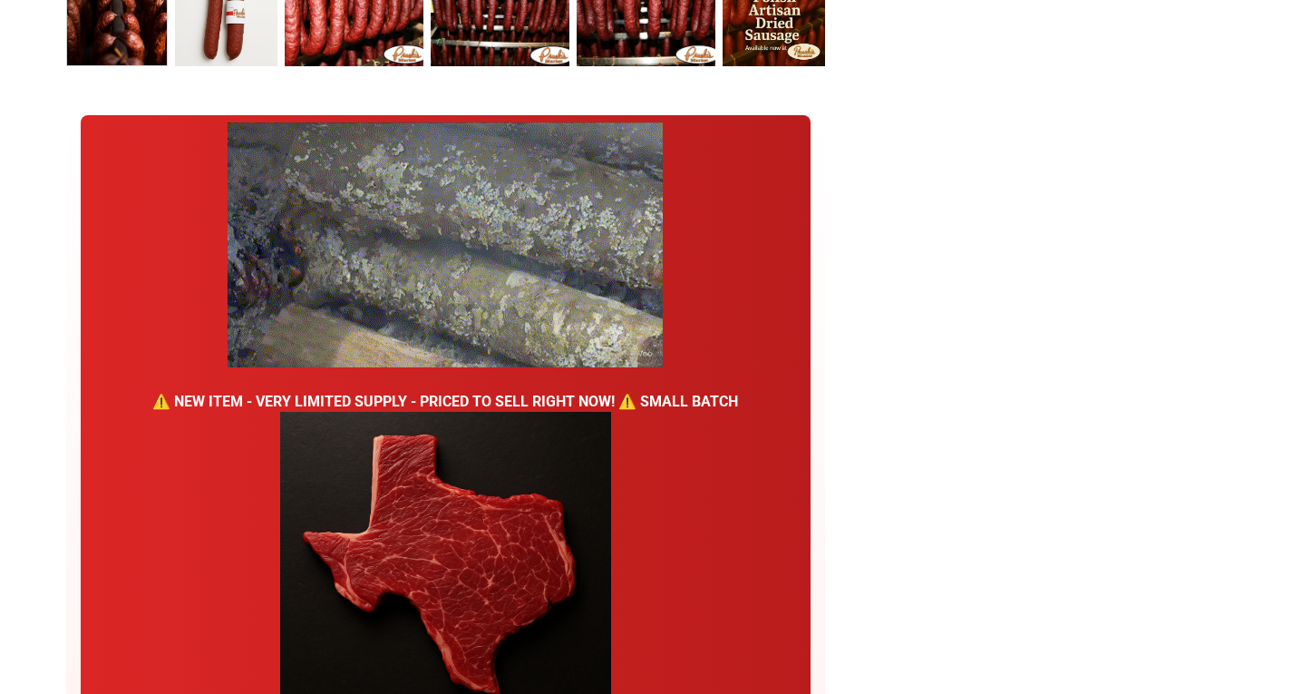
scroll to position [1360, 0]
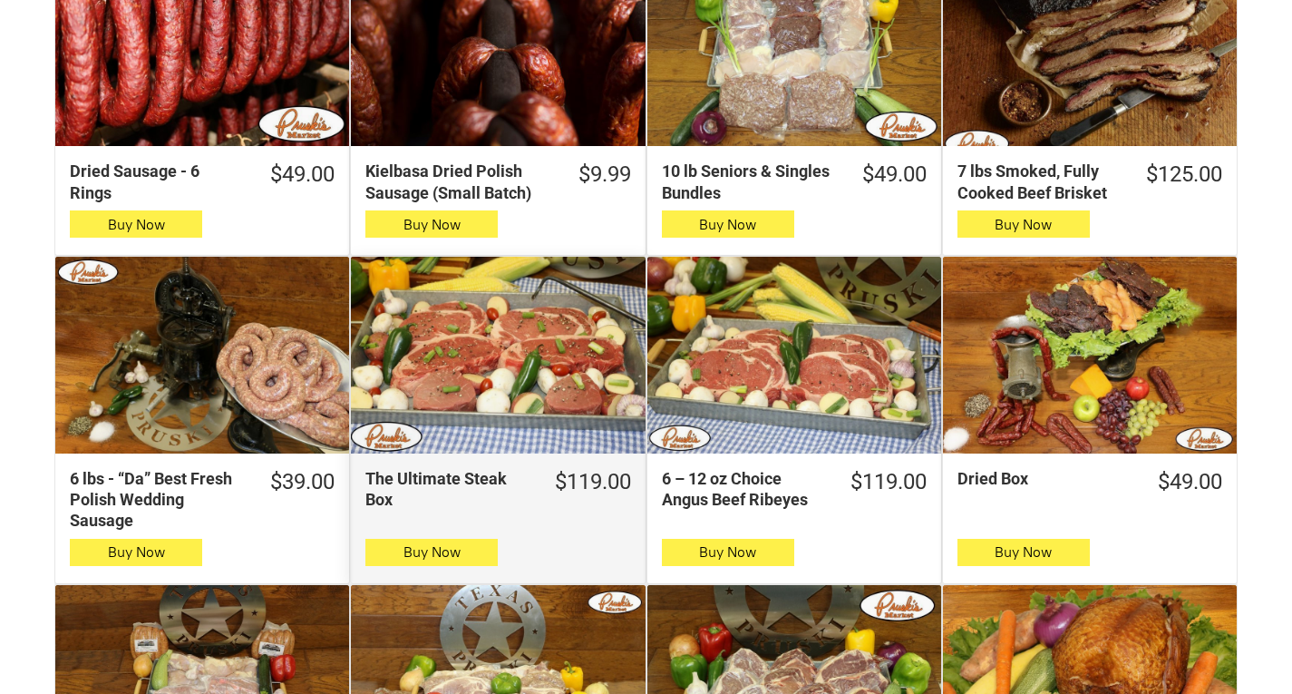
scroll to position [544, 0]
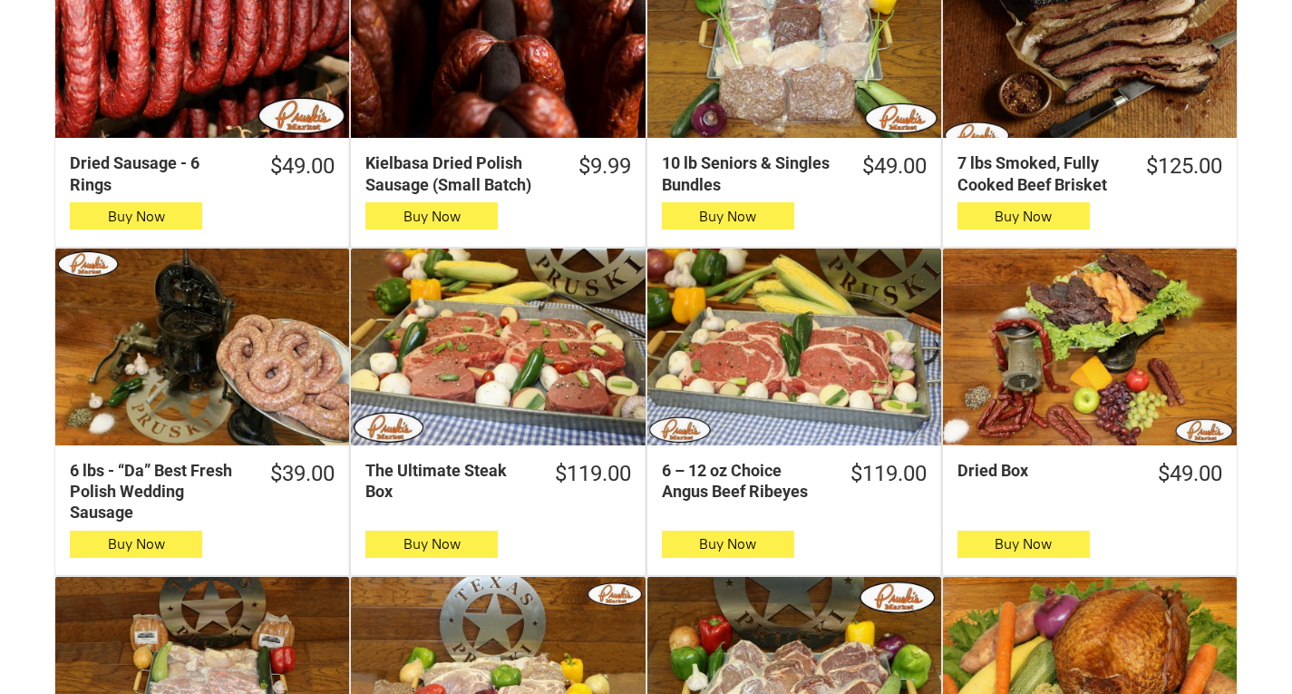
click at [811, 374] on div "6 – 12 oz Choice Angus Beef Ribeyes" at bounding box center [794, 346] width 294 height 196
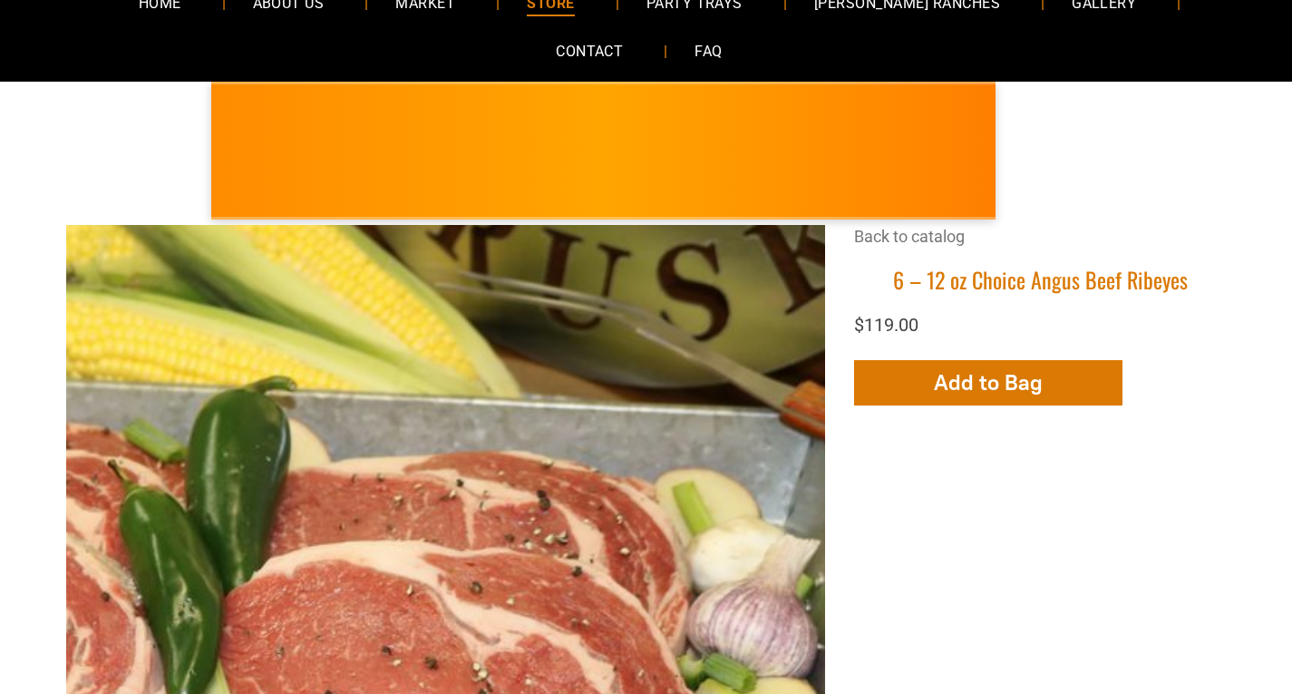
scroll to position [363, 0]
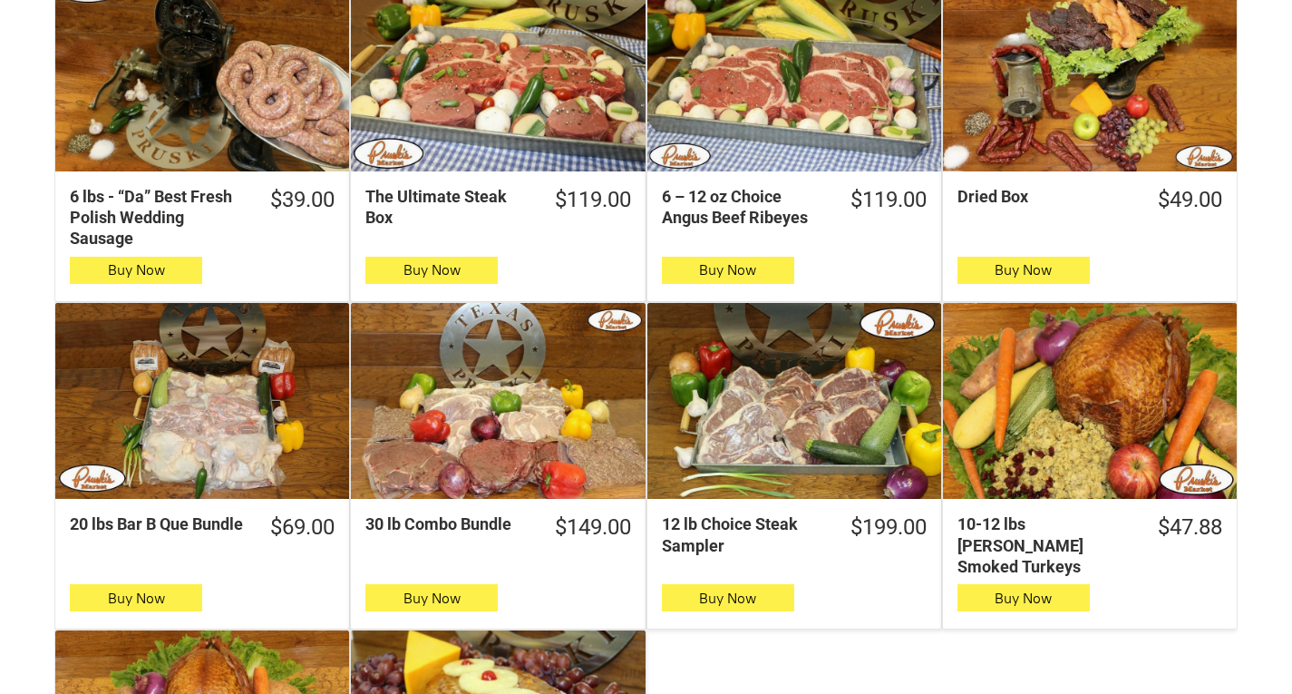
scroll to position [907, 0]
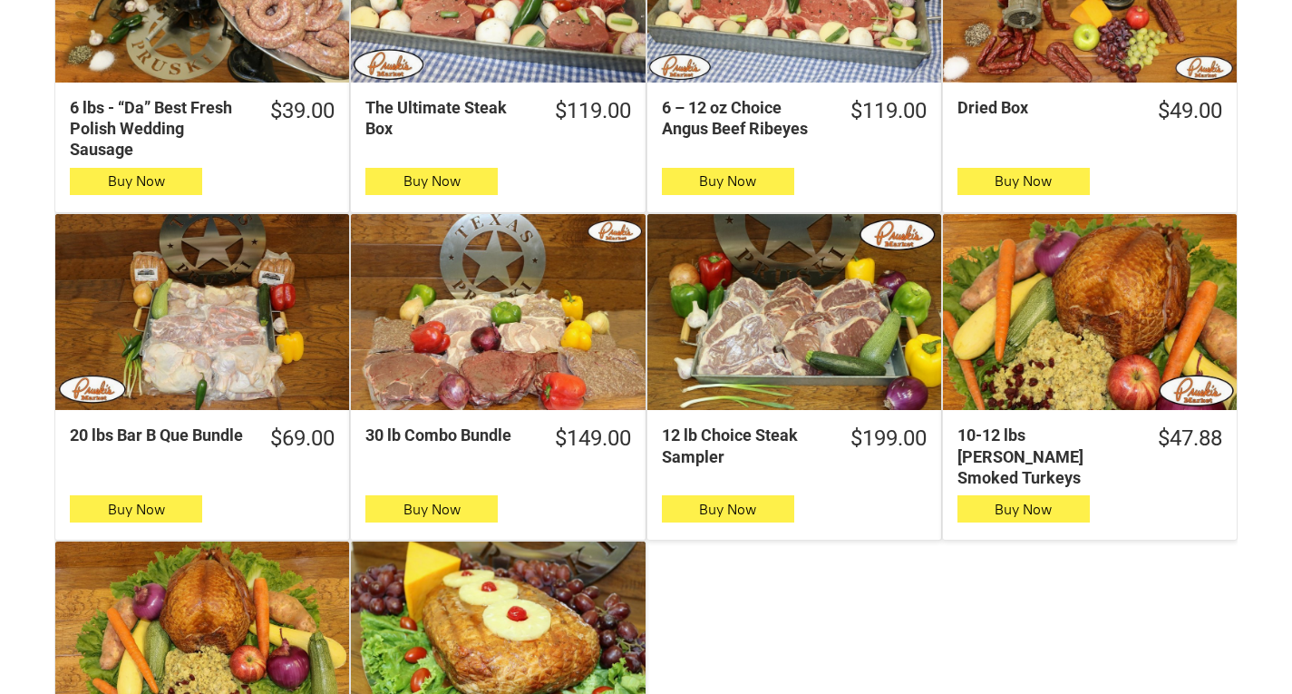
click at [196, 357] on div "20 lbs Bar B Que Bundle" at bounding box center [202, 312] width 294 height 196
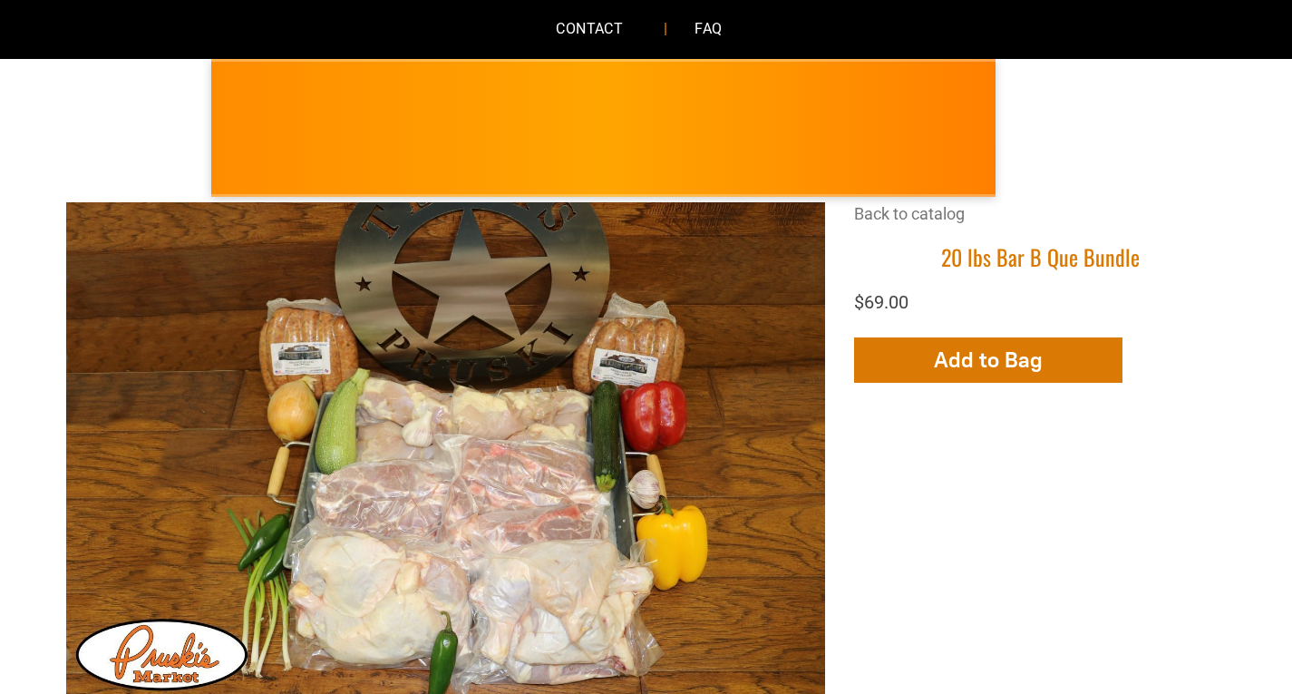
scroll to position [363, 0]
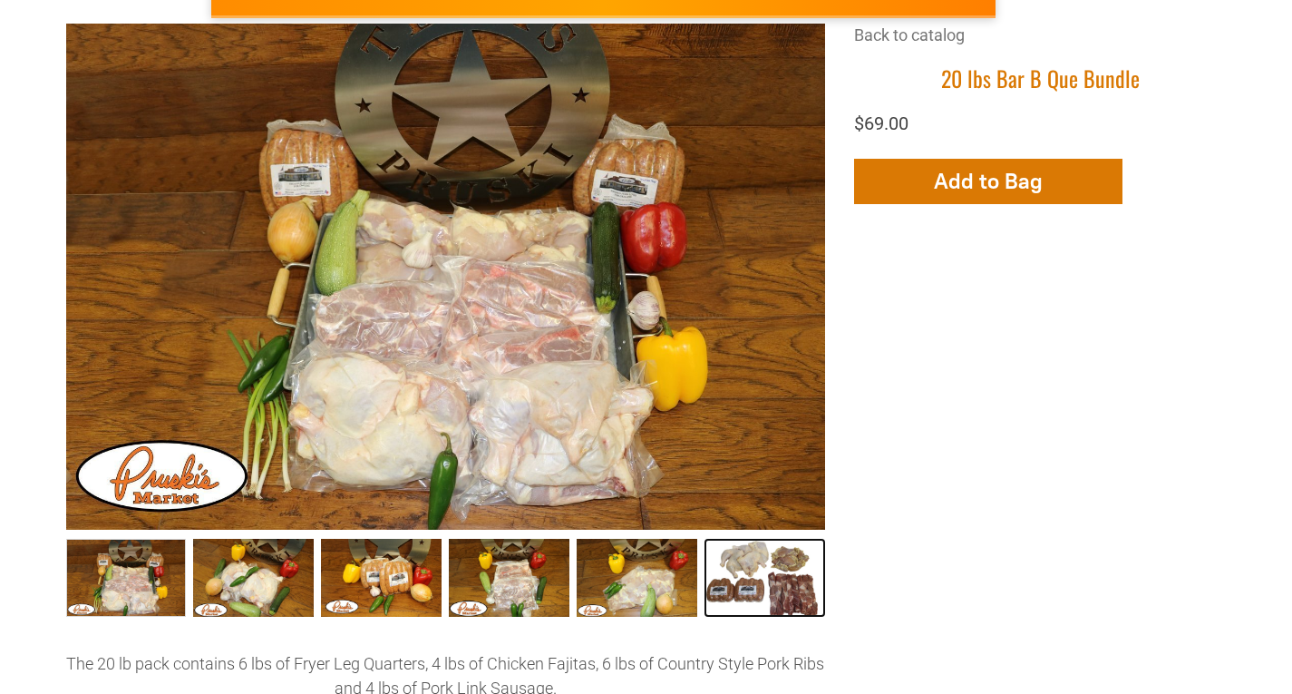
click at [774, 589] on link "20 lbs Bar B Que Bundle006 5" at bounding box center [765, 578] width 121 height 78
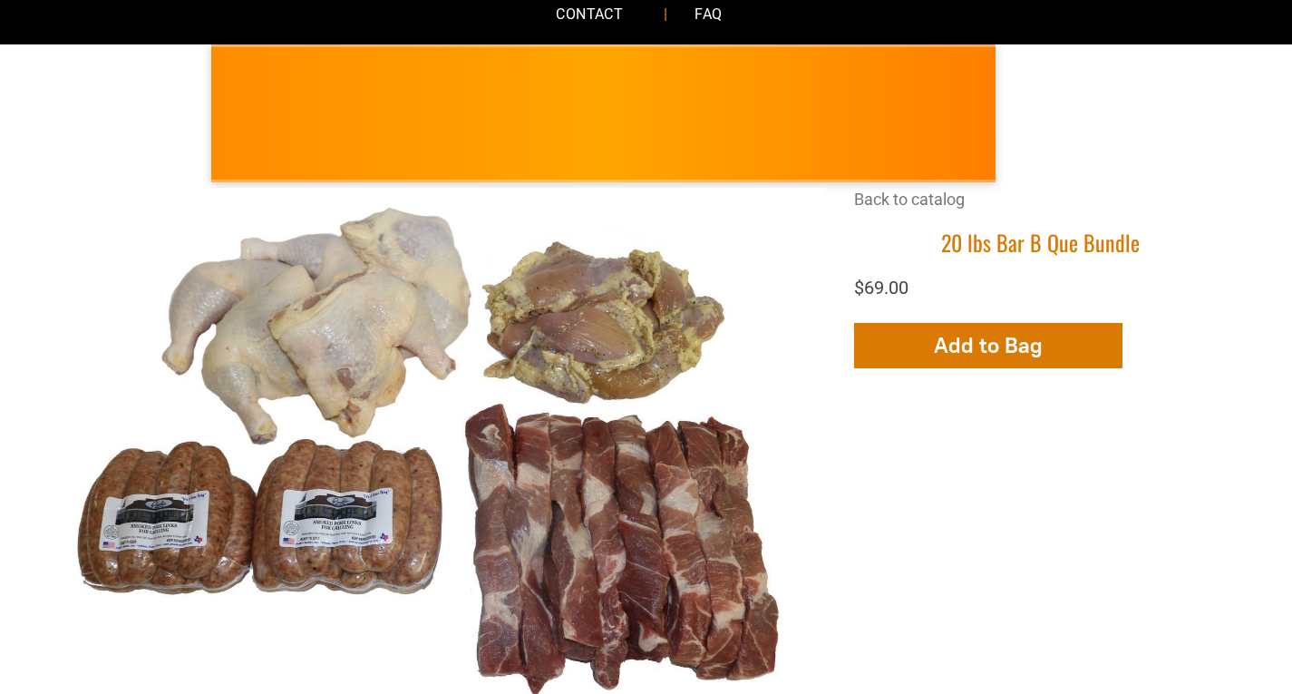
scroll to position [0, 0]
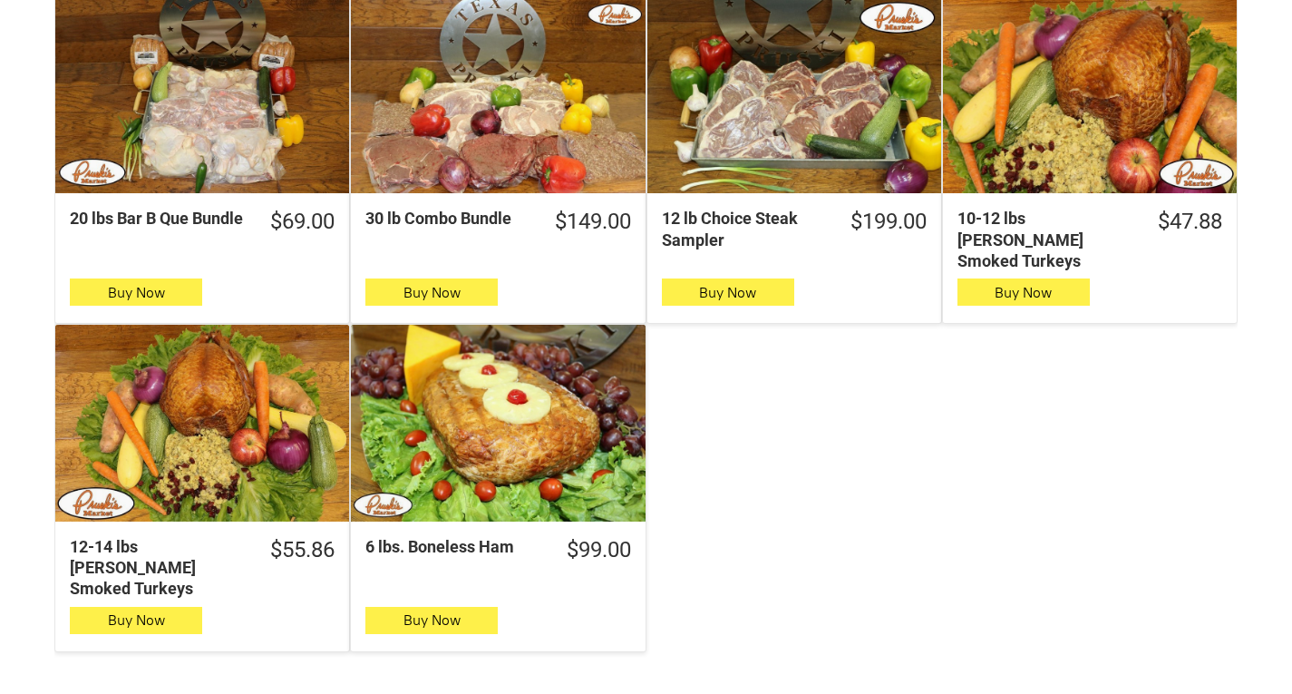
scroll to position [1033, 0]
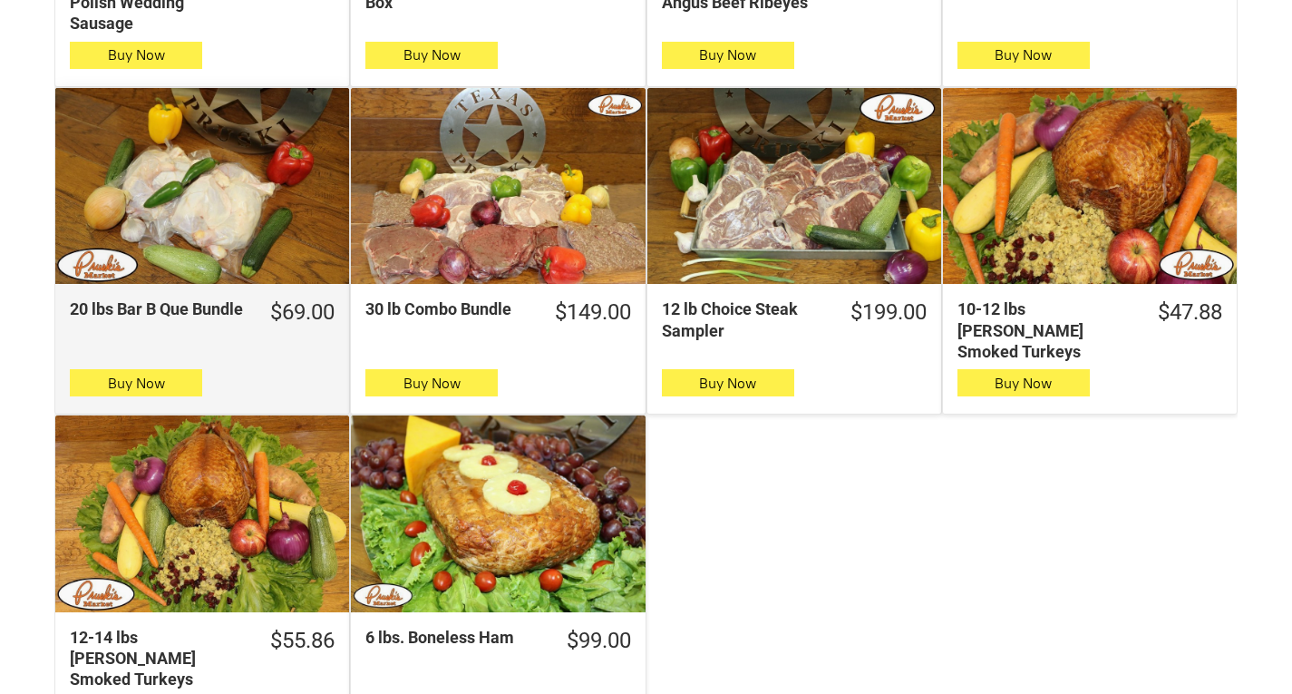
click at [239, 239] on div "20 lbs Bar B Que Bundle" at bounding box center [202, 186] width 294 height 196
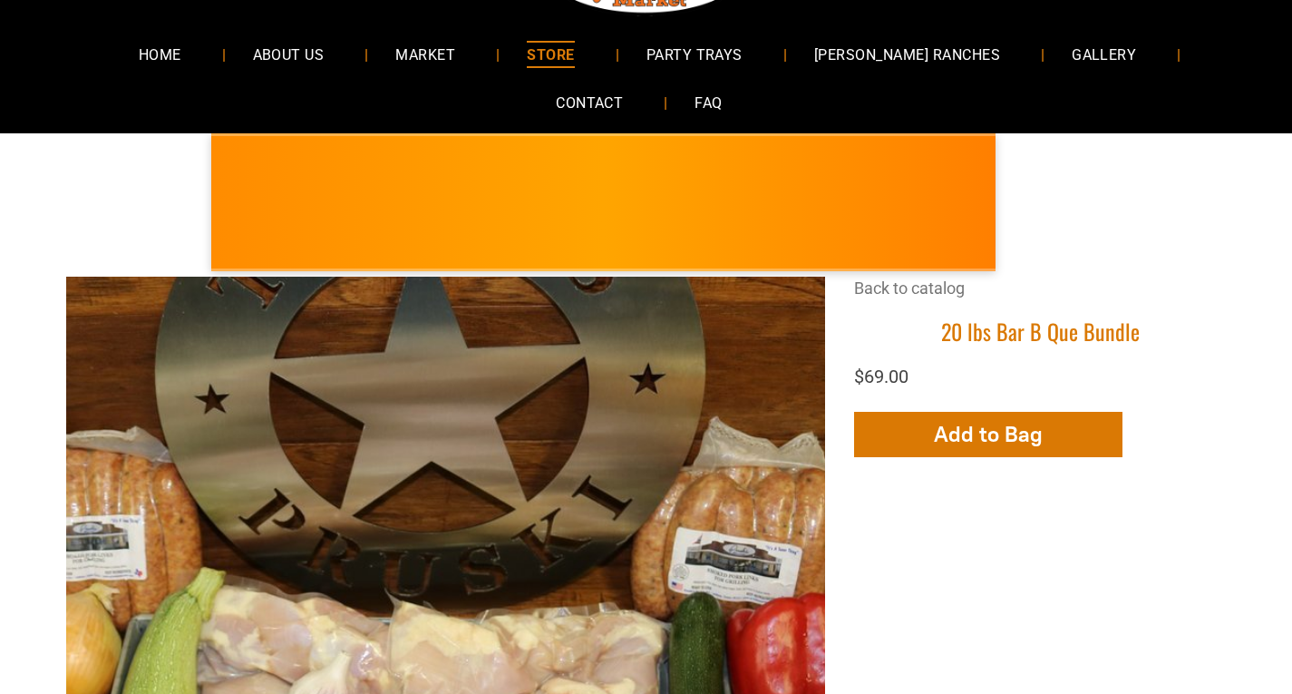
scroll to position [272, 0]
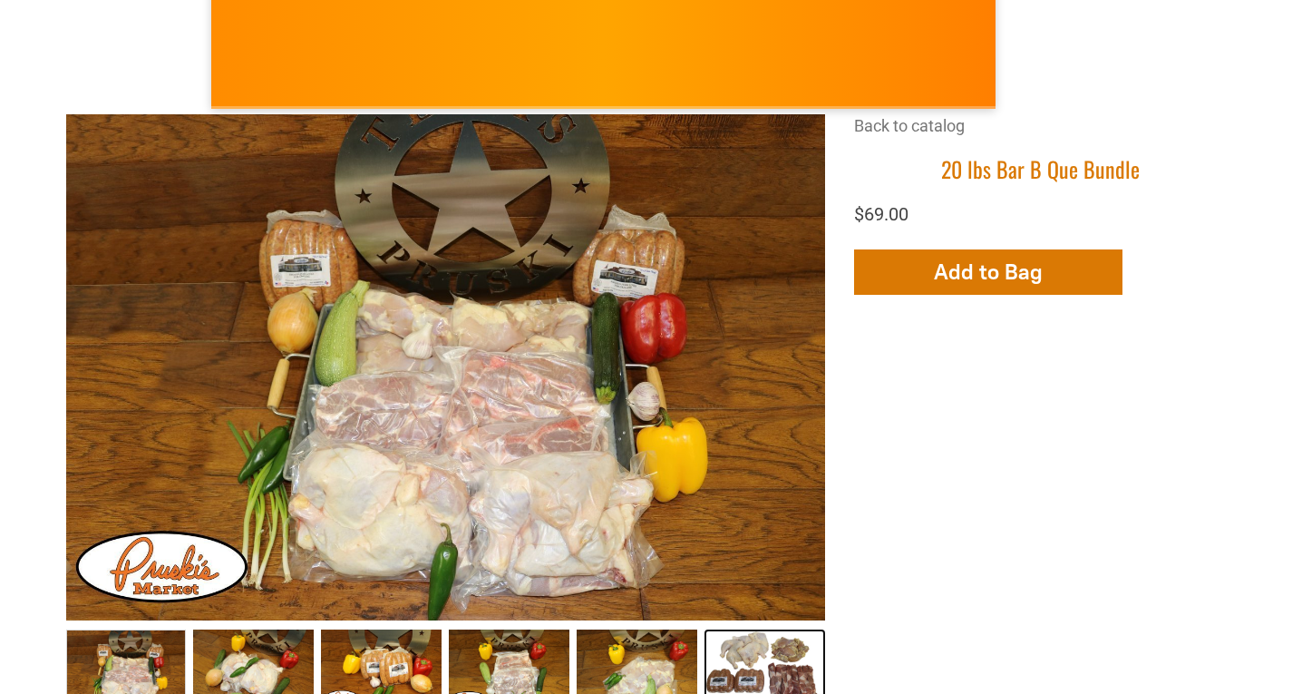
click at [758, 657] on link "20 lbs Bar B Que Bundle006 5" at bounding box center [765, 668] width 121 height 78
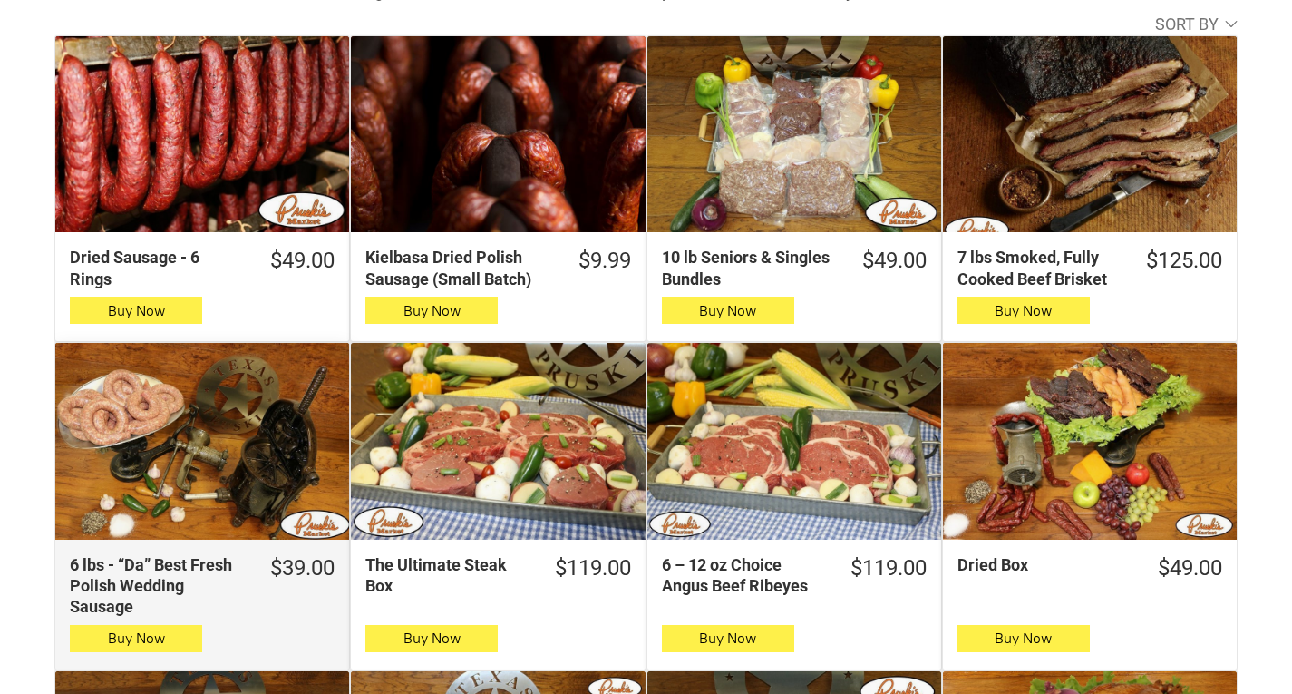
scroll to position [544, 0]
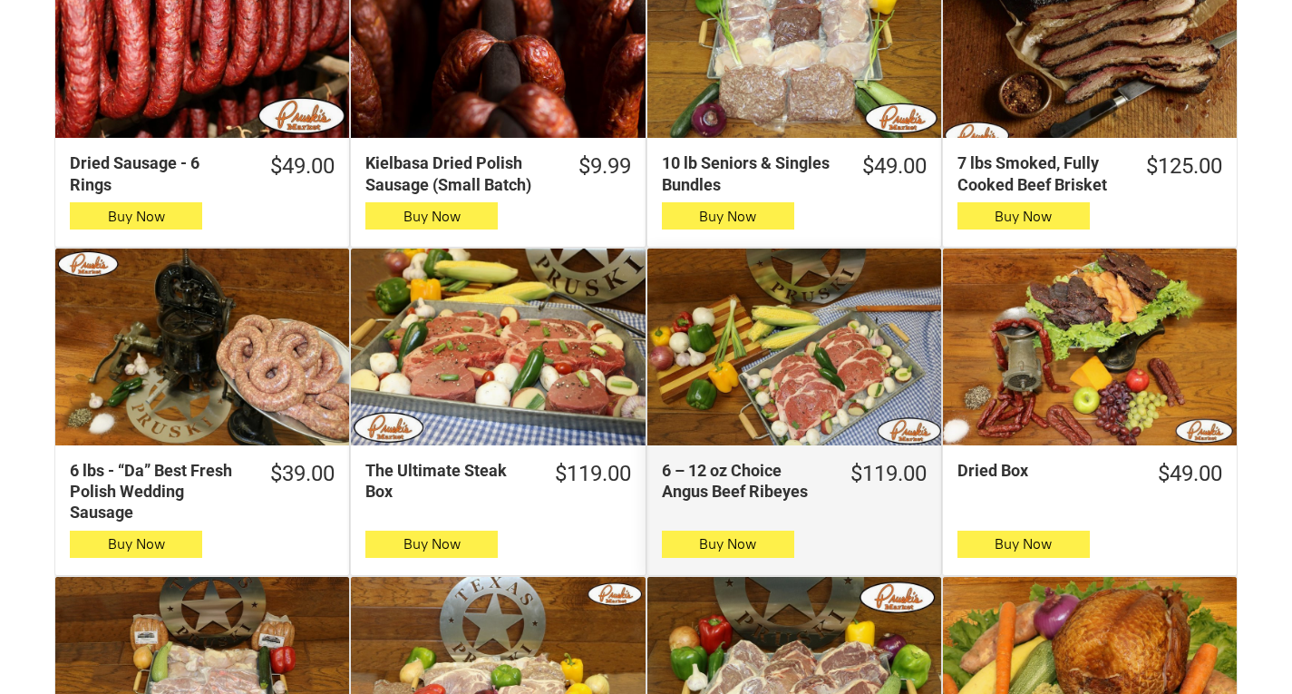
click at [730, 381] on div "6 – 12 oz Choice Angus Beef Ribeyes" at bounding box center [794, 346] width 294 height 196
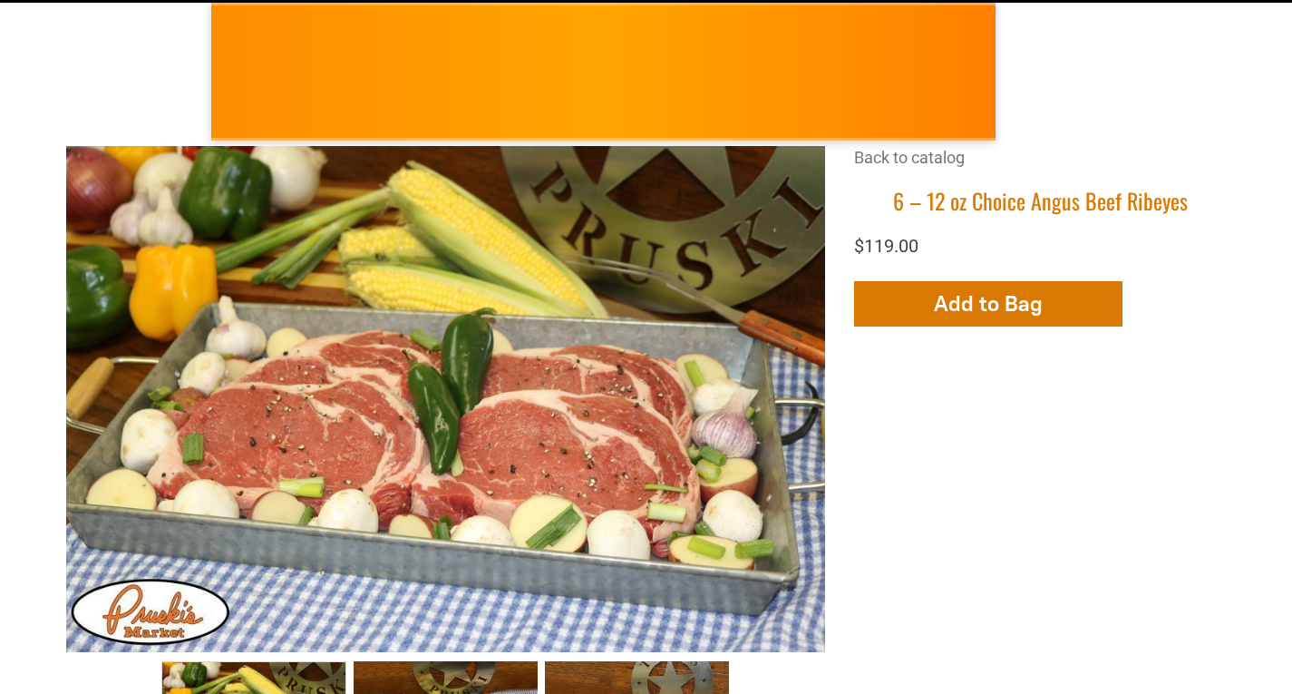
scroll to position [363, 0]
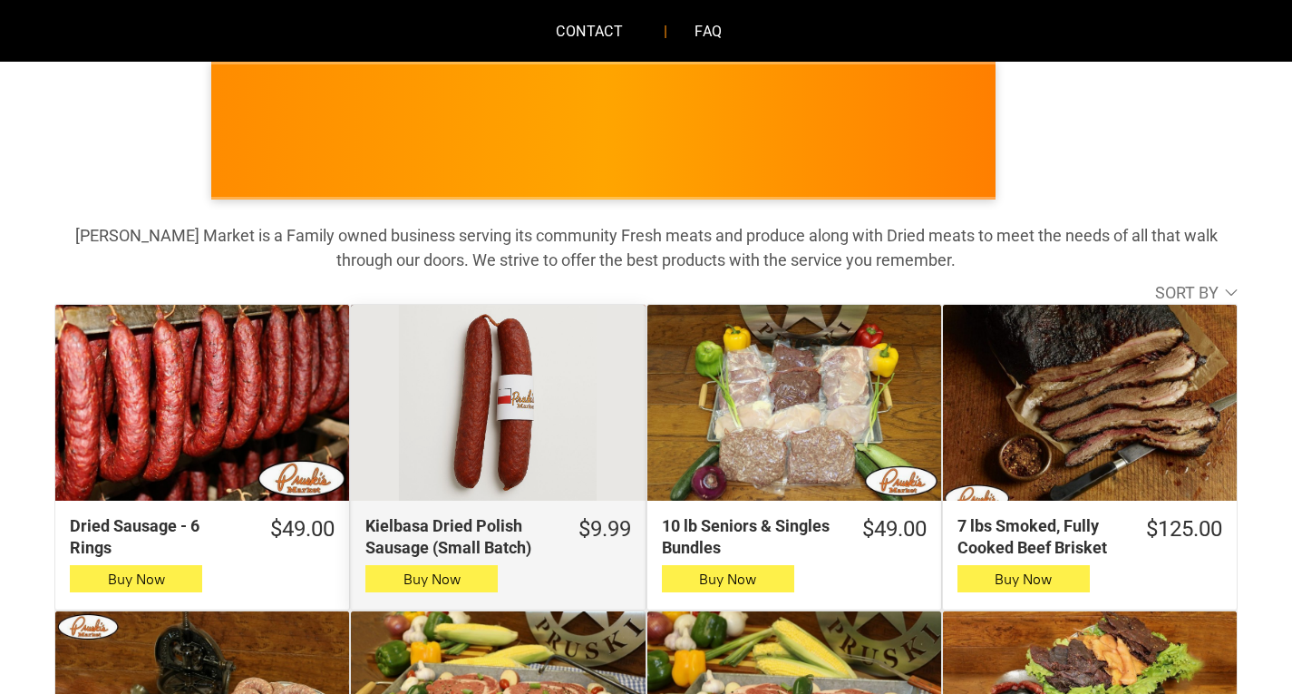
scroll to position [363, 0]
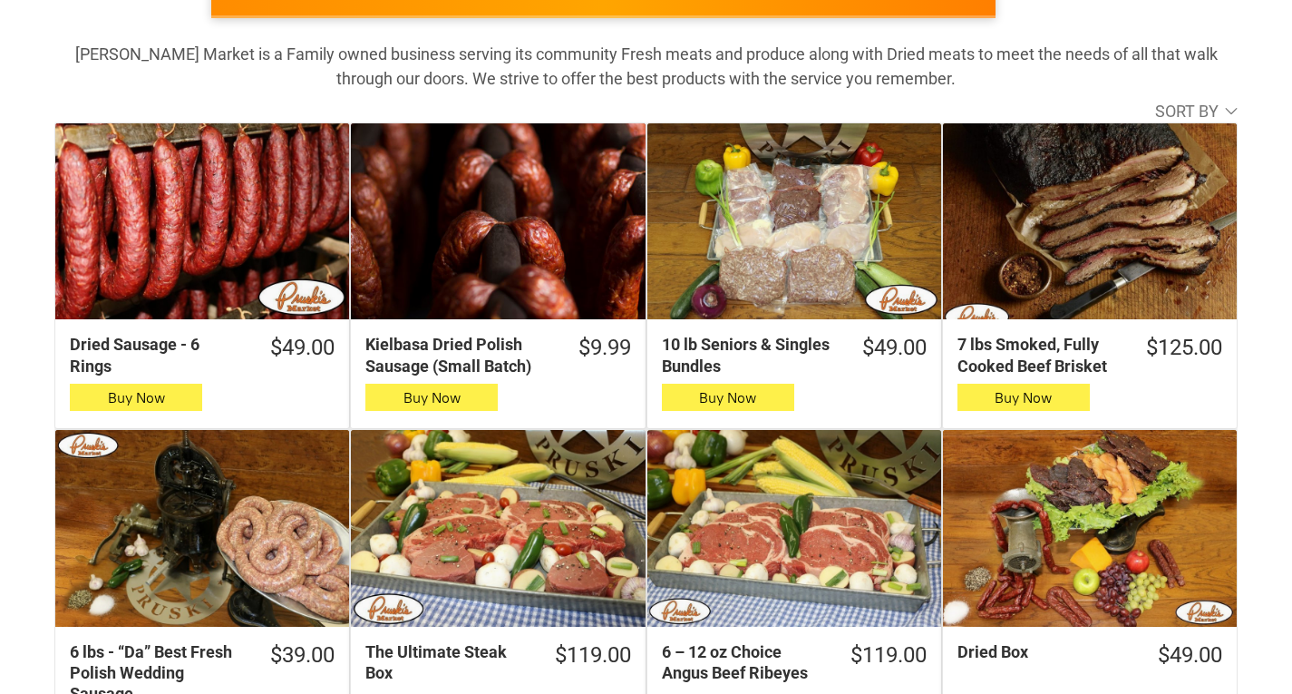
click at [480, 282] on div "Kielbasa Dried Polish Sausage (Small Batch)" at bounding box center [498, 221] width 294 height 196
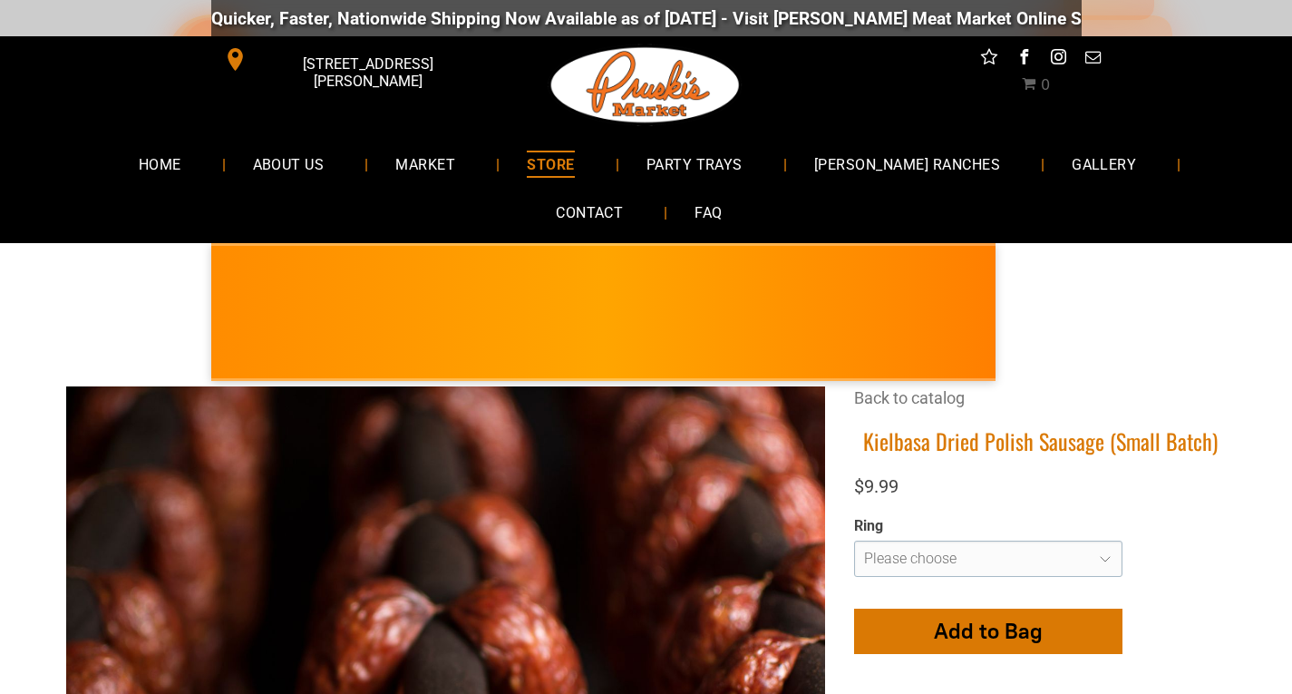
scroll to position [91, 0]
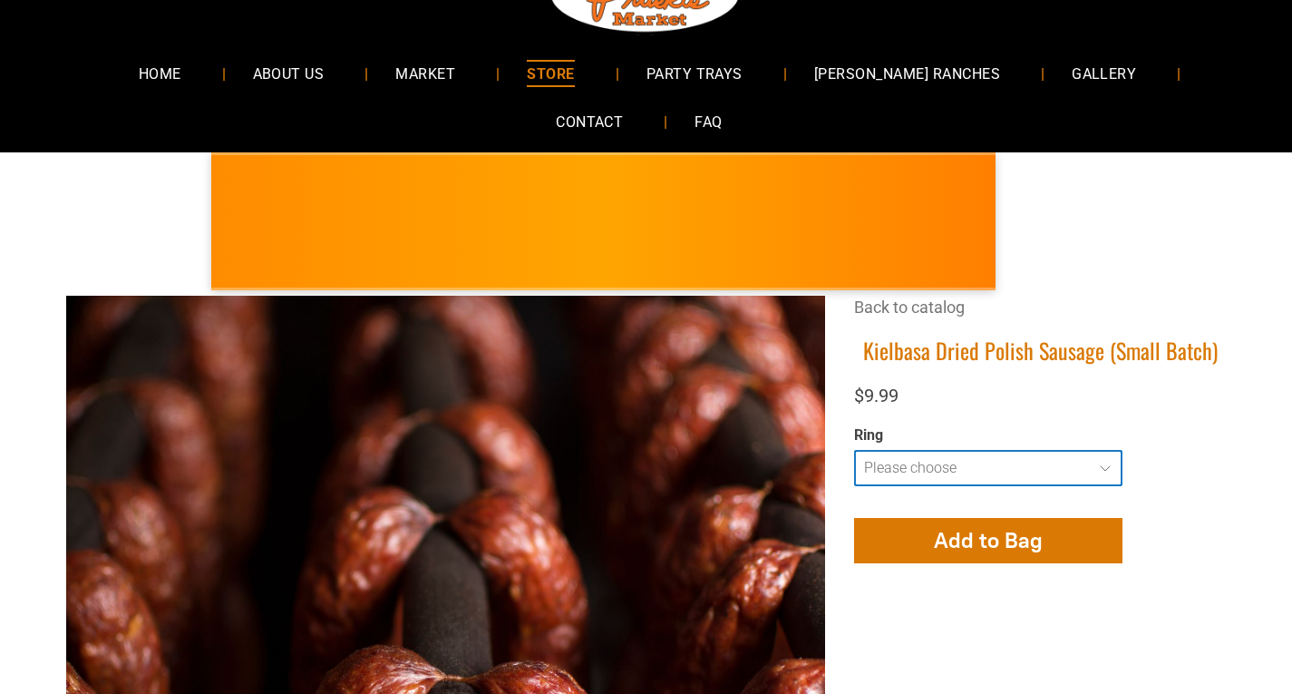
click at [1109, 464] on select "**********" at bounding box center [988, 468] width 268 height 36
select select "**********"
click at [854, 450] on select "**********" at bounding box center [988, 468] width 268 height 36
type input "**********"
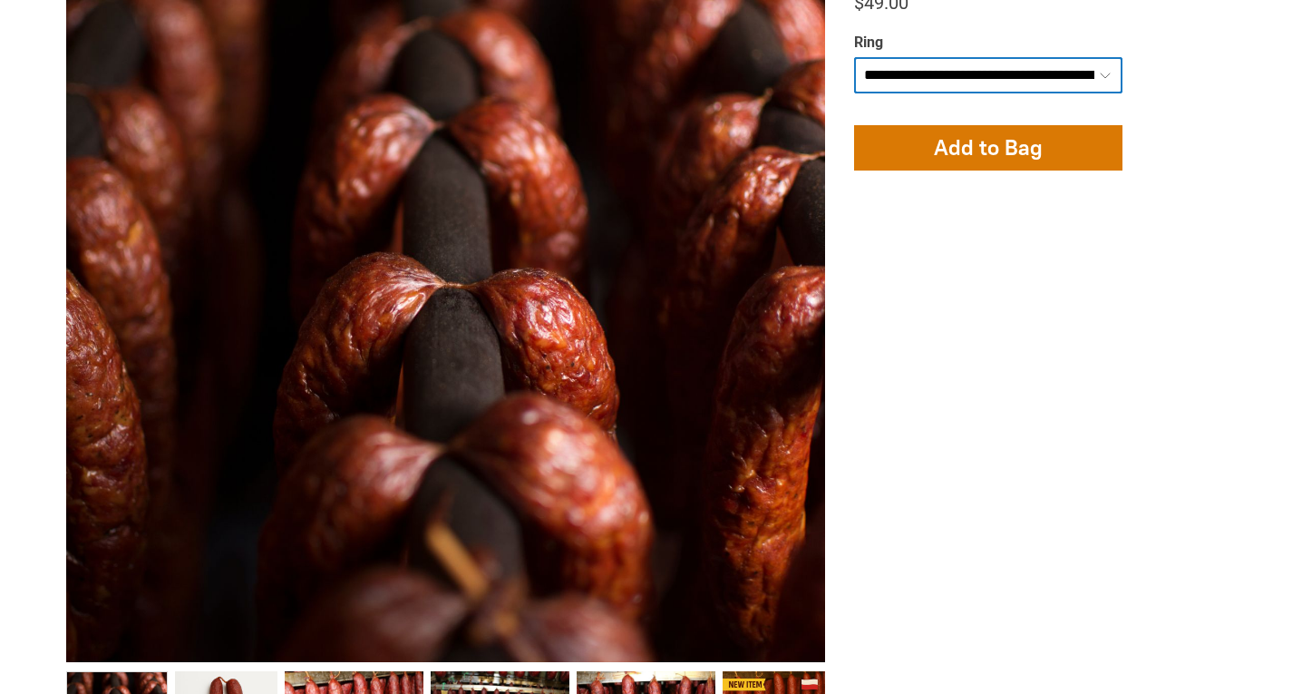
scroll to position [725, 0]
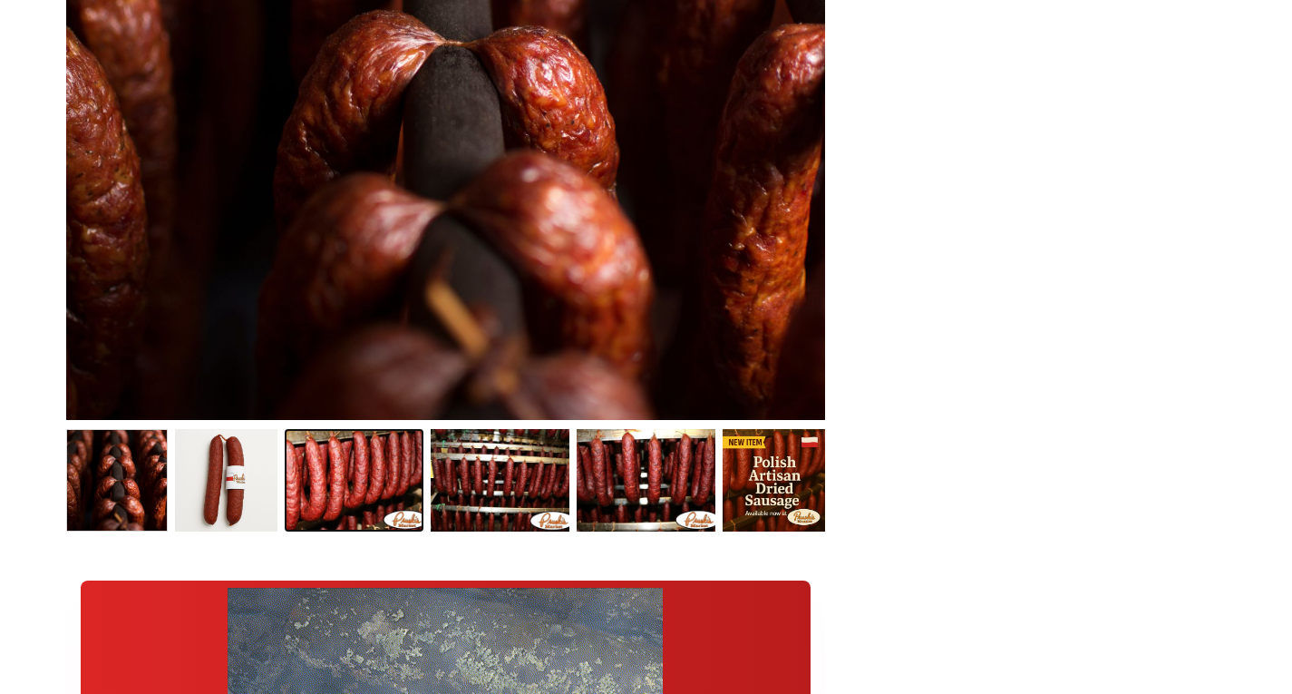
click at [343, 488] on link "Kielbasa Dried Polish Sausage (Small Batch) 2" at bounding box center [354, 480] width 139 height 102
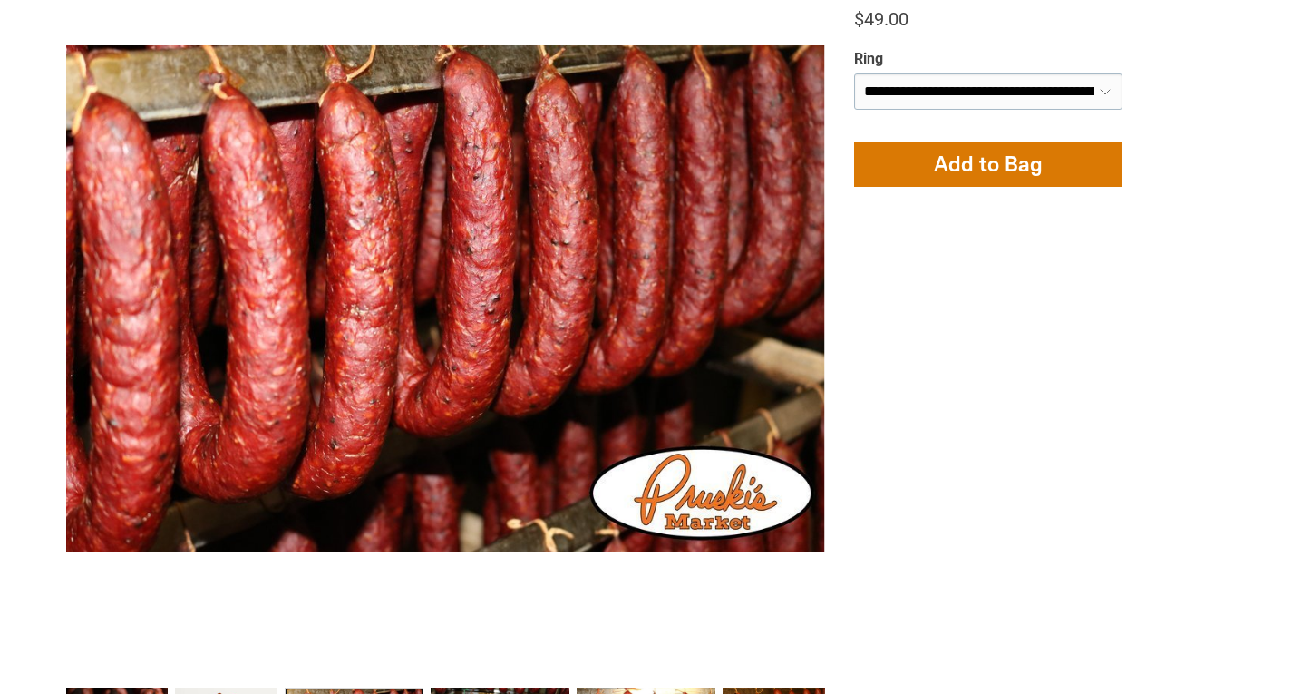
scroll to position [453, 0]
